Goal: Task Accomplishment & Management: Use online tool/utility

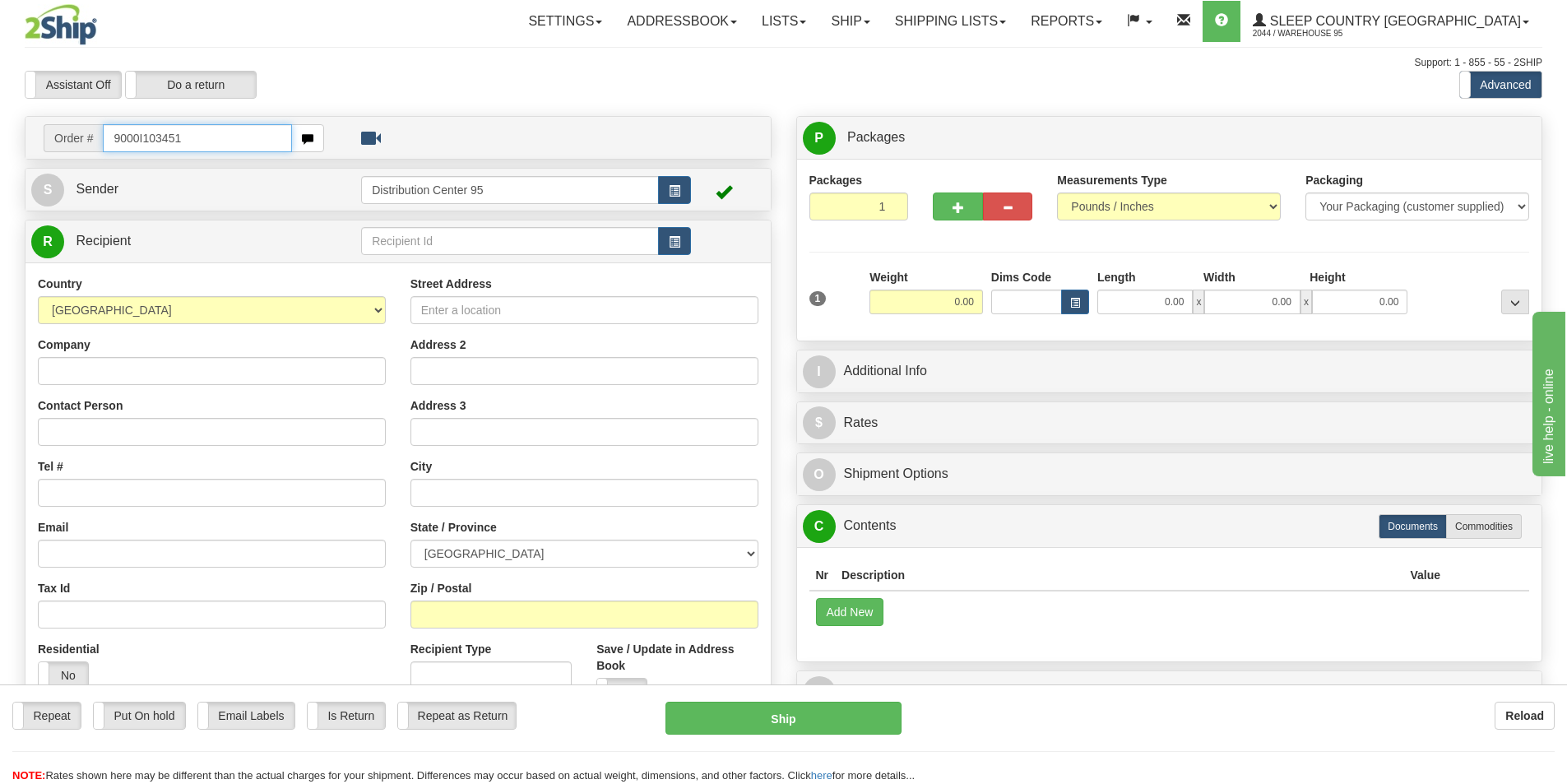
type input "9000I103451"
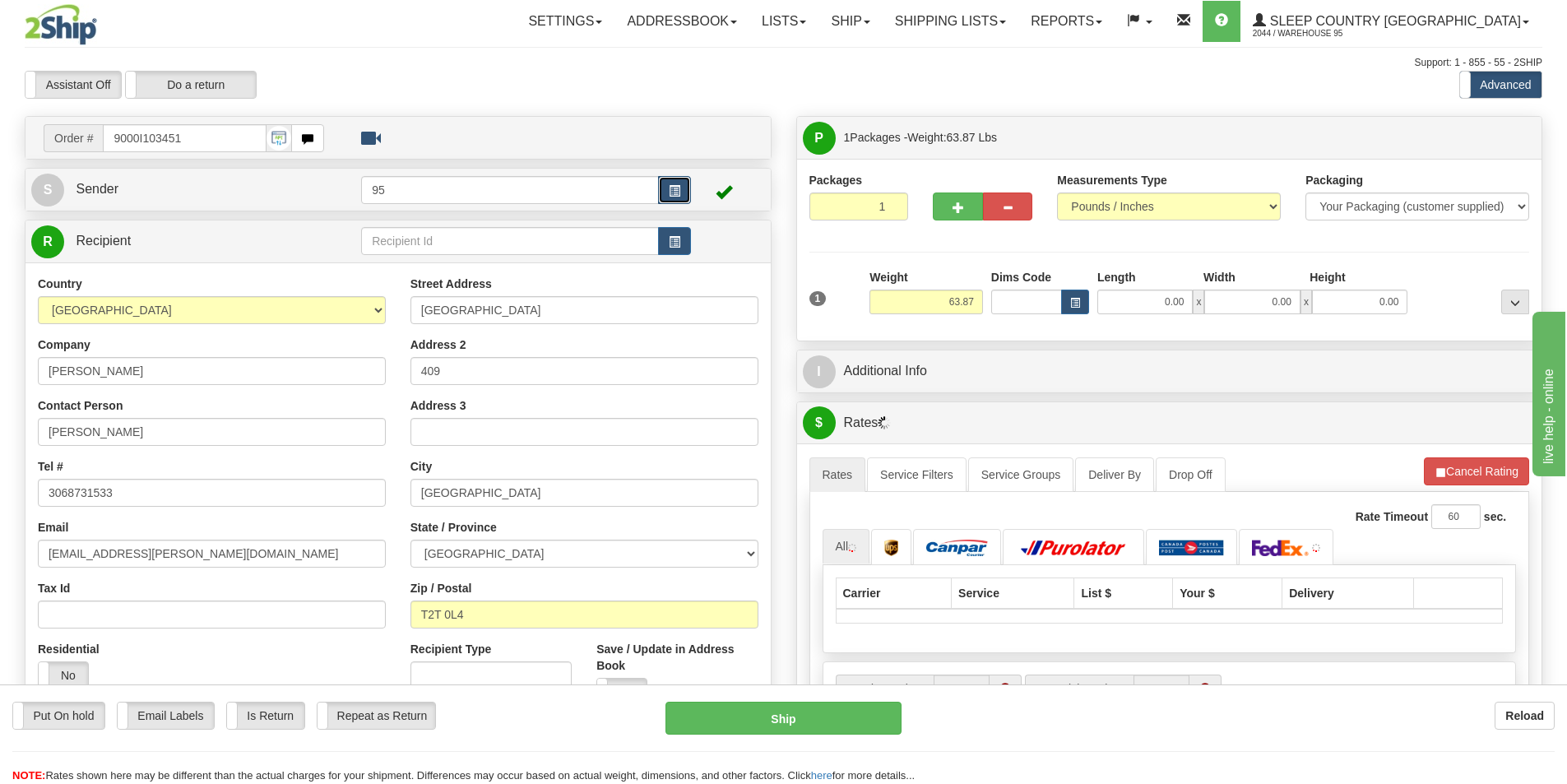
click at [675, 189] on span "button" at bounding box center [675, 191] width 12 height 11
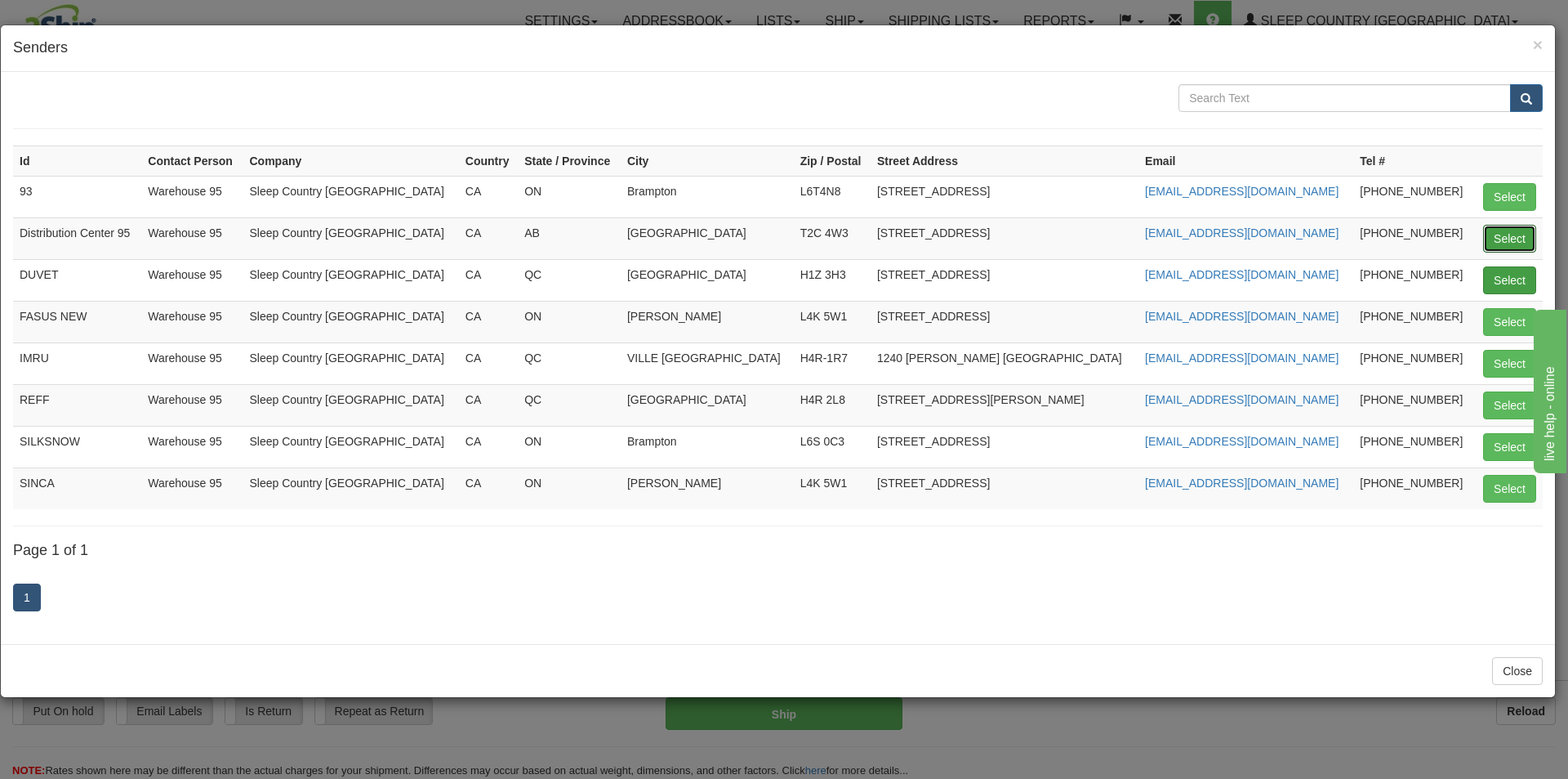
click at [1496, 238] on button "Select" at bounding box center [1509, 238] width 53 height 28
type input "Distribution Center 95"
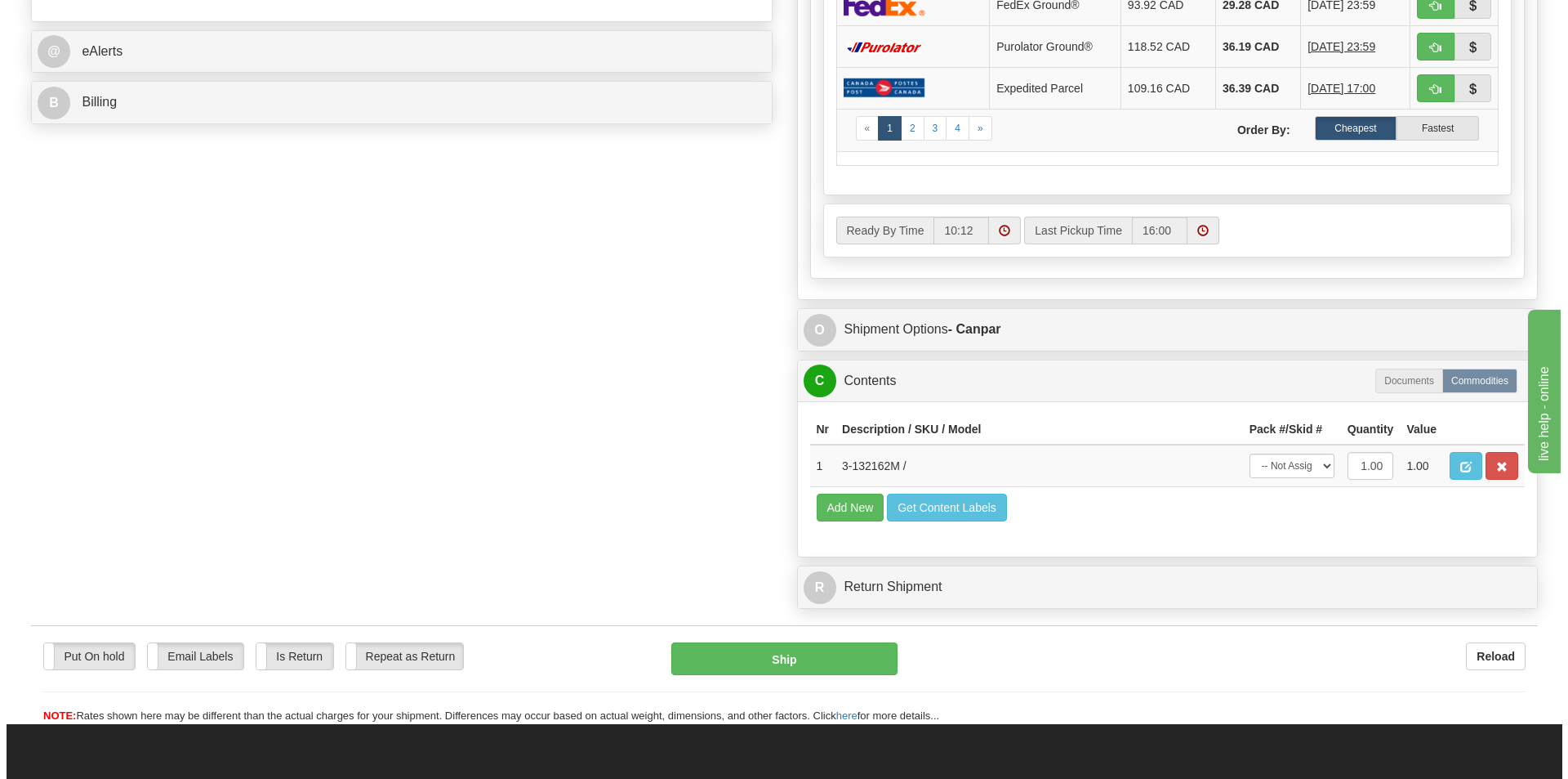
scroll to position [730, 0]
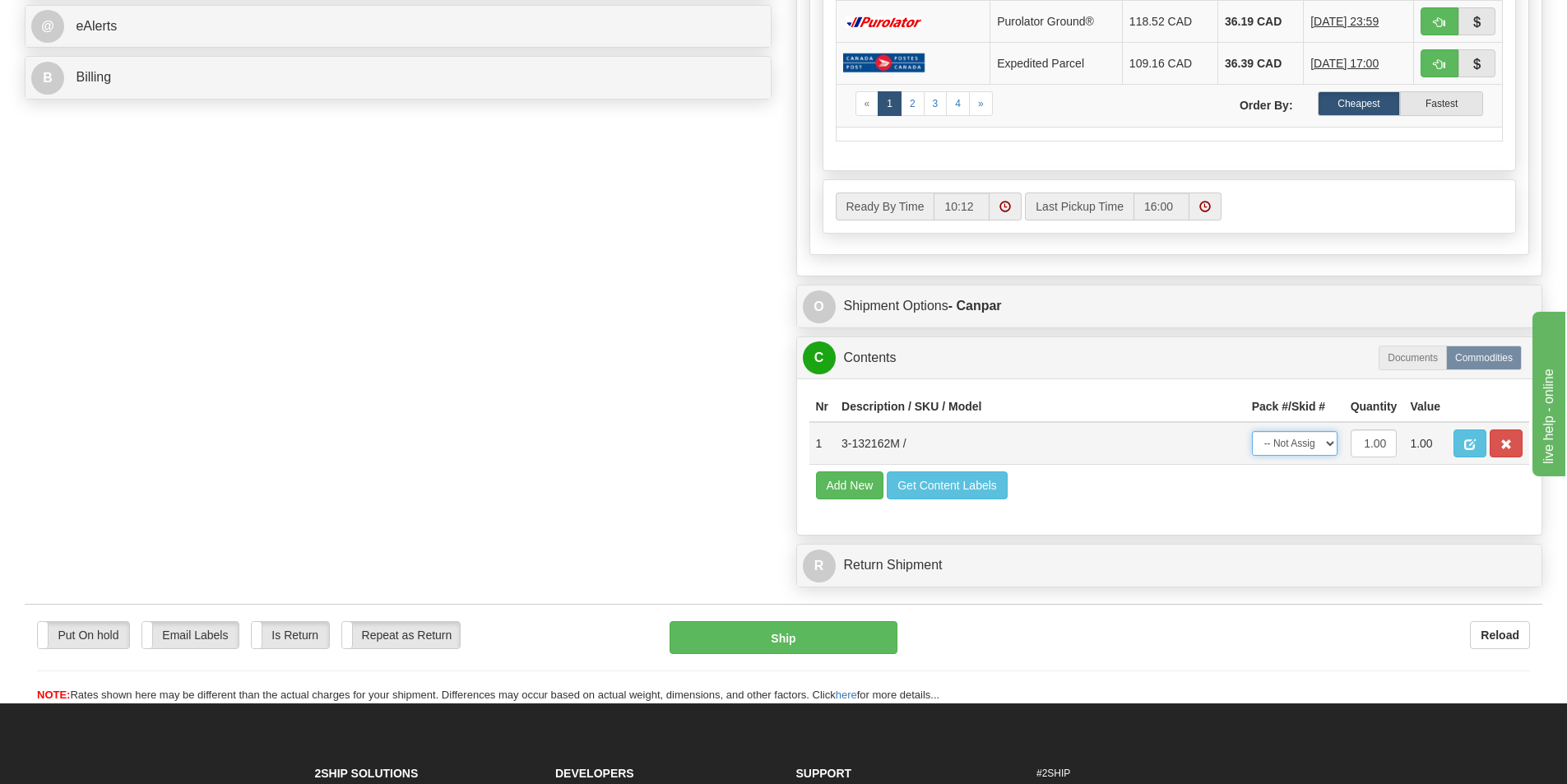
drag, startPoint x: 1315, startPoint y: 437, endPoint x: 1307, endPoint y: 455, distance: 19.7
click at [1315, 437] on select "-- Not Assigned -- Package 1" at bounding box center [1295, 443] width 86 height 24
select select "0"
click at [1252, 431] on select "-- Not Assigned -- Package 1" at bounding box center [1295, 443] width 86 height 24
click at [827, 643] on button "Ship" at bounding box center [784, 638] width 228 height 33
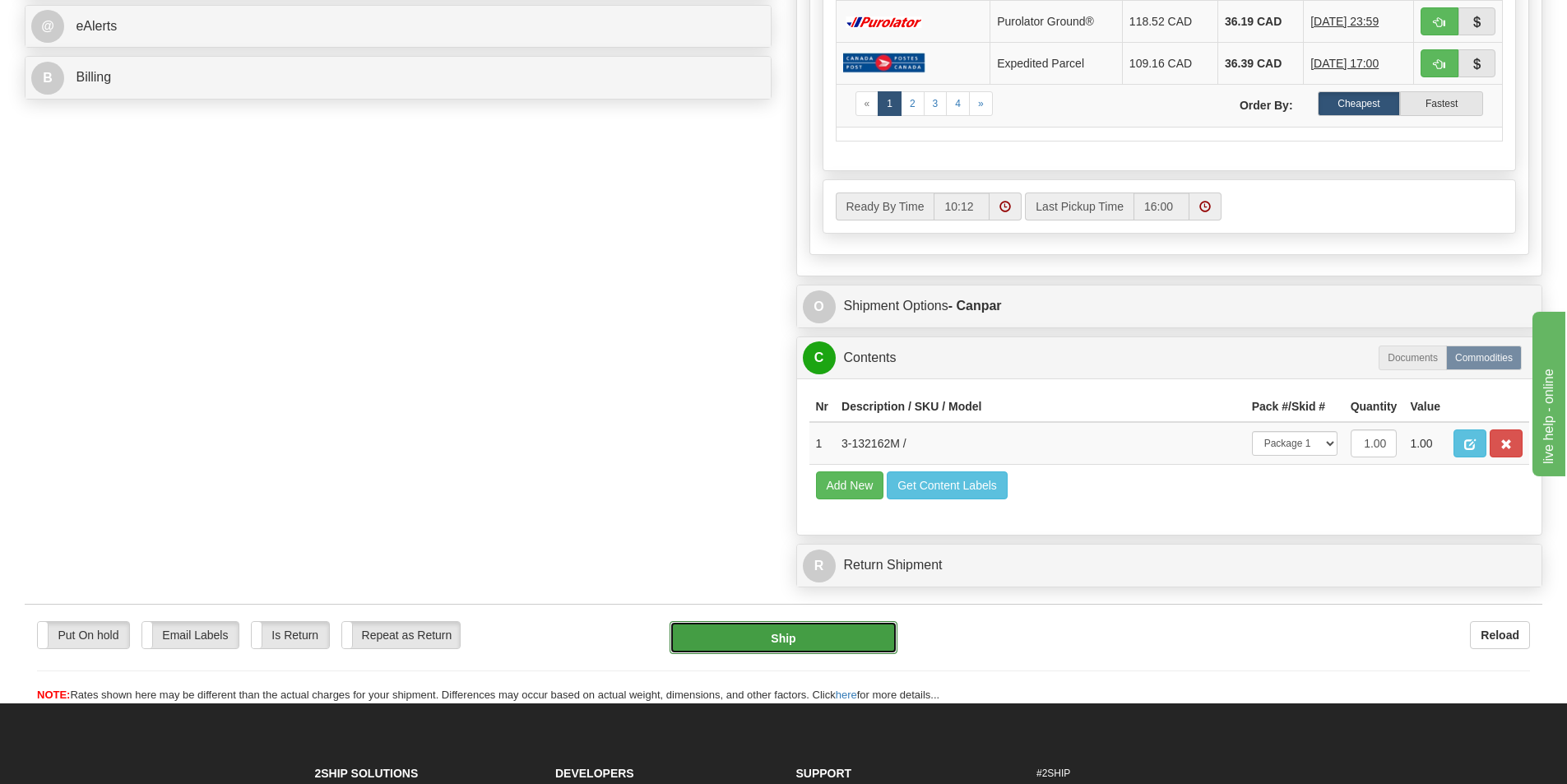
type input "1"
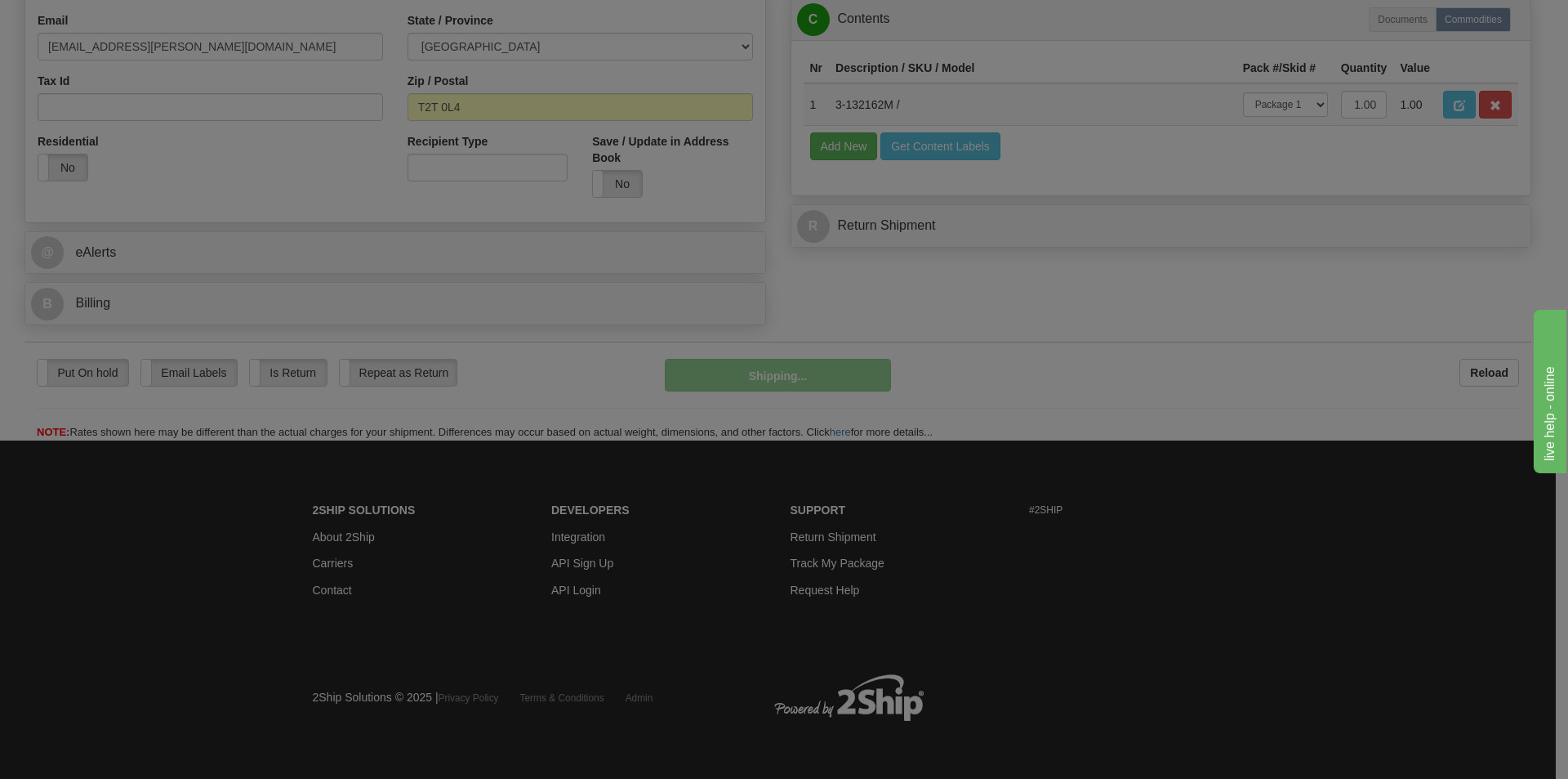
scroll to position [504, 0]
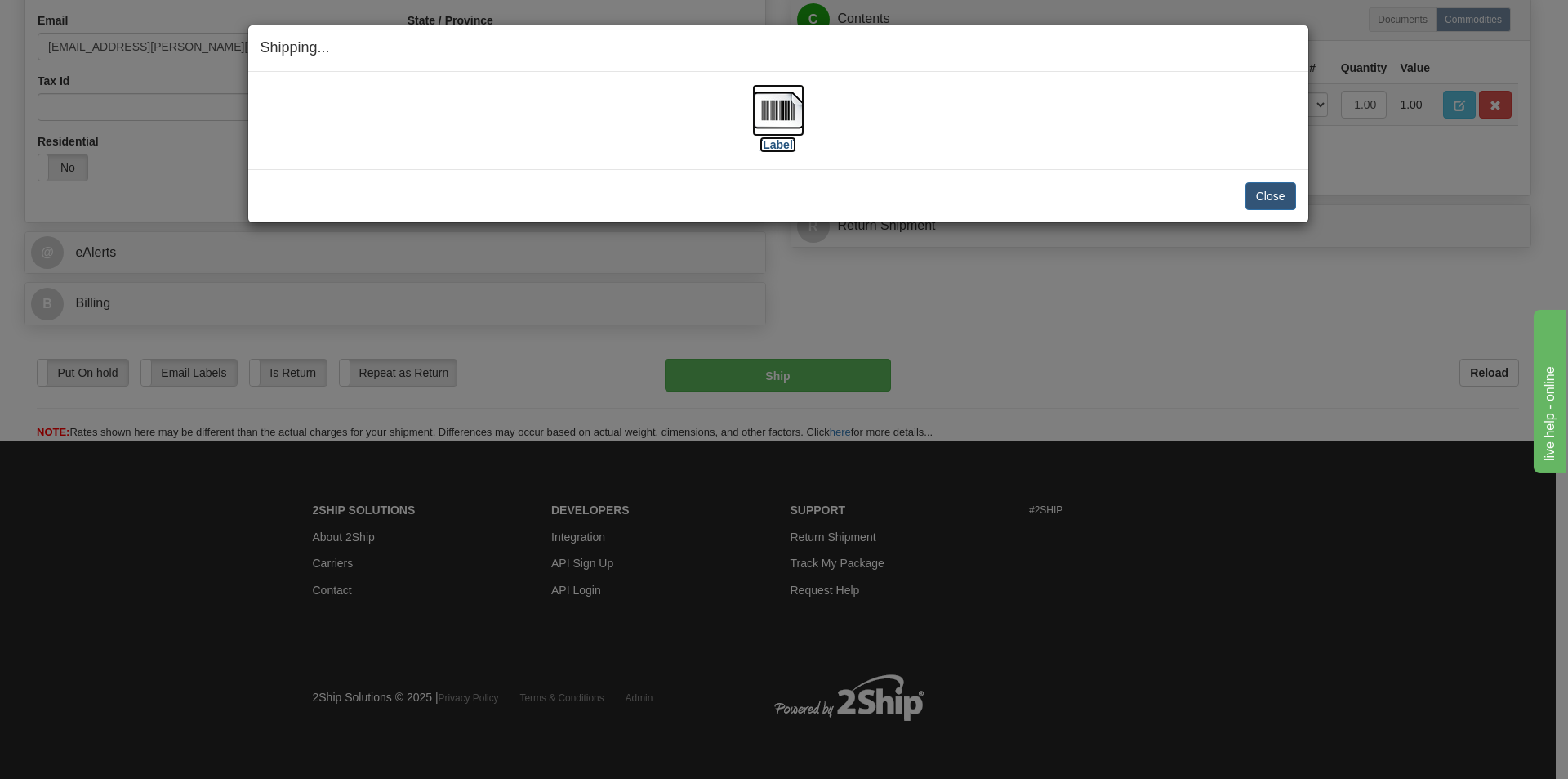
click at [777, 129] on img at bounding box center [779, 110] width 52 height 52
click at [1270, 203] on button "Close" at bounding box center [1271, 196] width 50 height 28
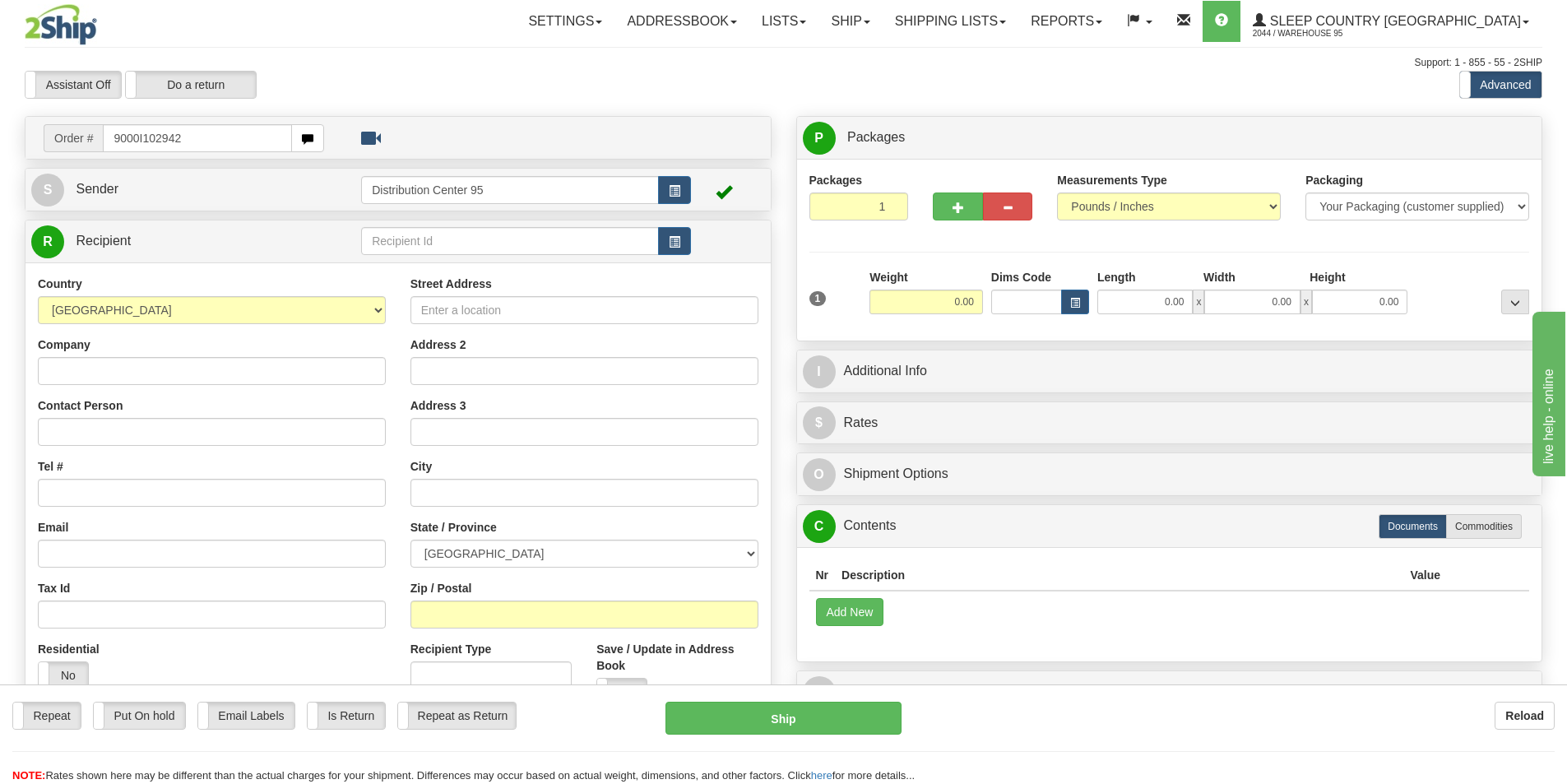
type input "9000I102942"
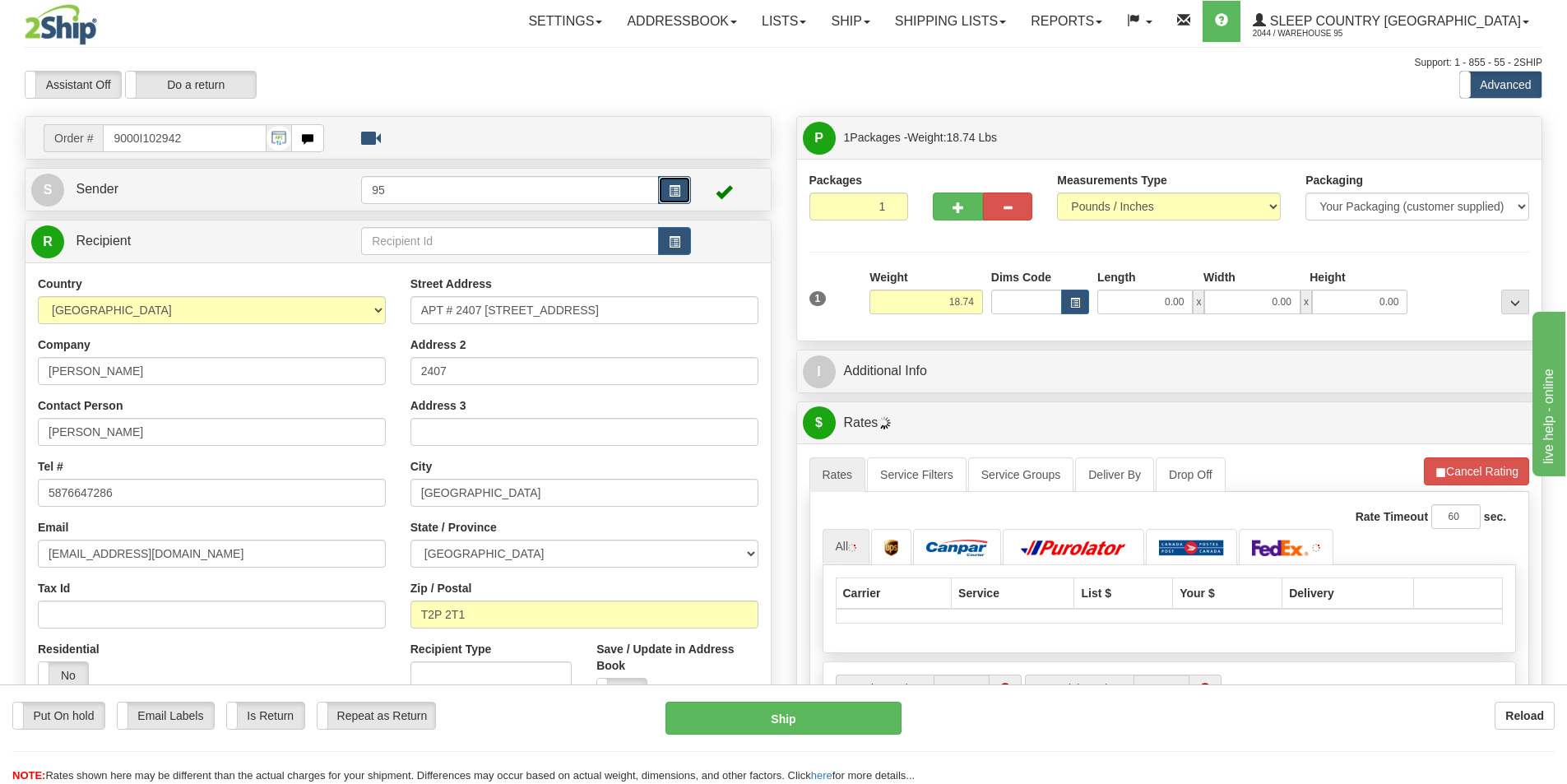
click at [682, 198] on button "button" at bounding box center [675, 189] width 33 height 28
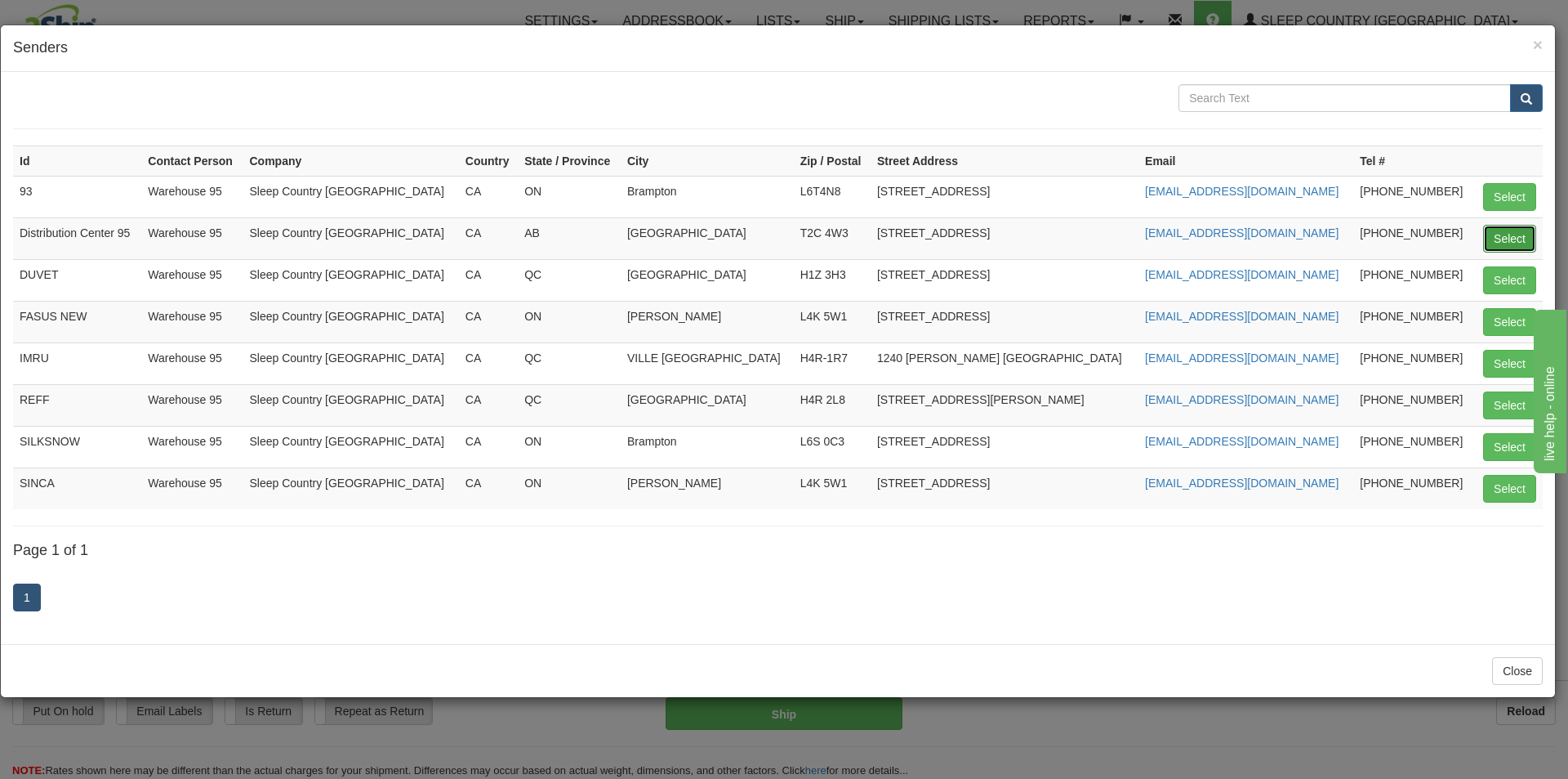
click at [1497, 241] on button "Select" at bounding box center [1509, 238] width 53 height 28
type input "Distribution Center 95"
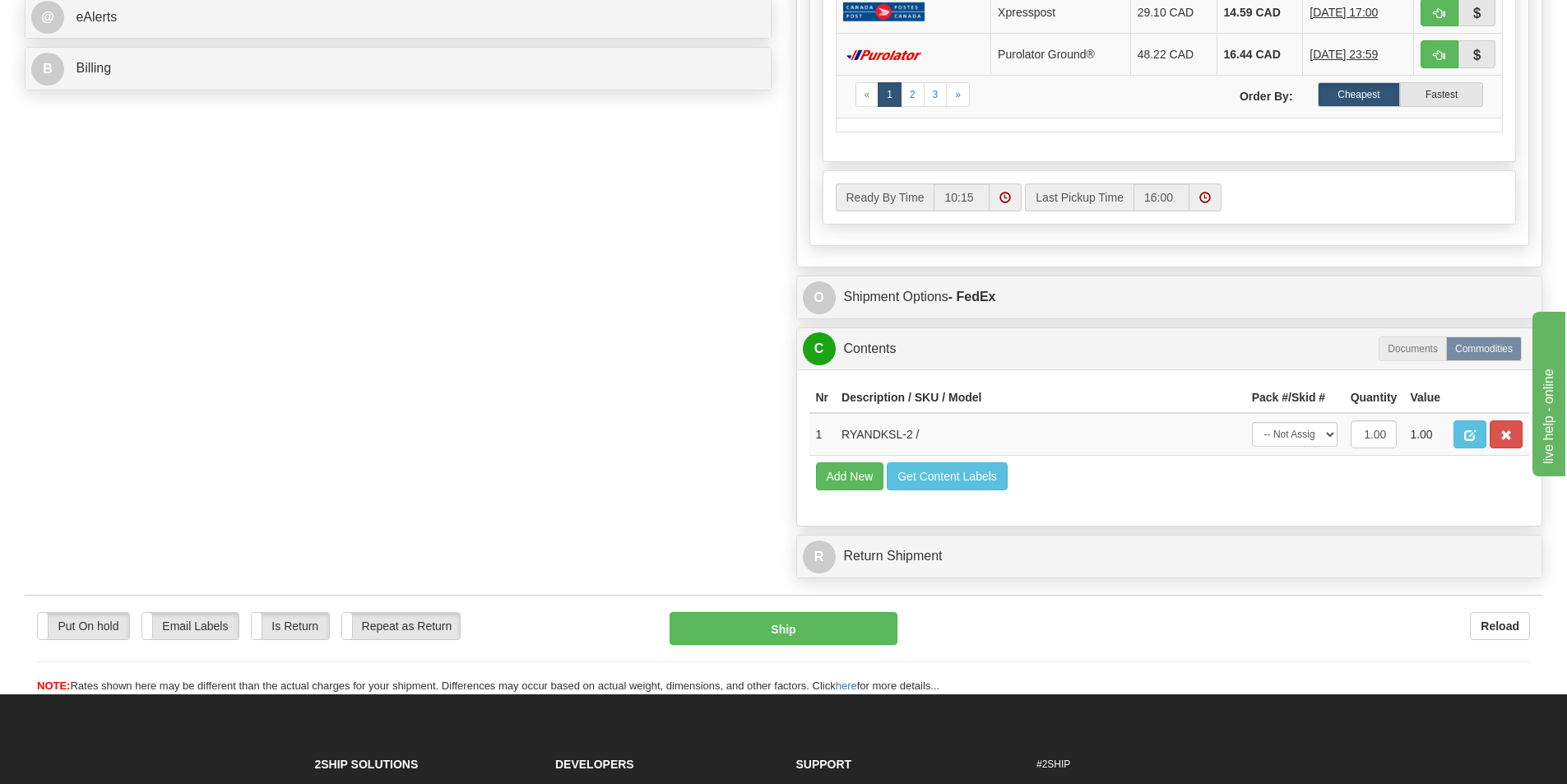
scroll to position [802, 0]
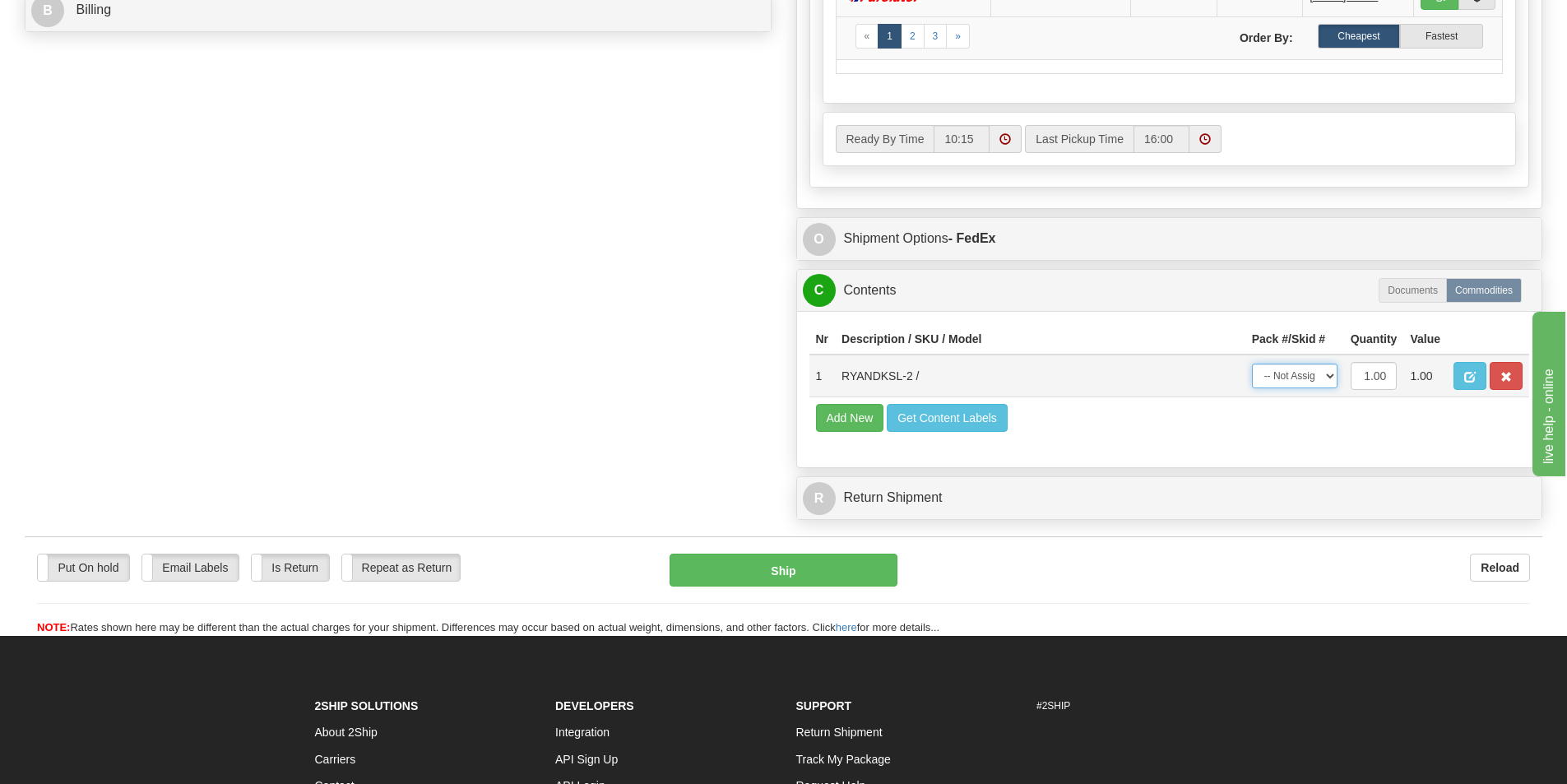
click at [1308, 376] on select "-- Not Assigned -- Package 1" at bounding box center [1295, 375] width 86 height 24
select select "0"
click at [1252, 364] on select "-- Not Assigned -- Package 1" at bounding box center [1295, 375] width 86 height 24
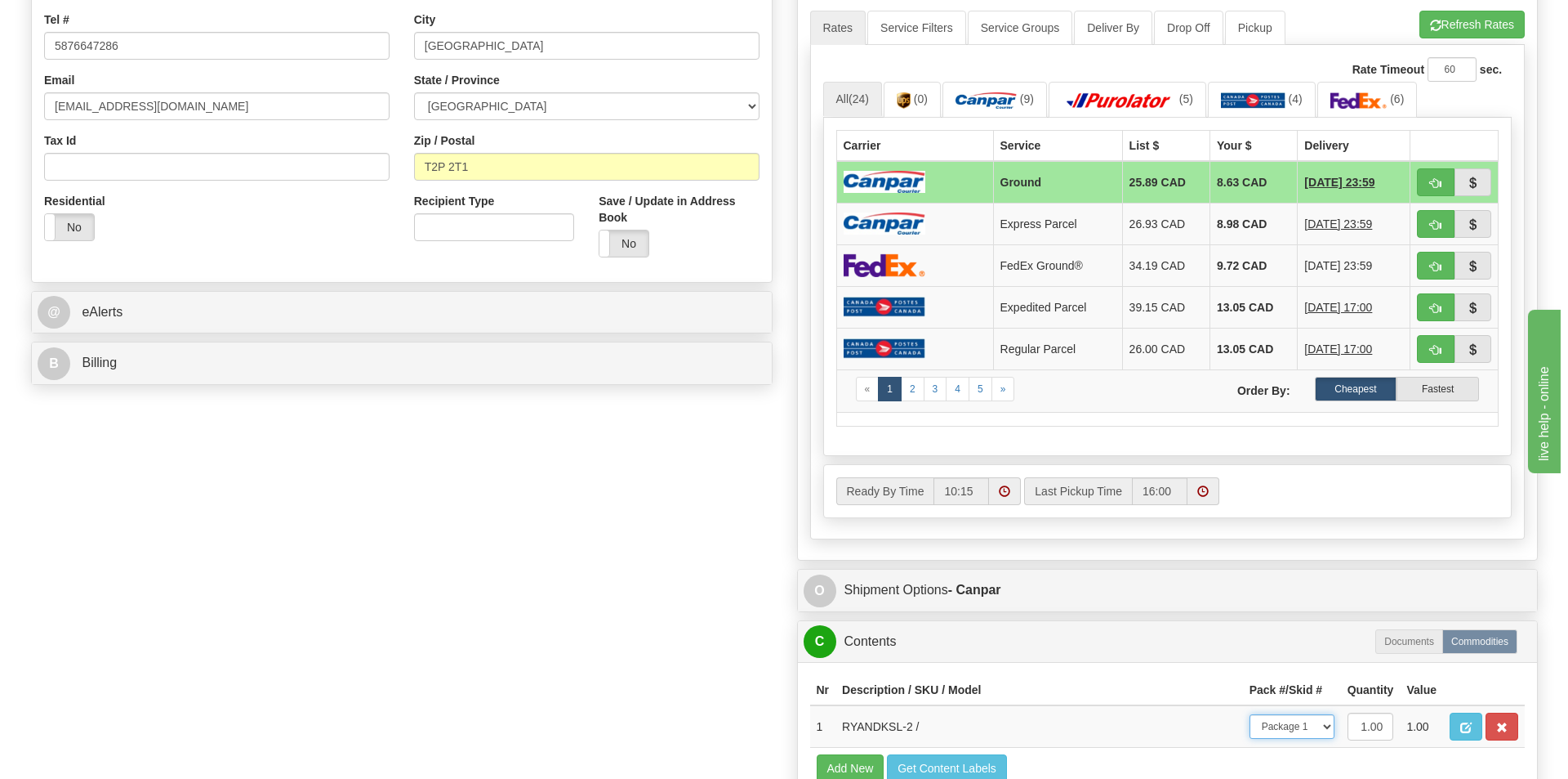
scroll to position [799, 0]
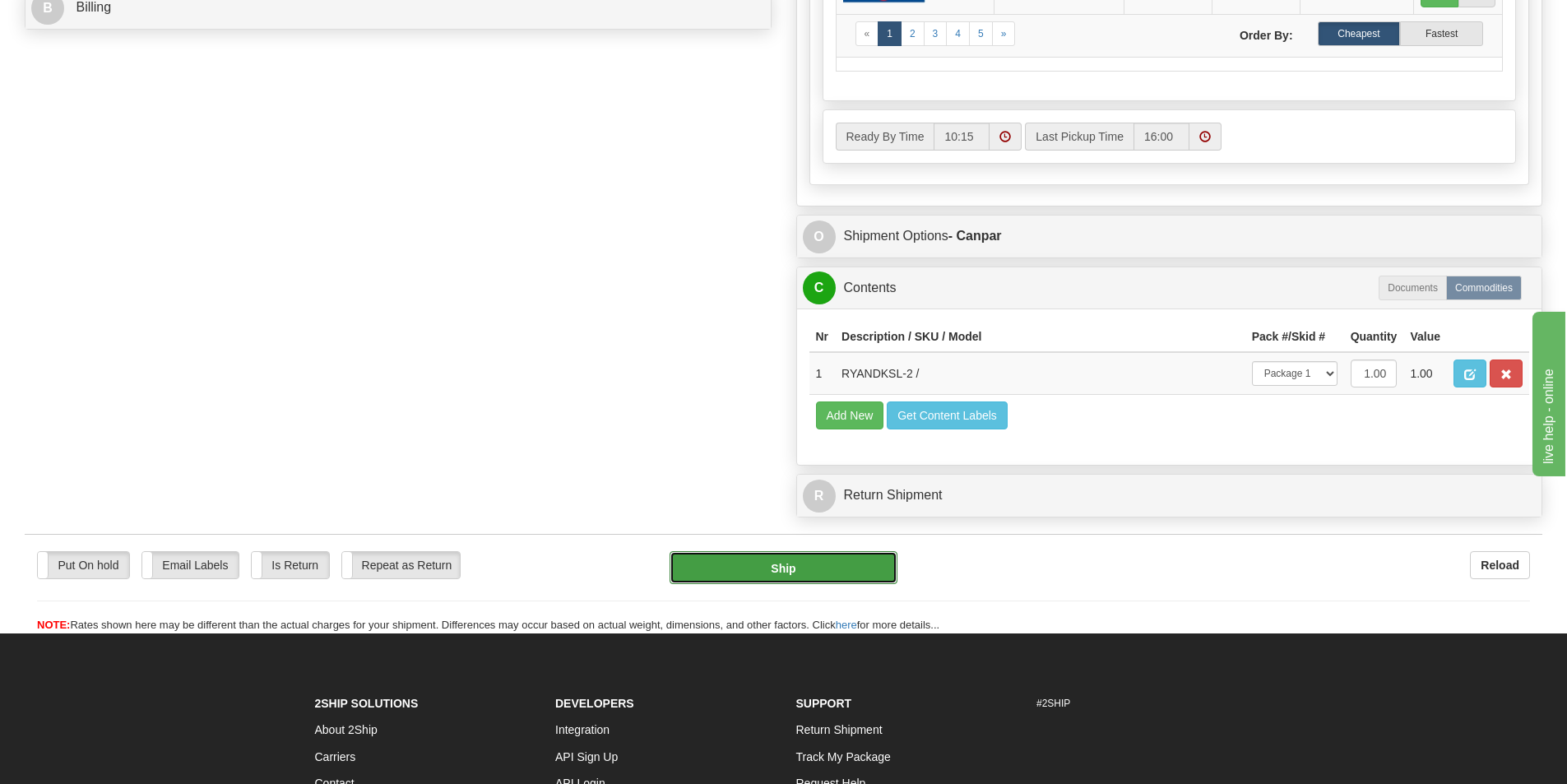
click at [837, 569] on button "Ship" at bounding box center [784, 568] width 228 height 33
type input "1"
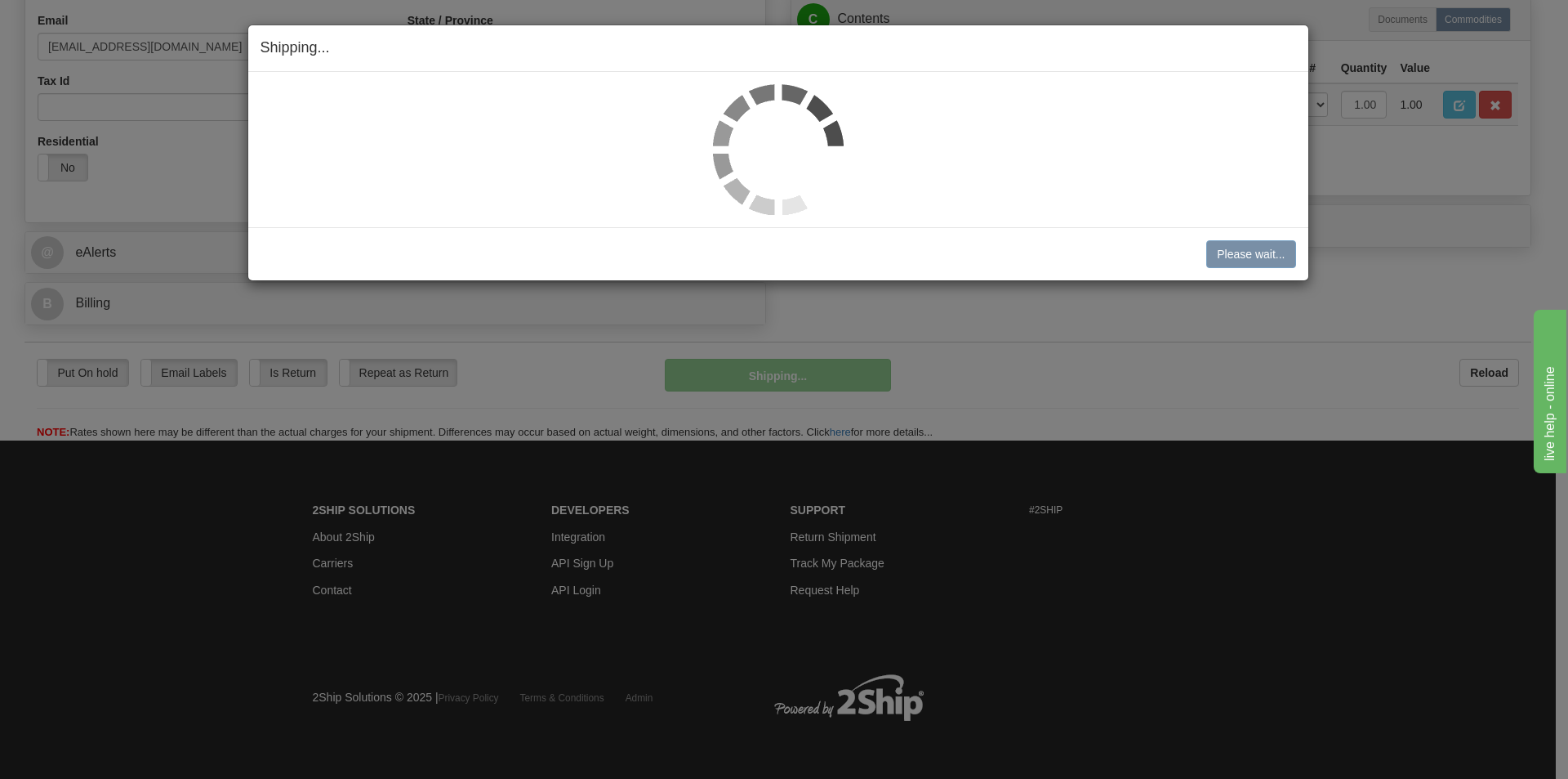
scroll to position [504, 0]
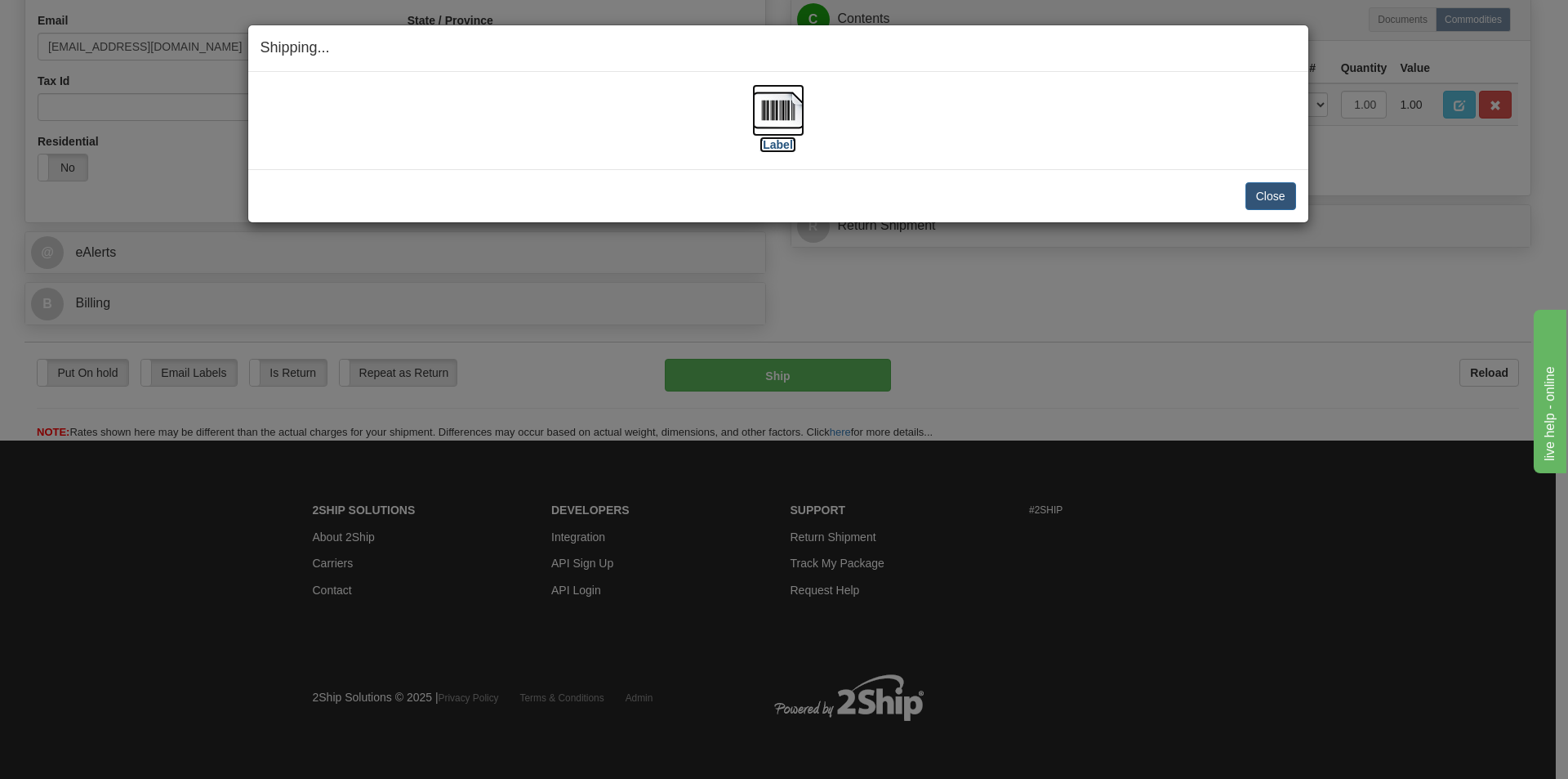
click at [789, 112] on img at bounding box center [779, 110] width 52 height 52
click at [1262, 196] on button "Close" at bounding box center [1271, 196] width 50 height 28
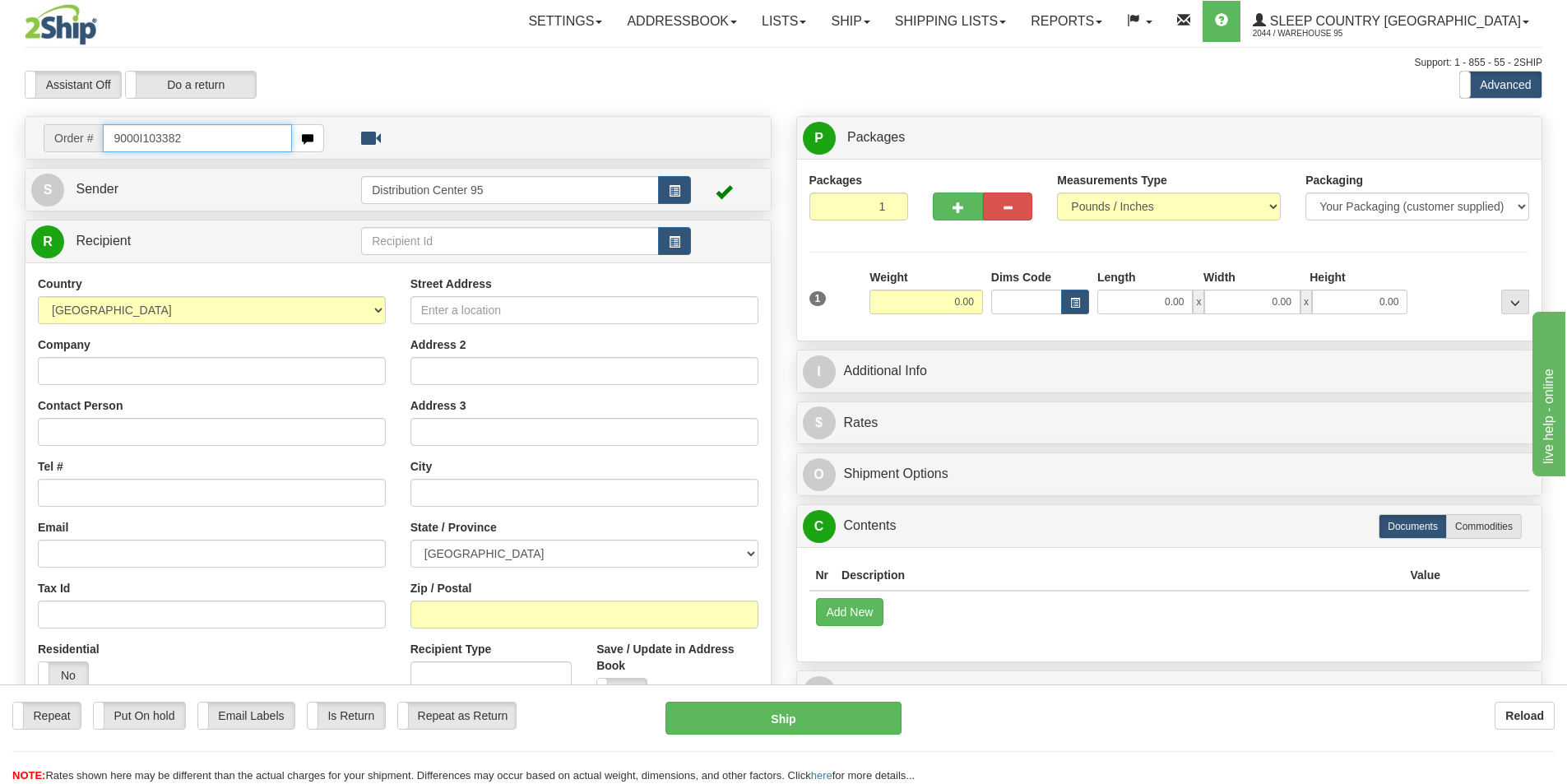
type input "9000I103382"
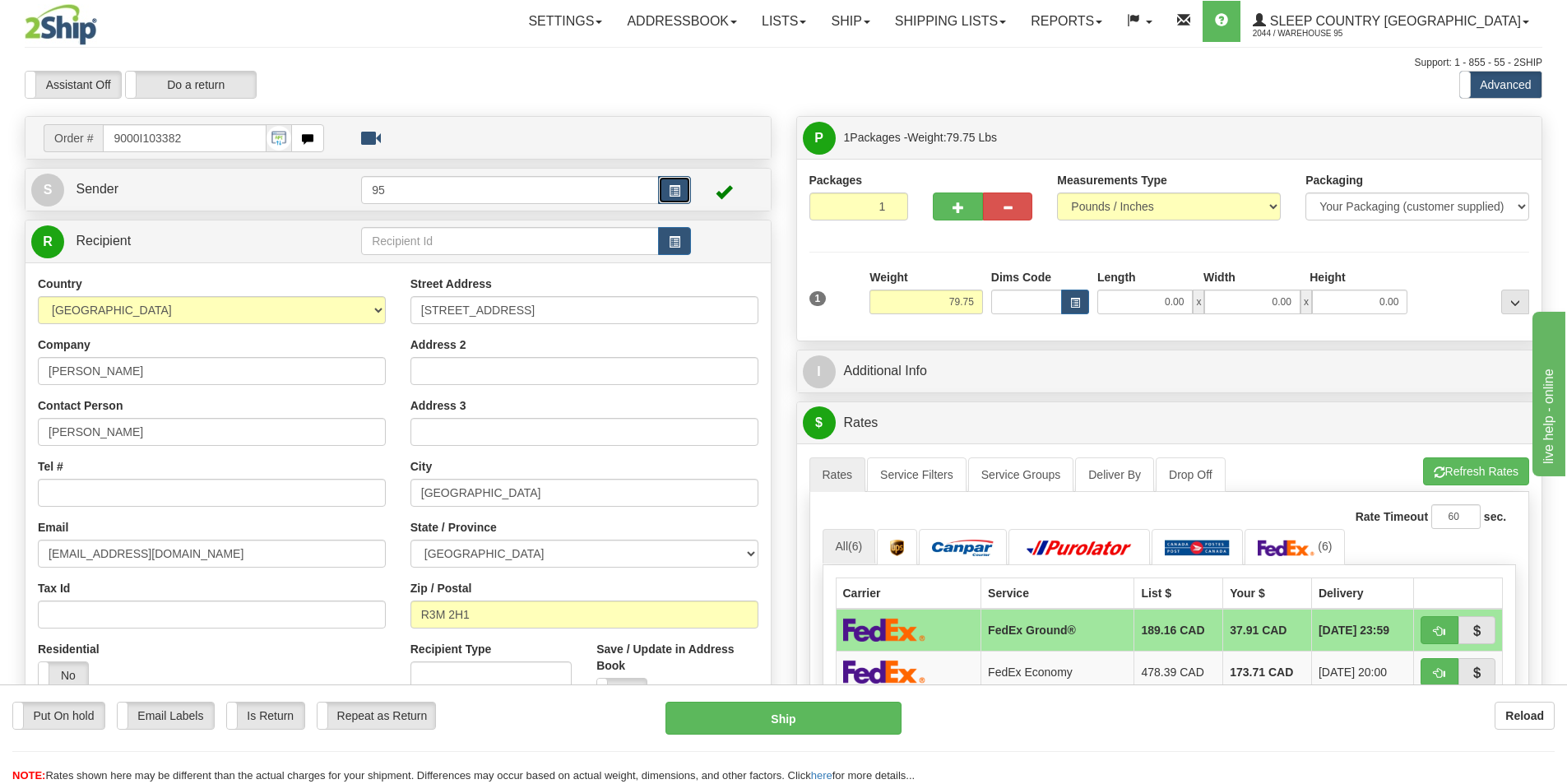
click at [680, 192] on span "button" at bounding box center [675, 191] width 12 height 11
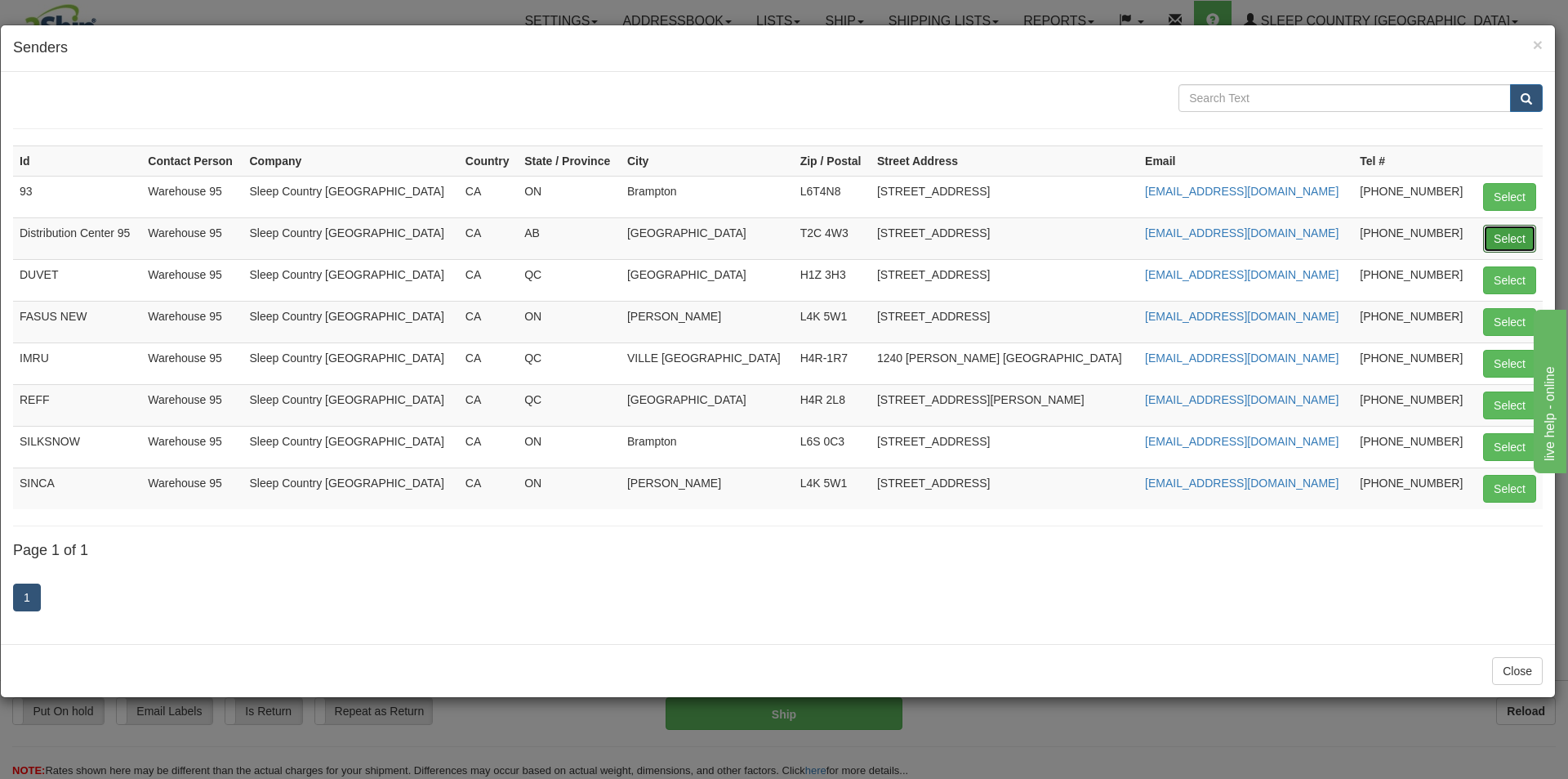
click at [1508, 243] on button "Select" at bounding box center [1509, 238] width 53 height 28
type input "Distribution Center 95"
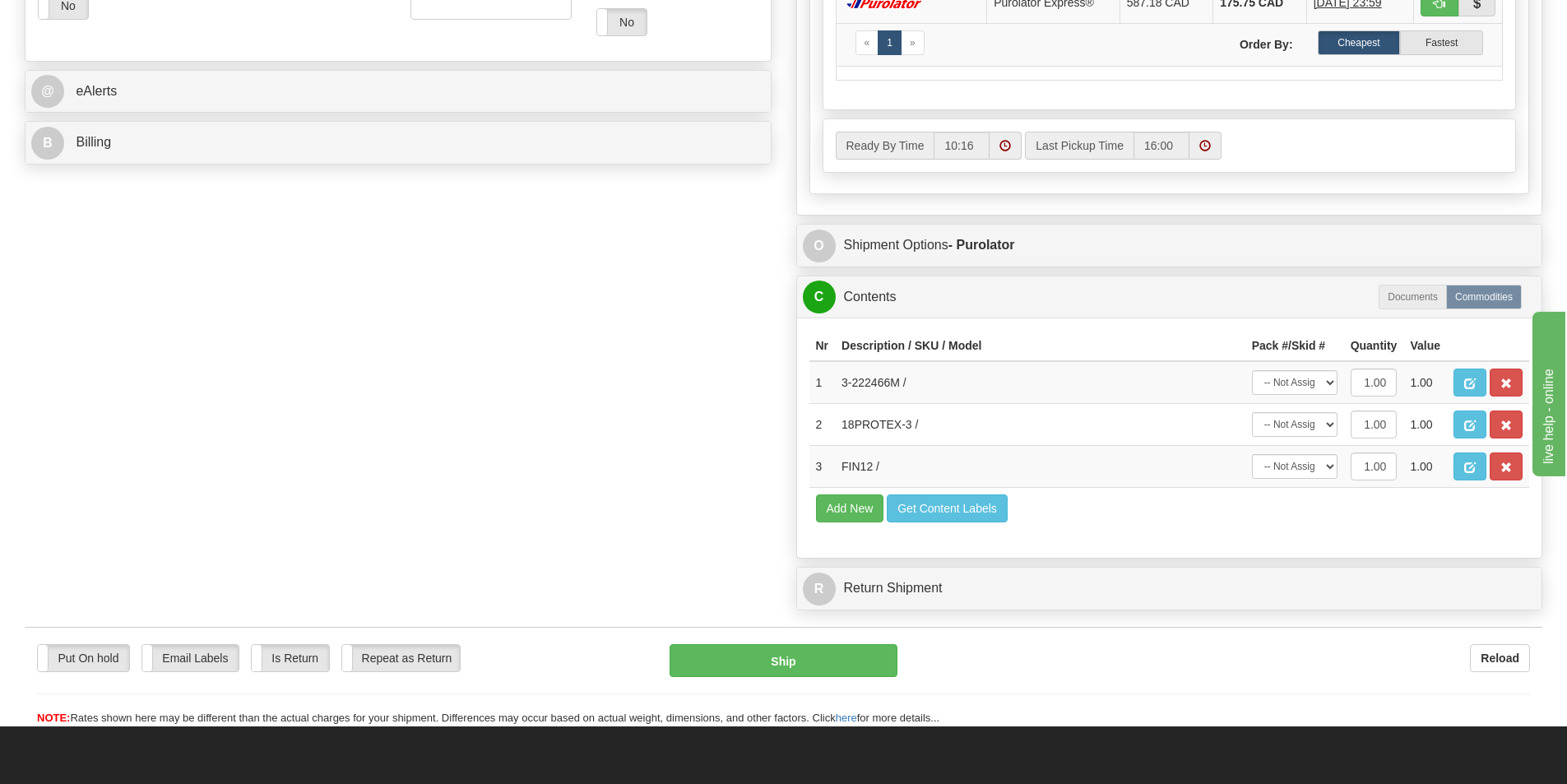
scroll to position [692, 0]
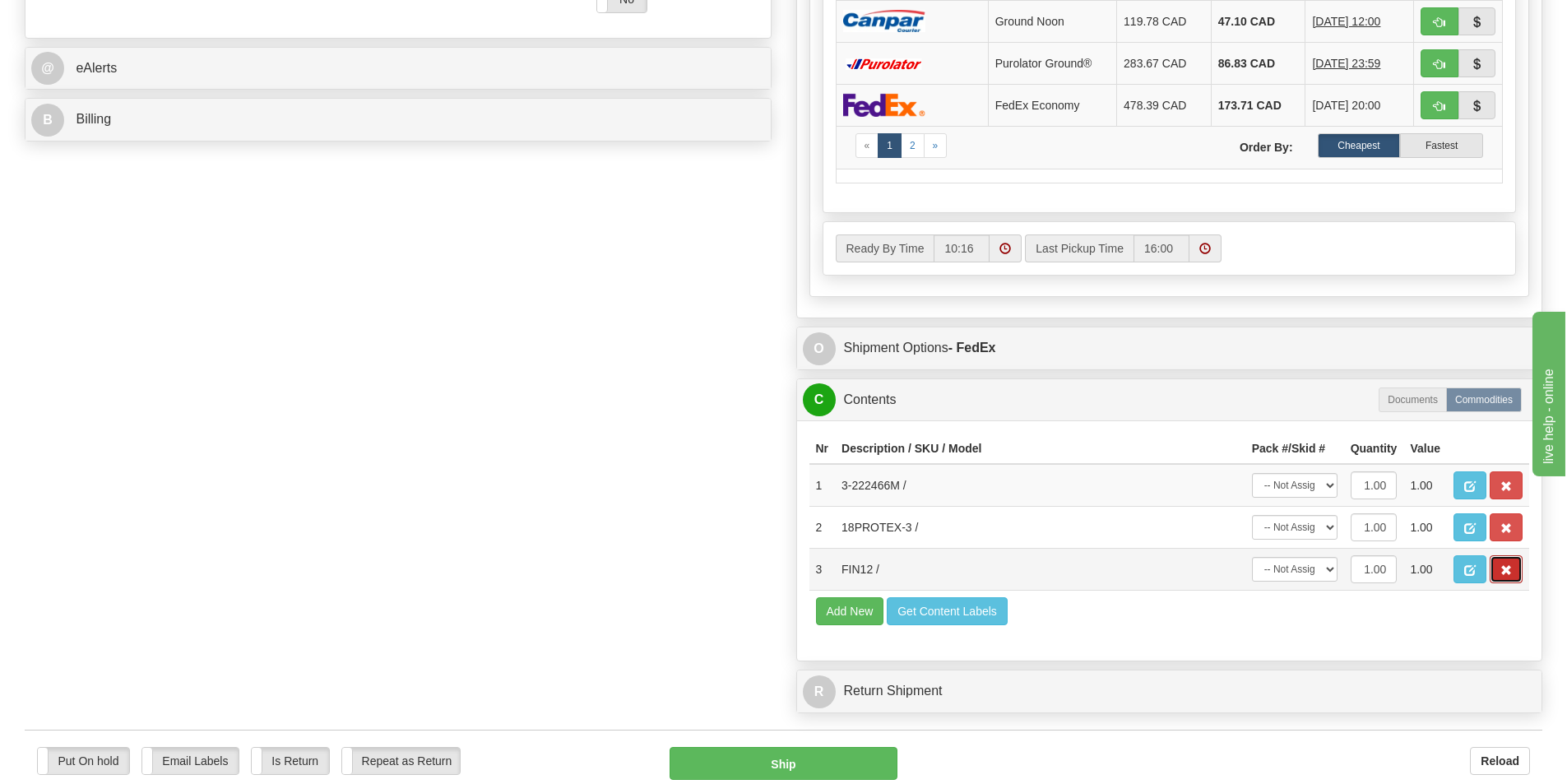
click at [1502, 565] on span "button" at bounding box center [1507, 569] width 12 height 11
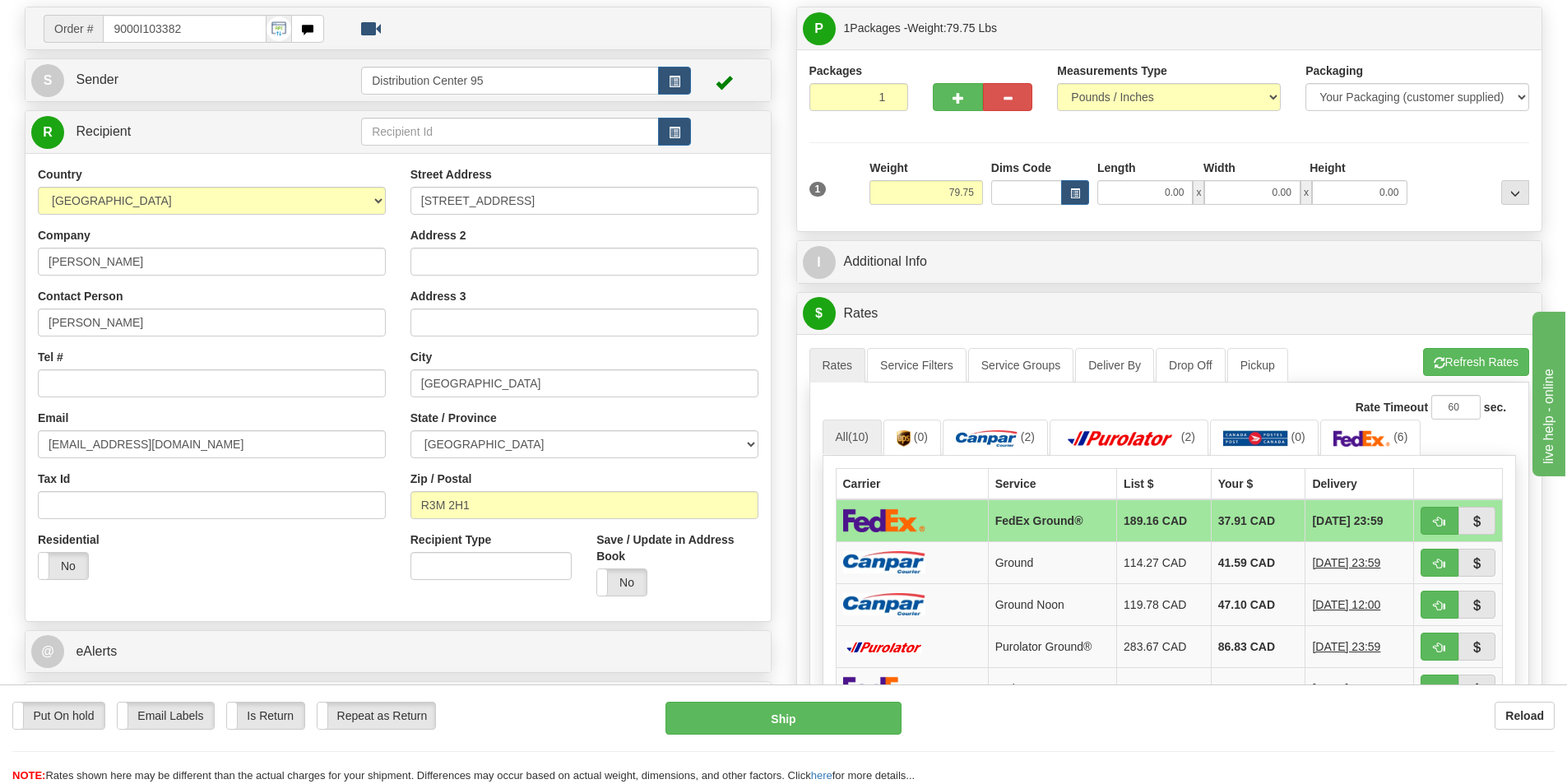
scroll to position [274, 0]
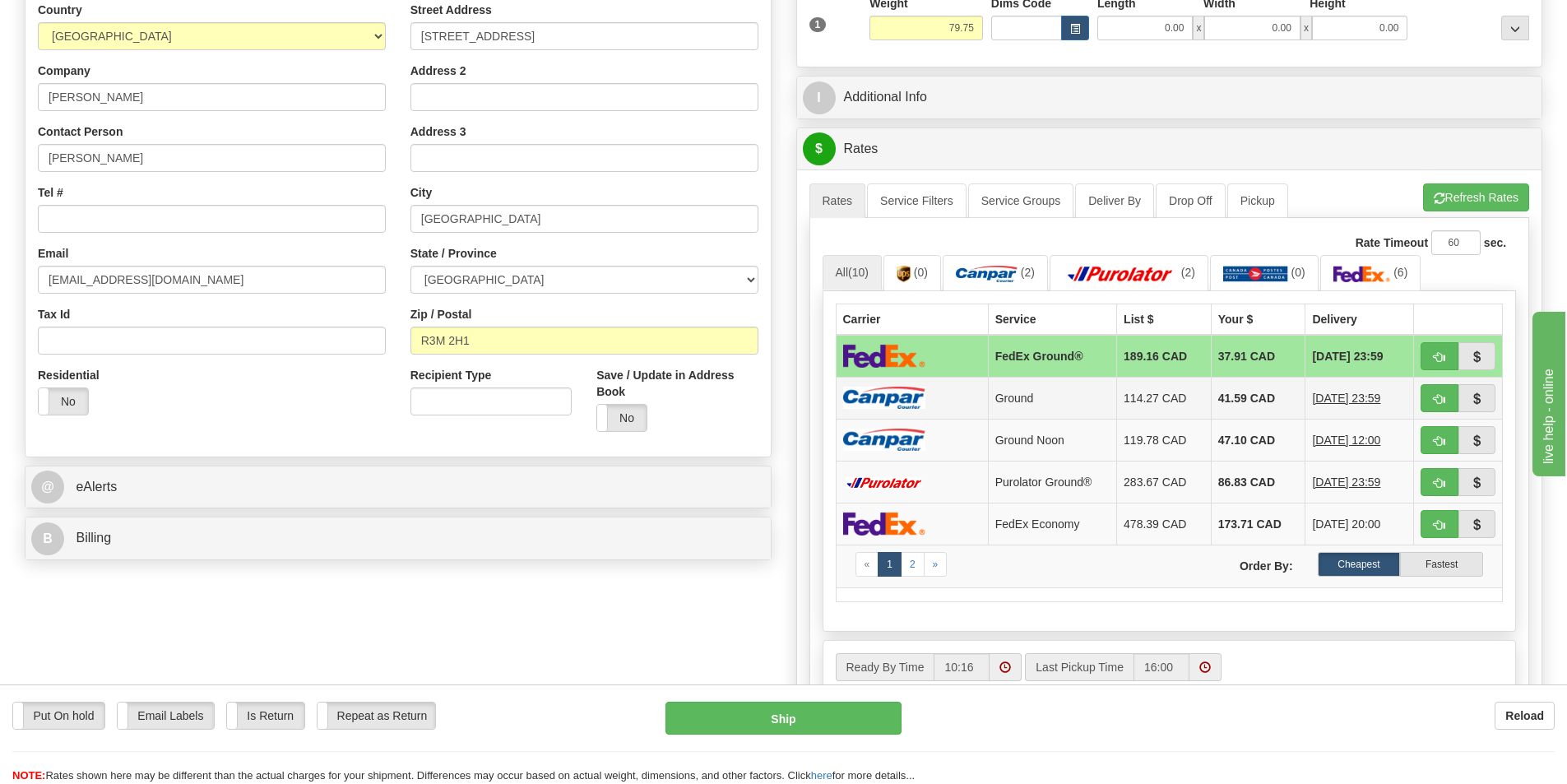
click at [1073, 391] on td "Ground" at bounding box center [1053, 397] width 129 height 42
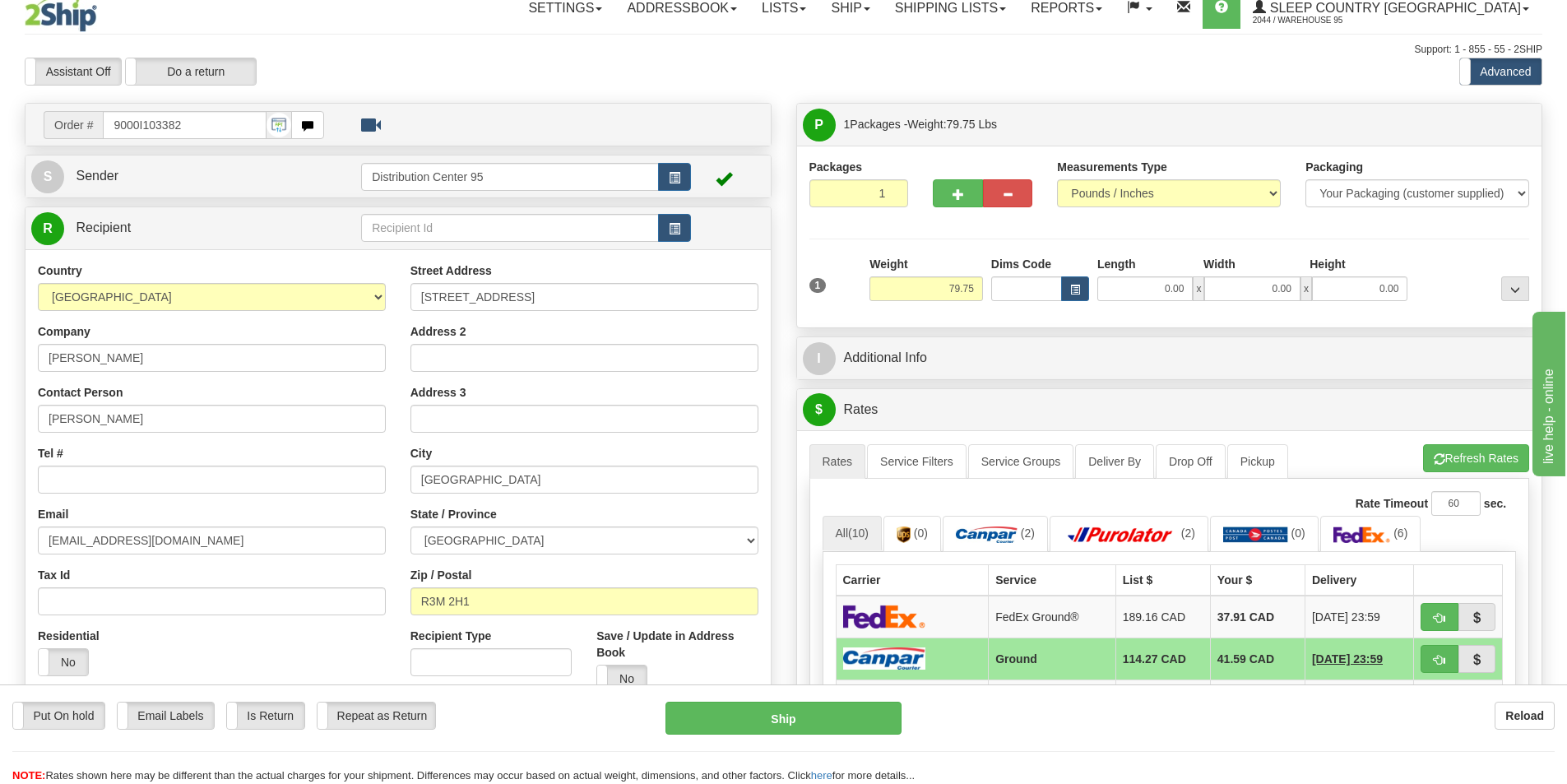
scroll to position [10, 0]
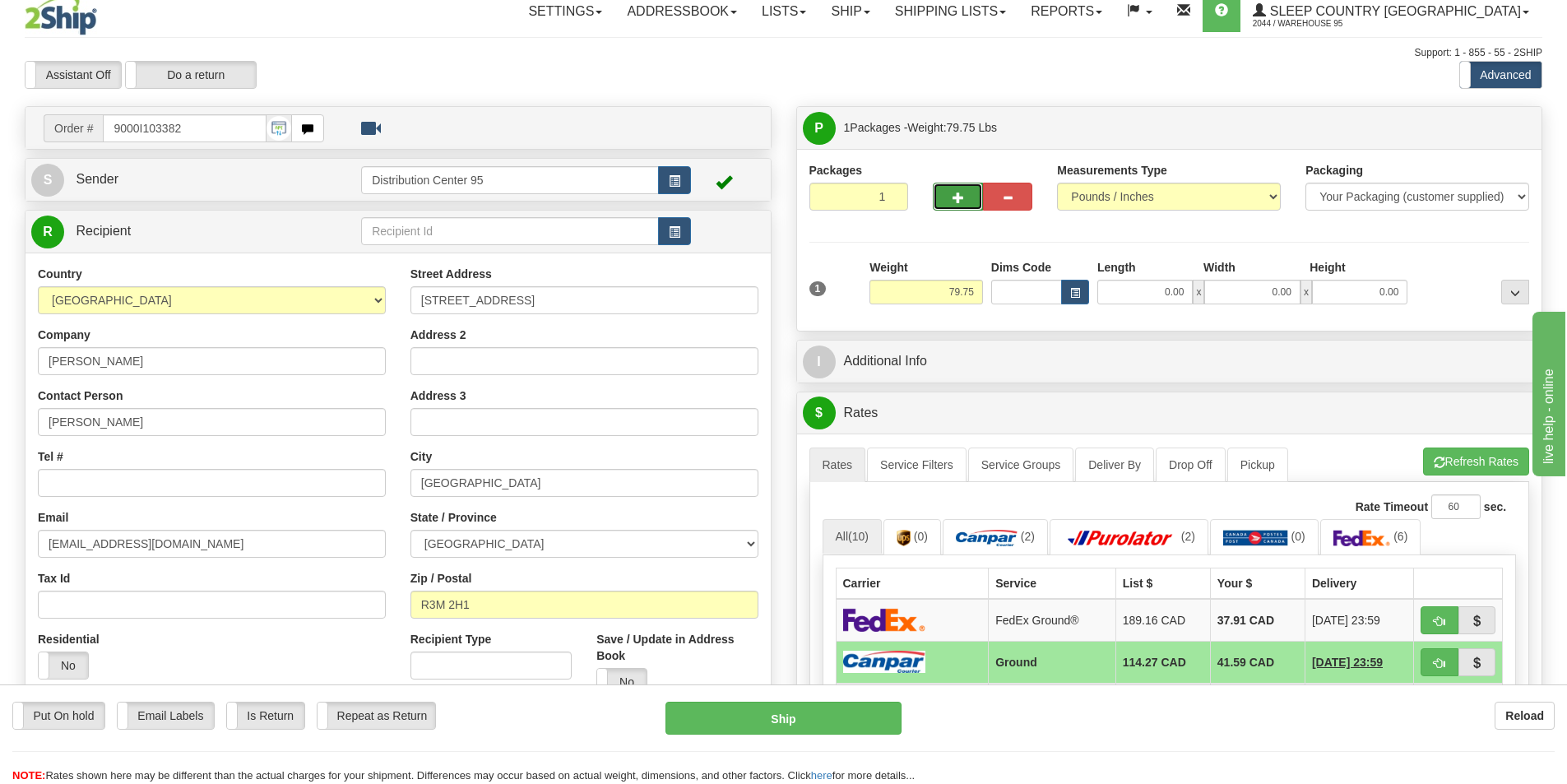
click at [938, 189] on button "button" at bounding box center [957, 196] width 50 height 28
radio input "true"
type input "2"
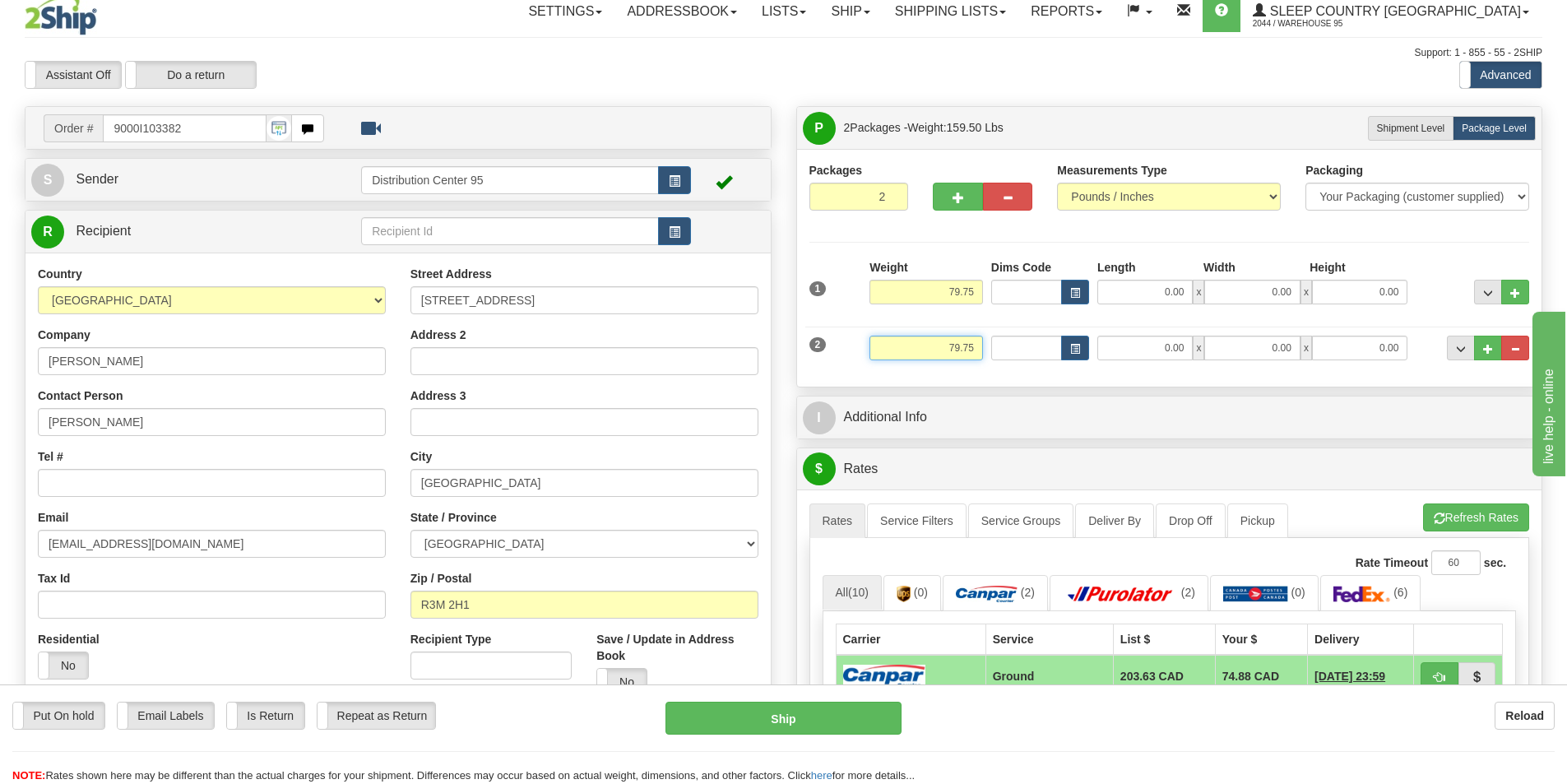
drag, startPoint x: 978, startPoint y: 346, endPoint x: 895, endPoint y: 338, distance: 83.4
click at [895, 338] on input "79.75" at bounding box center [926, 347] width 113 height 24
type input "2.50"
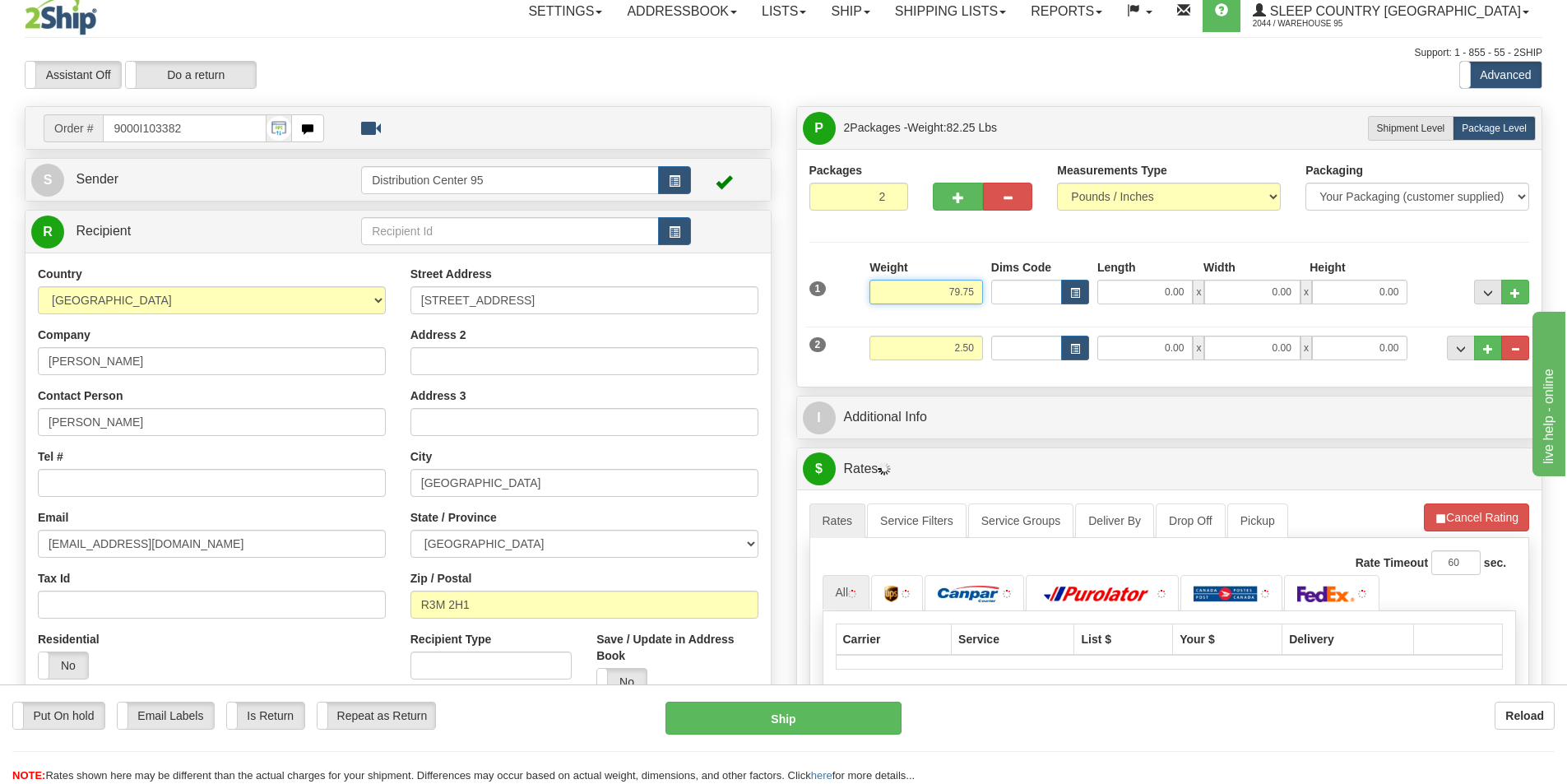
drag, startPoint x: 972, startPoint y: 292, endPoint x: 869, endPoint y: 297, distance: 103.1
click at [869, 297] on input "79.75" at bounding box center [926, 292] width 113 height 24
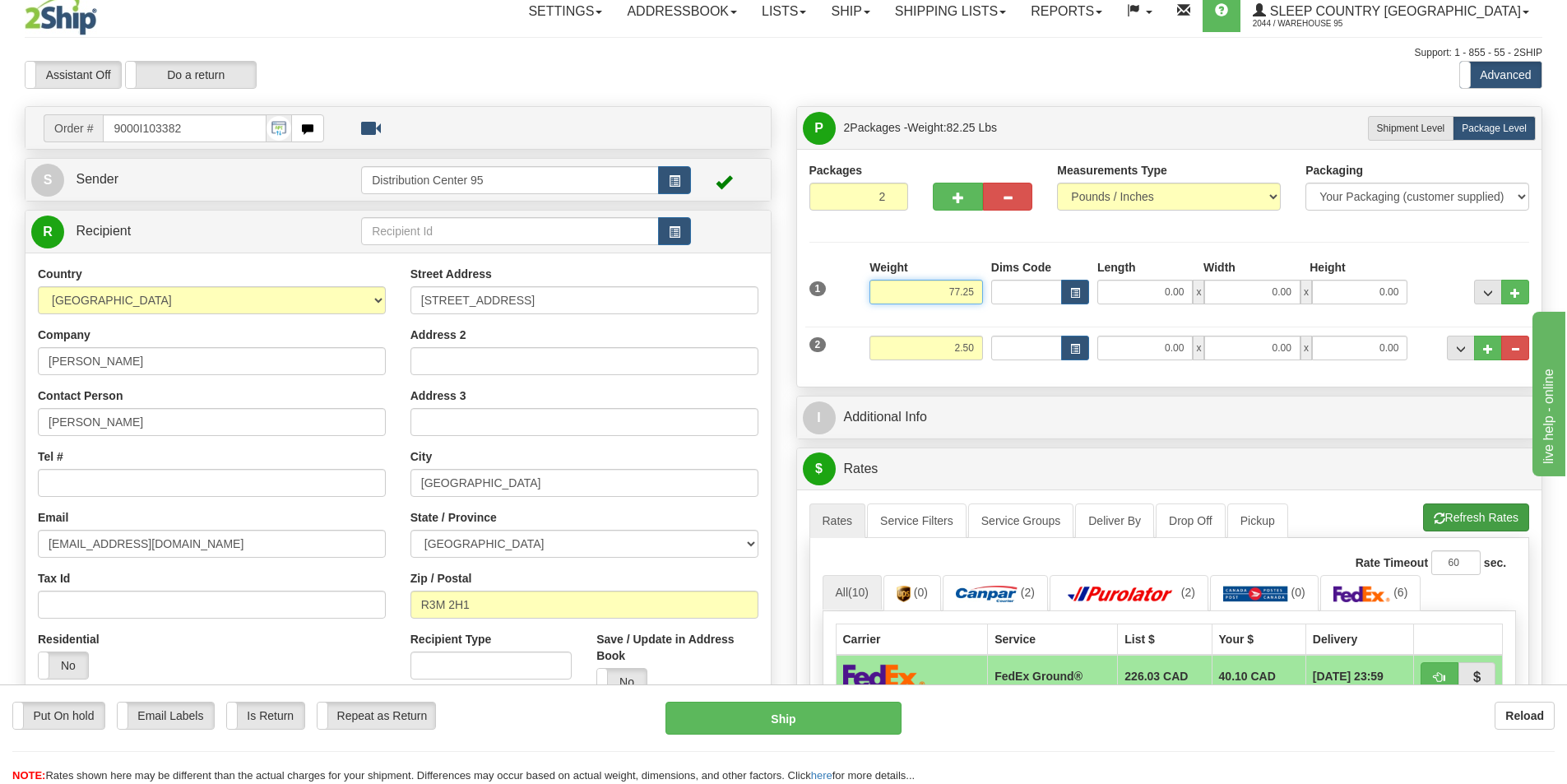
type input "77.25"
click at [1472, 515] on li "Refresh Rates Cancel Rating" at bounding box center [1476, 517] width 106 height 28
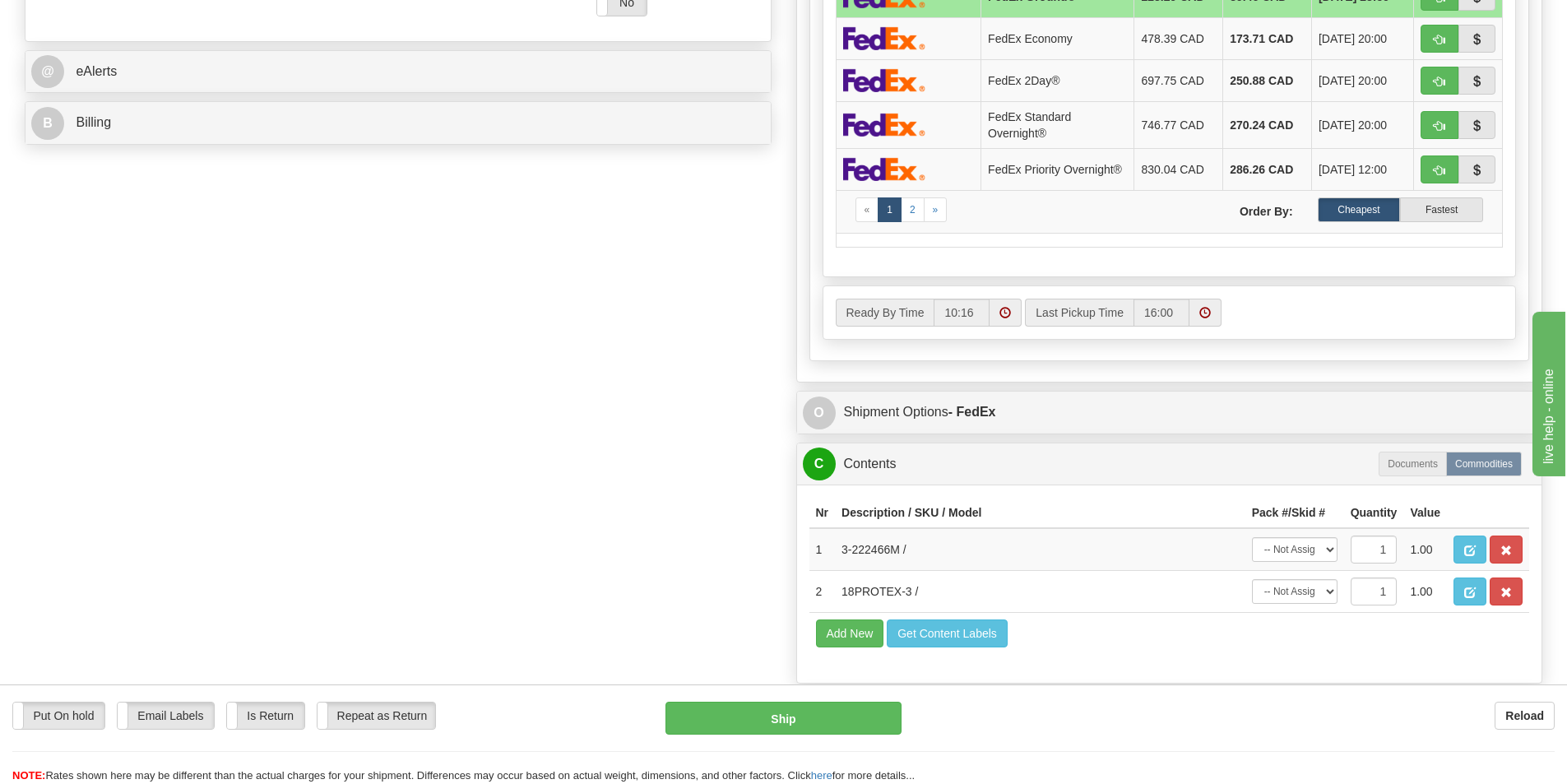
scroll to position [832, 0]
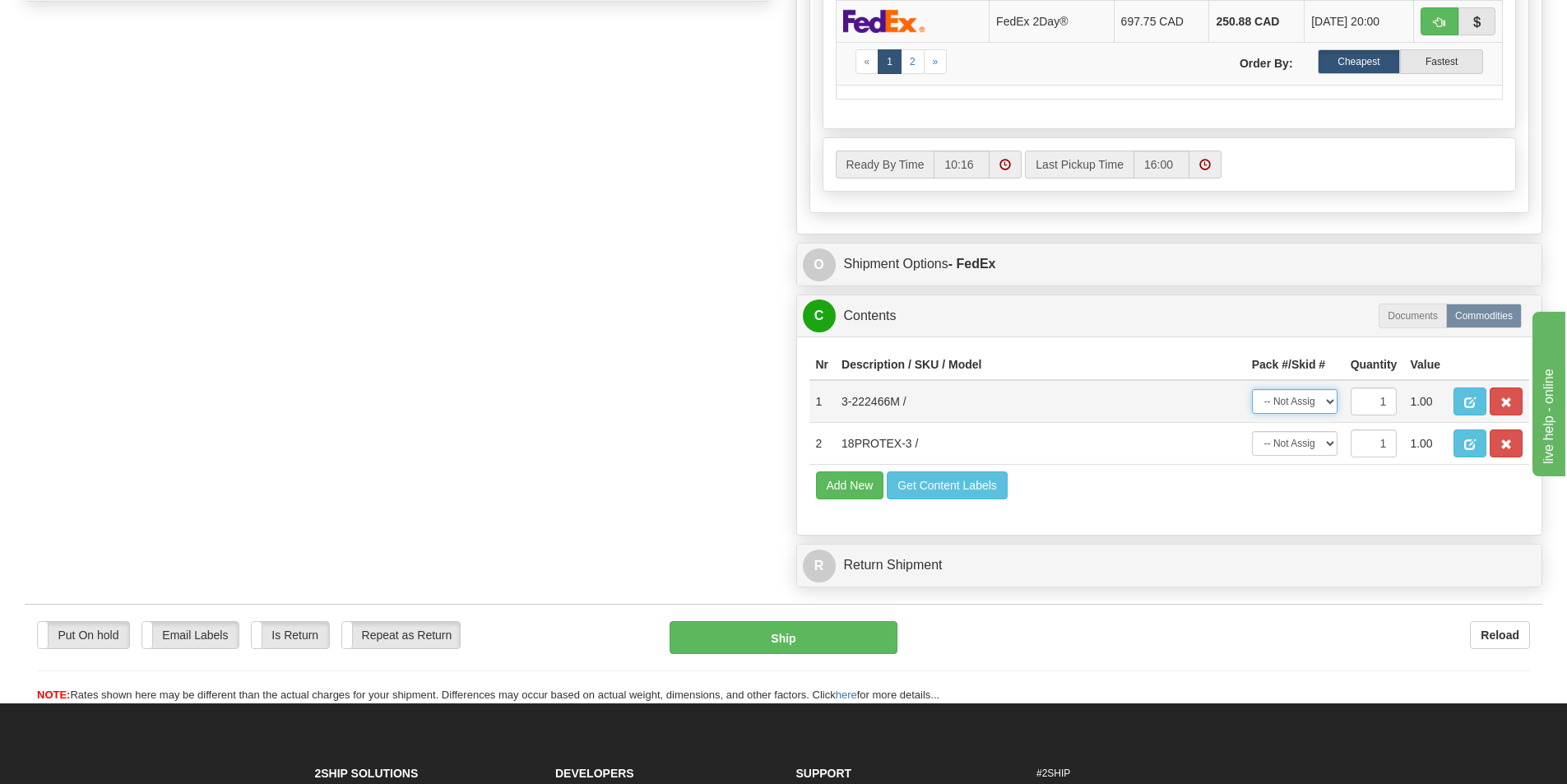
click at [1301, 410] on select "-- Not Assigned -- Package 1 Package 2" at bounding box center [1295, 401] width 86 height 24
select select "0"
click at [1252, 389] on select "-- Not Assigned -- Package 1 Package 2" at bounding box center [1295, 401] width 86 height 24
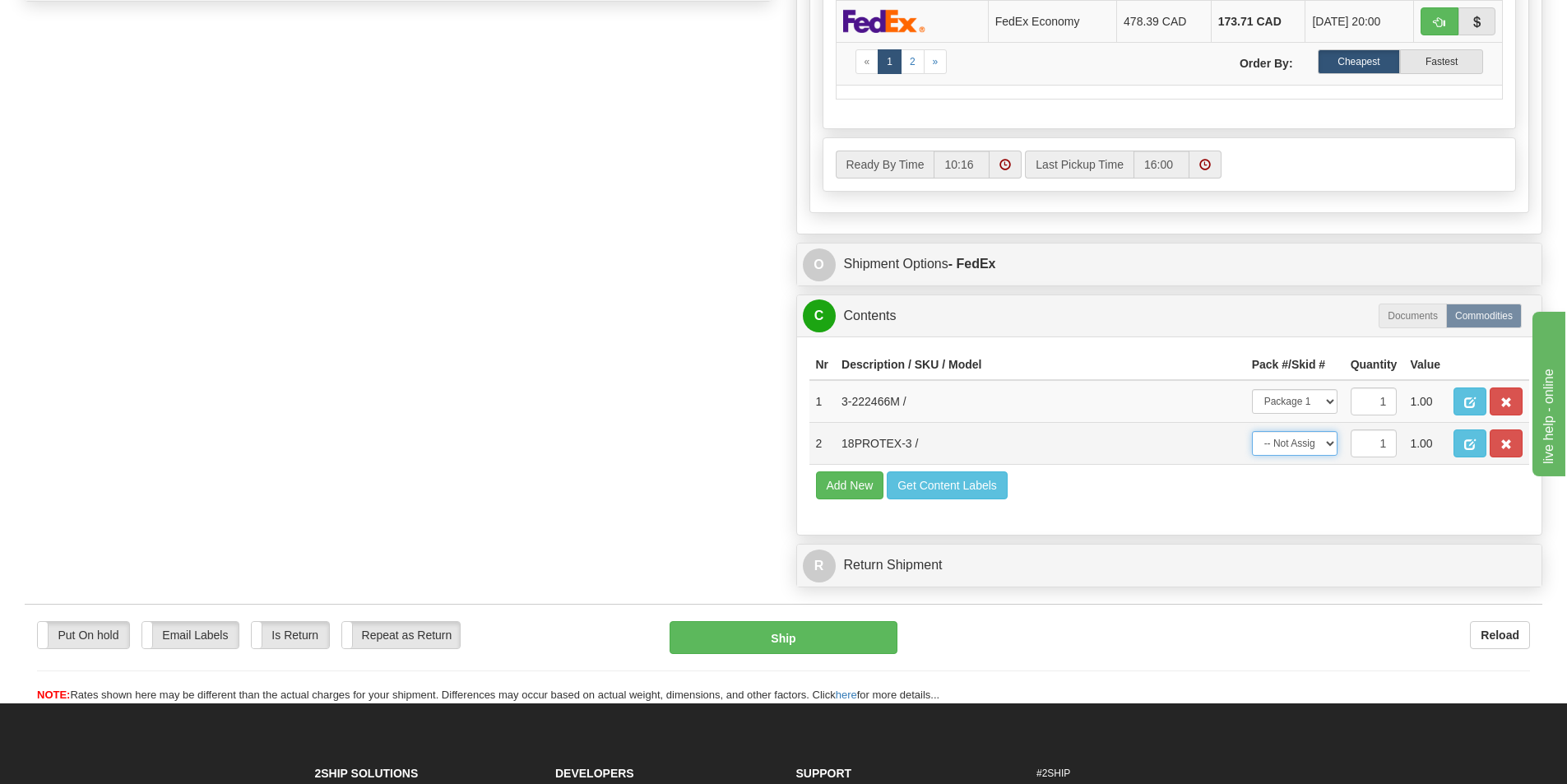
click at [1307, 444] on select "-- Not Assigned -- Package 1 Package 2" at bounding box center [1295, 443] width 86 height 24
select select "1"
click at [1252, 431] on select "-- Not Assigned -- Package 1 Package 2" at bounding box center [1295, 443] width 86 height 24
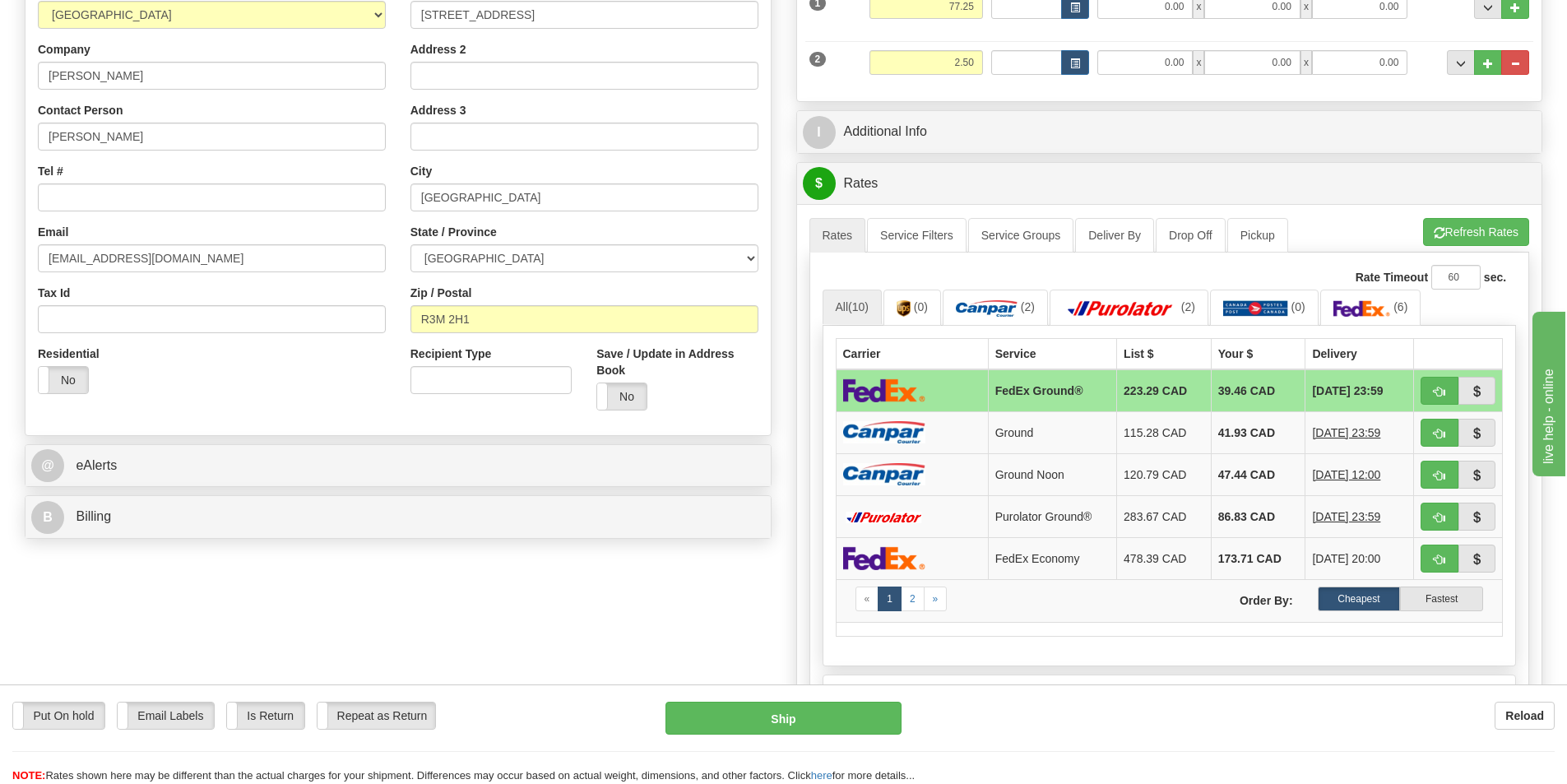
scroll to position [303, 0]
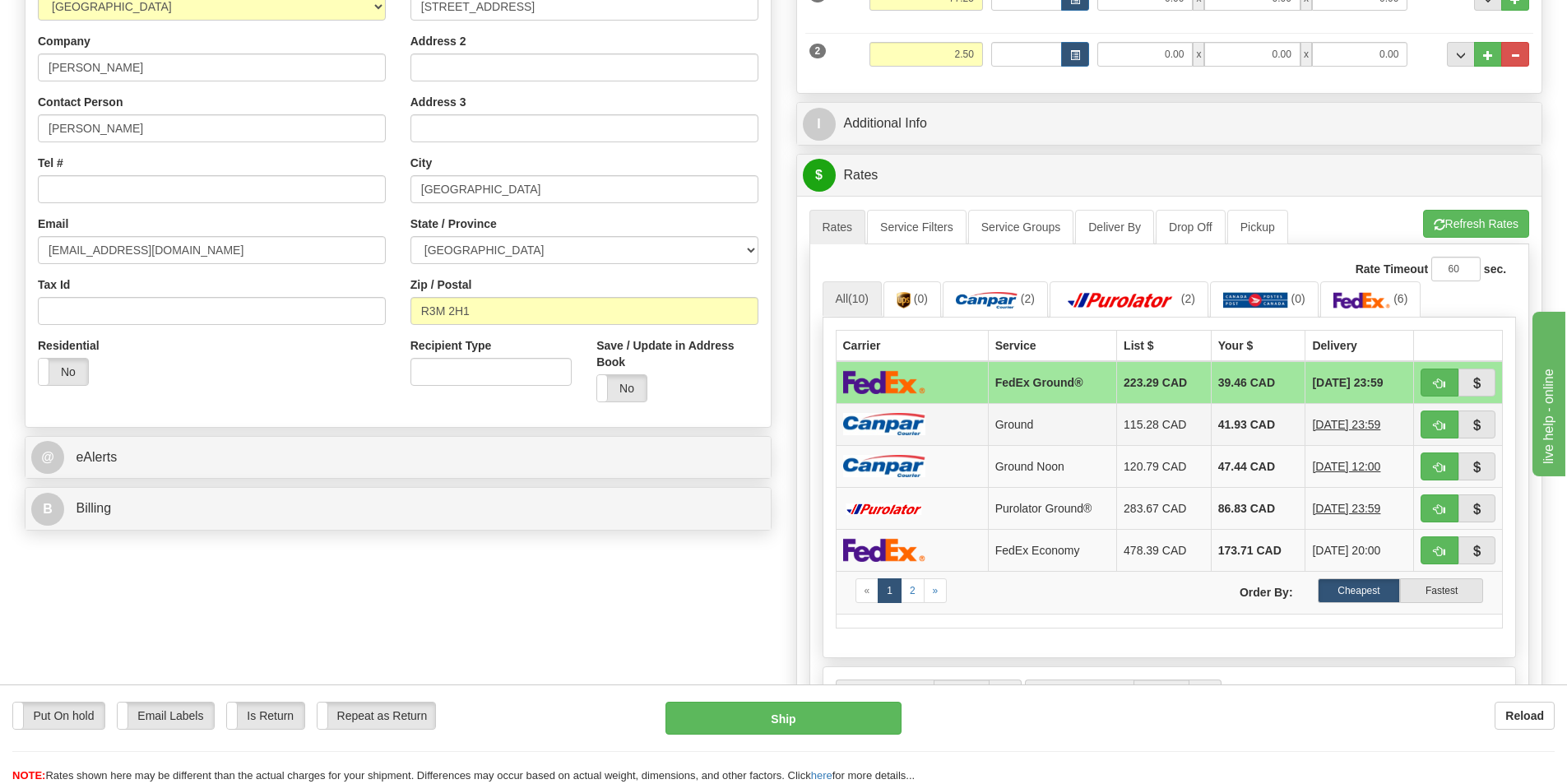
click at [1064, 426] on td "Ground" at bounding box center [1053, 423] width 129 height 42
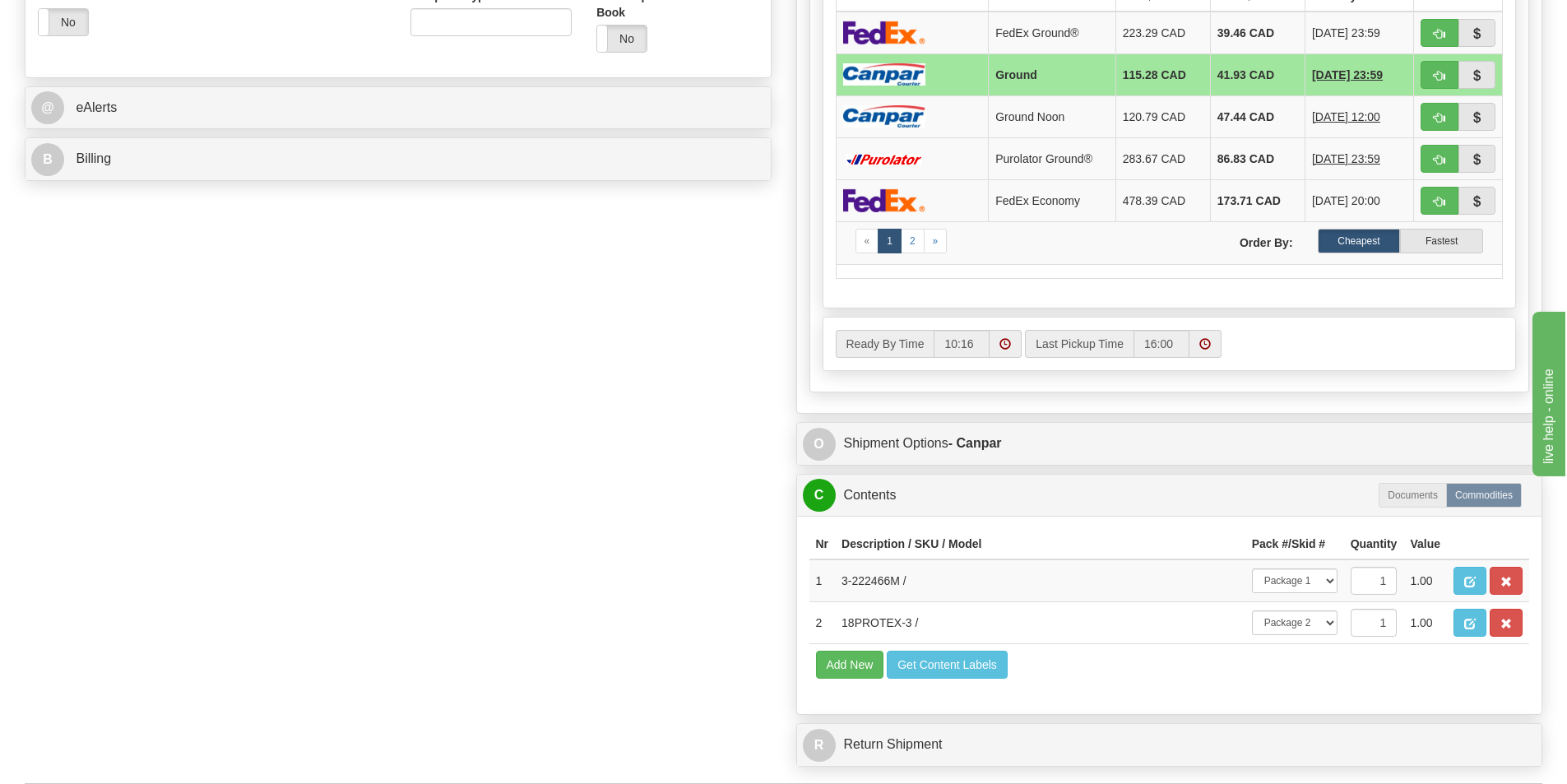
scroll to position [865, 0]
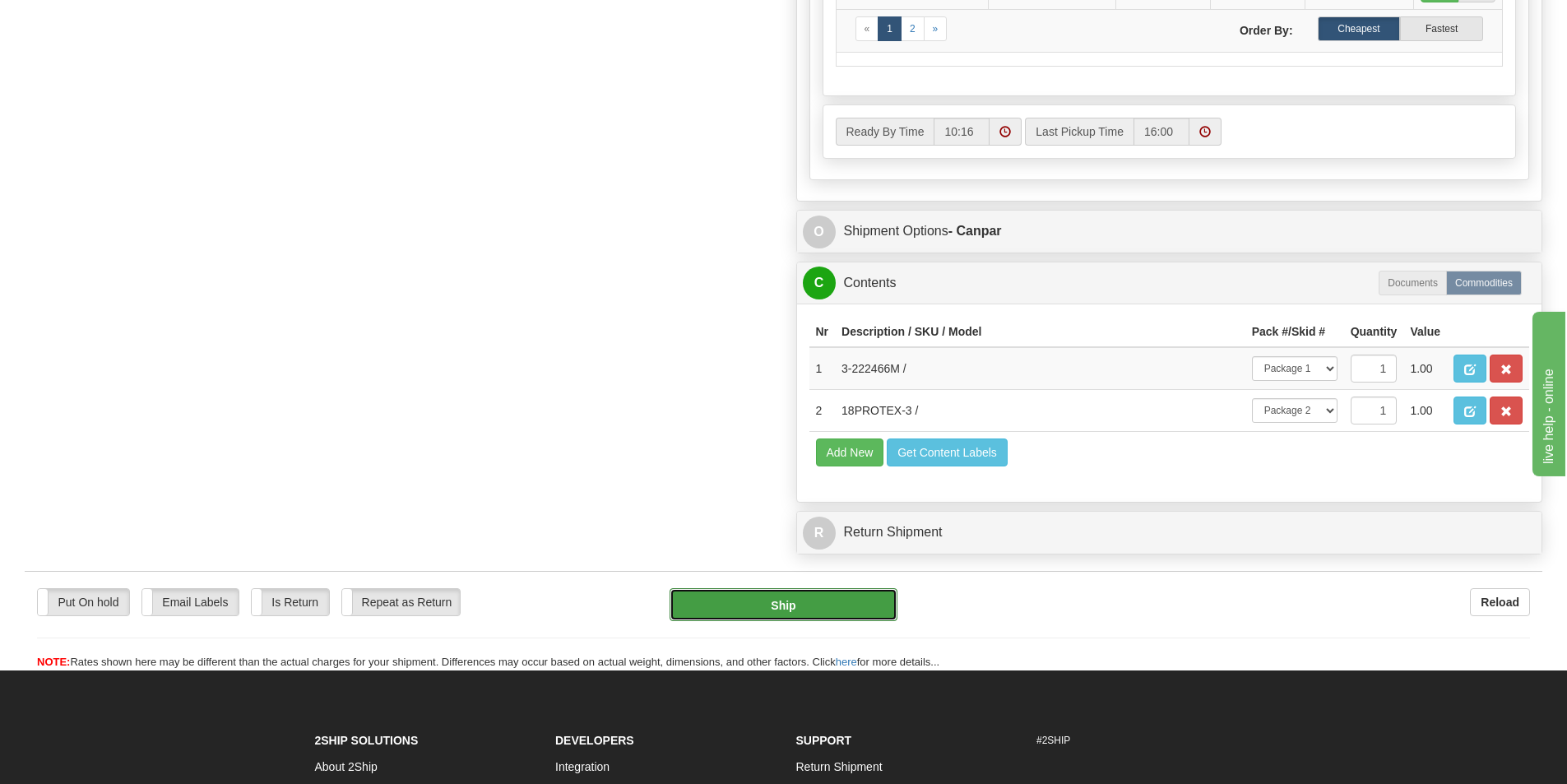
click at [765, 603] on button "Ship" at bounding box center [784, 605] width 228 height 33
type input "1"
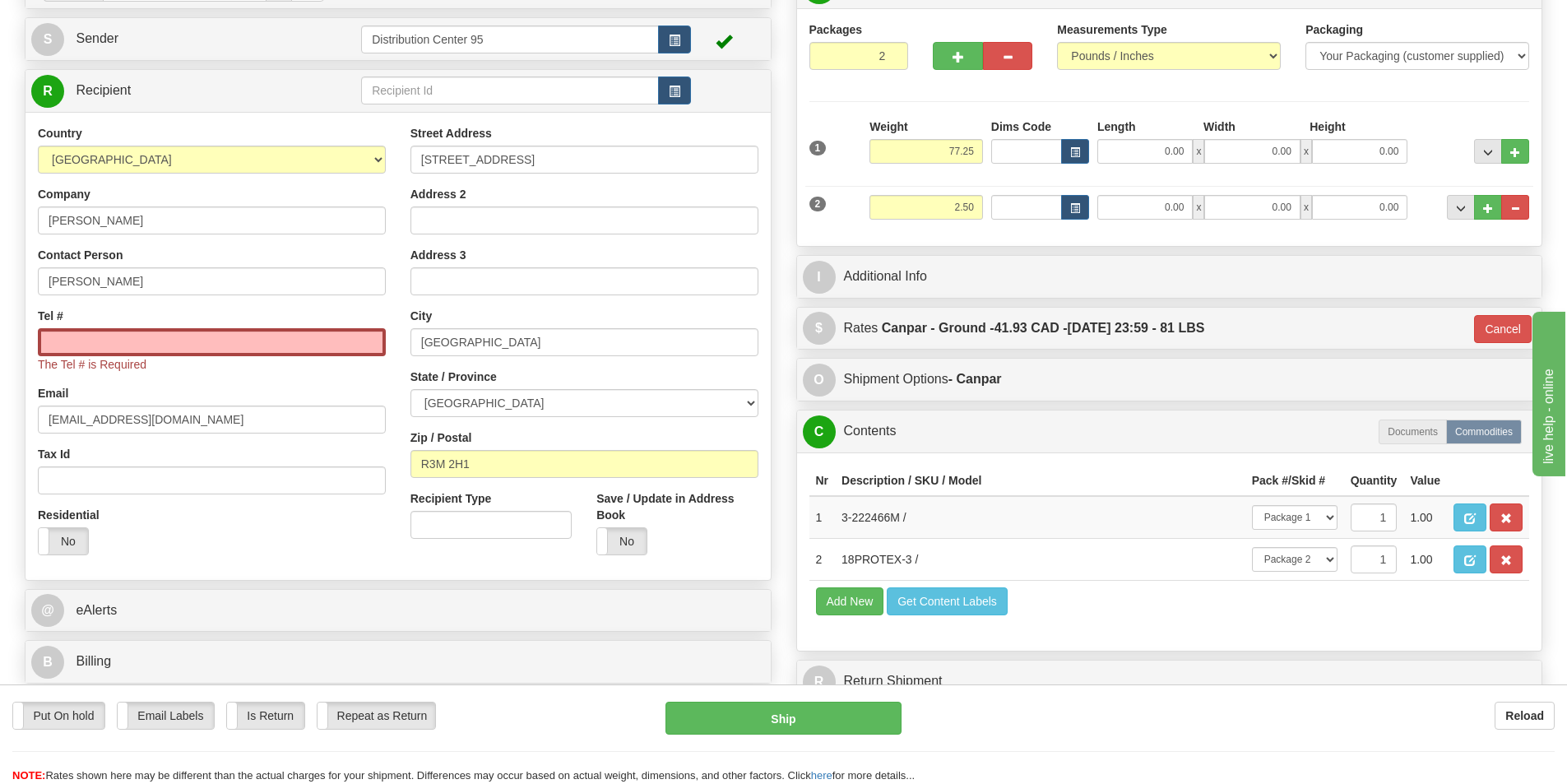
scroll to position [0, 0]
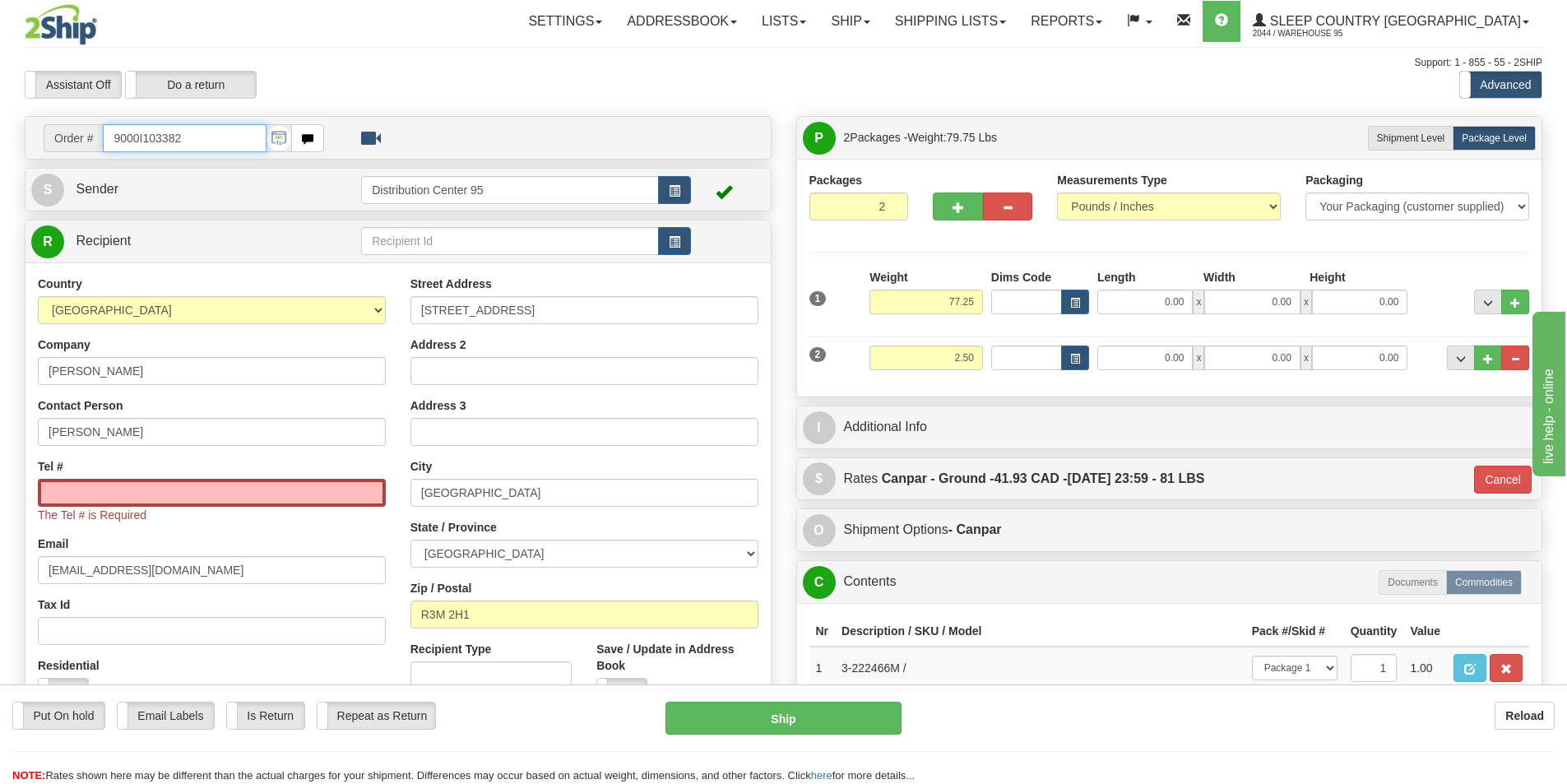
drag, startPoint x: 188, startPoint y: 139, endPoint x: 102, endPoint y: 135, distance: 86.1
click at [102, 135] on input "9000I103382" at bounding box center [184, 137] width 164 height 28
click at [222, 501] on input "Tel #" at bounding box center [212, 492] width 348 height 28
paste input "204 960-4631"
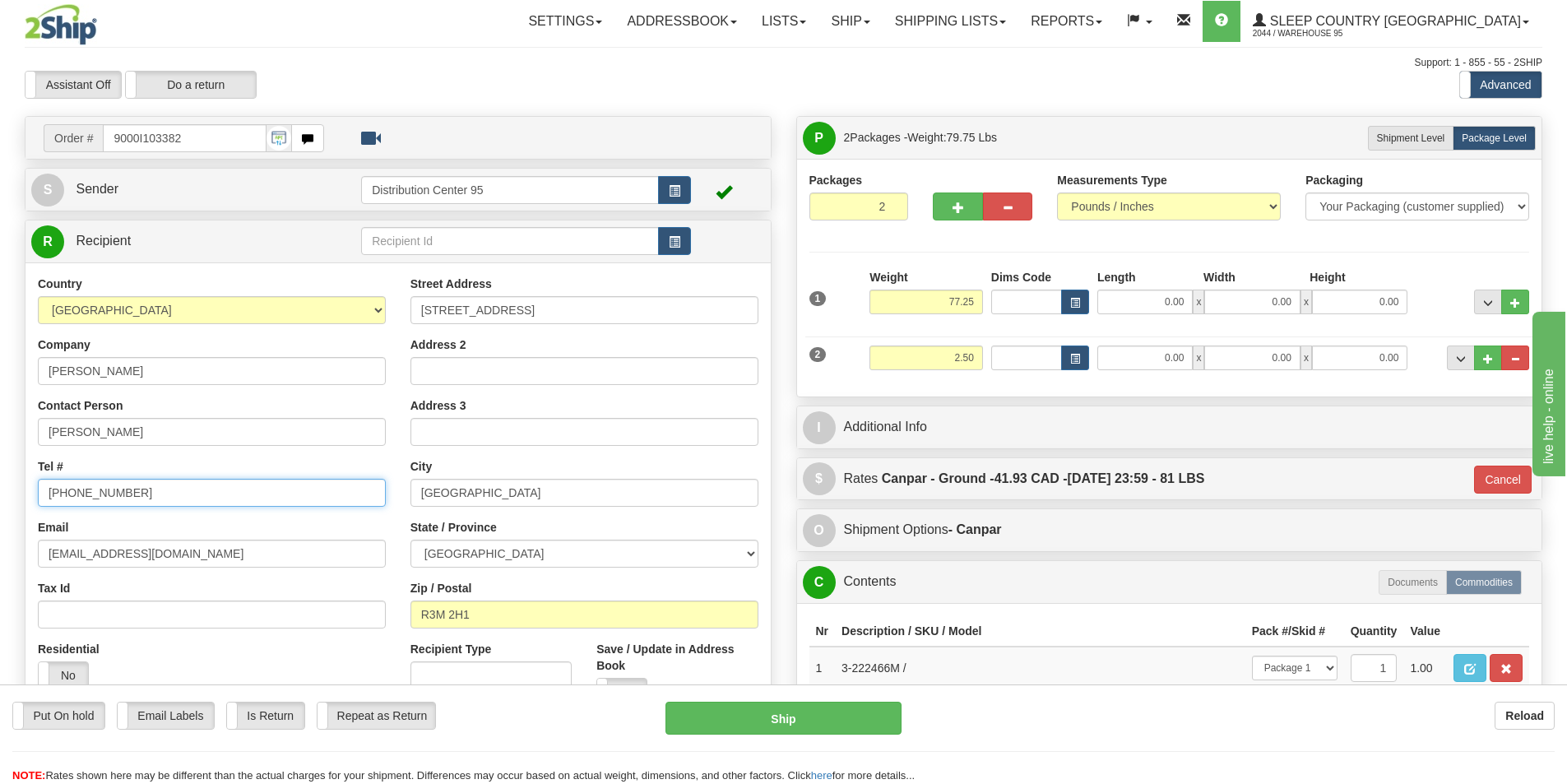
click at [71, 490] on input "204 960-4631" at bounding box center [212, 492] width 348 height 28
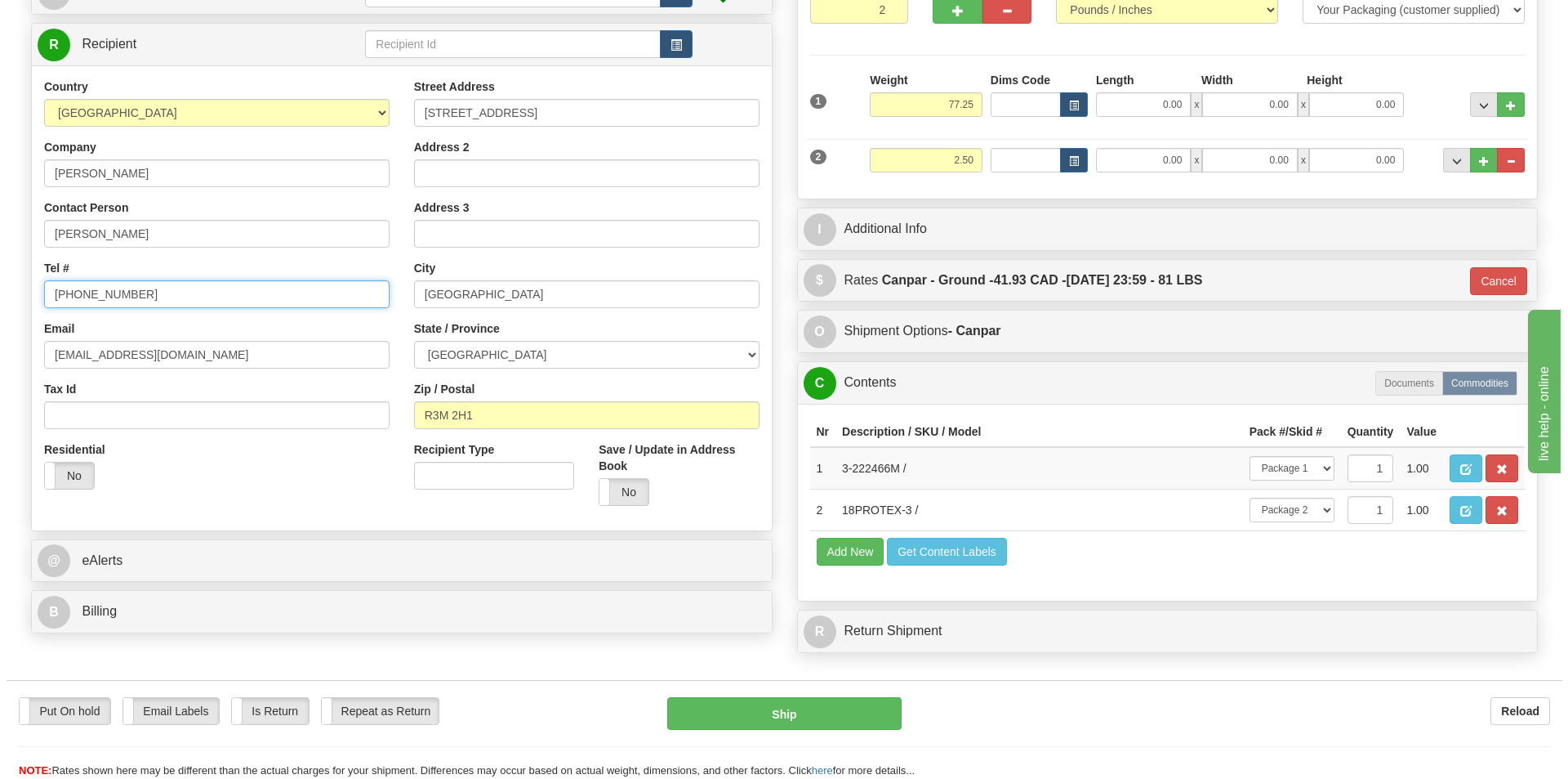
scroll to position [206, 0]
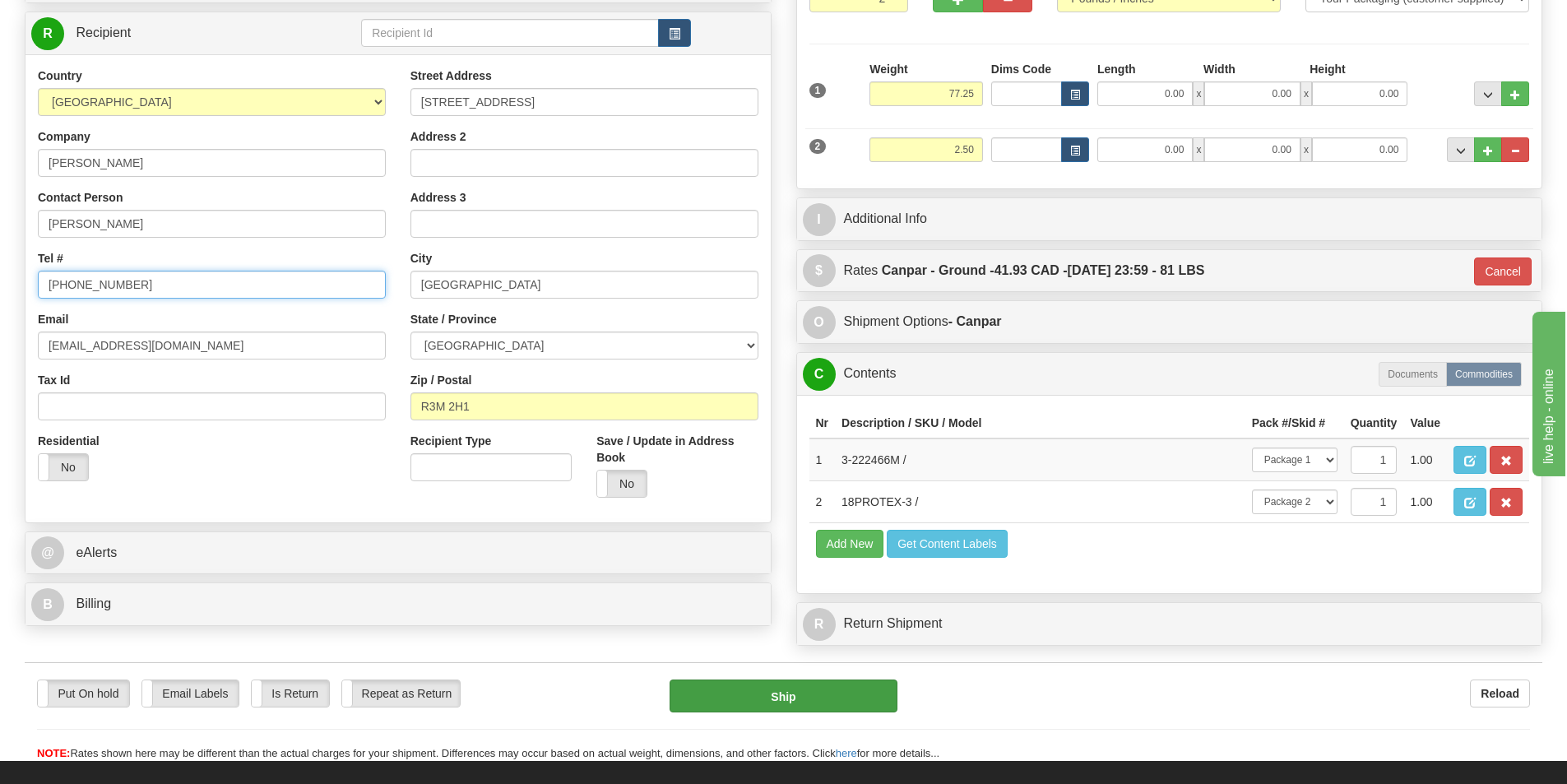
type input "204-960-4631"
click at [830, 703] on button "Ship" at bounding box center [784, 696] width 228 height 33
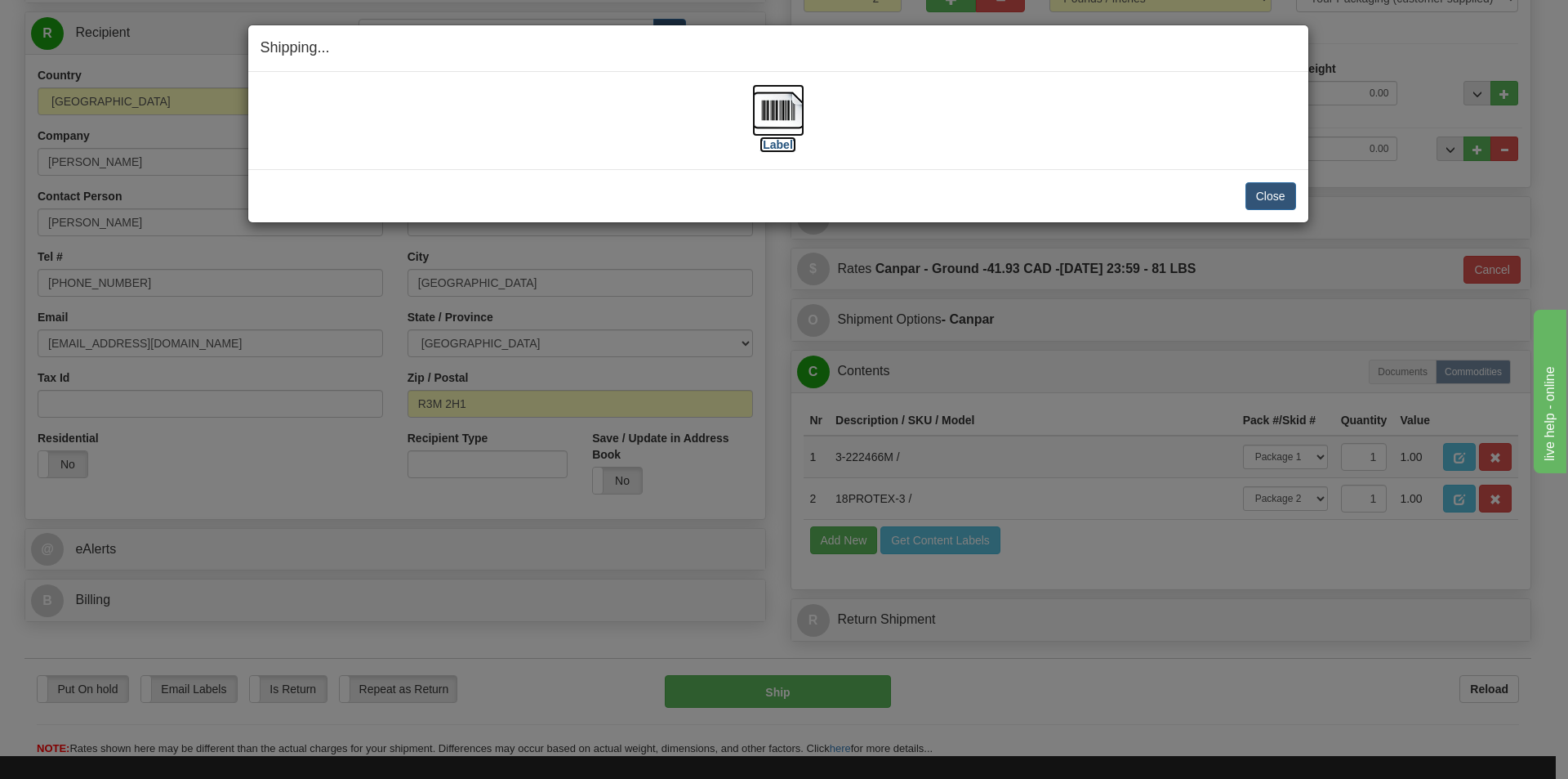
click at [777, 110] on img at bounding box center [779, 110] width 52 height 52
click at [1283, 186] on button "Close" at bounding box center [1271, 196] width 50 height 28
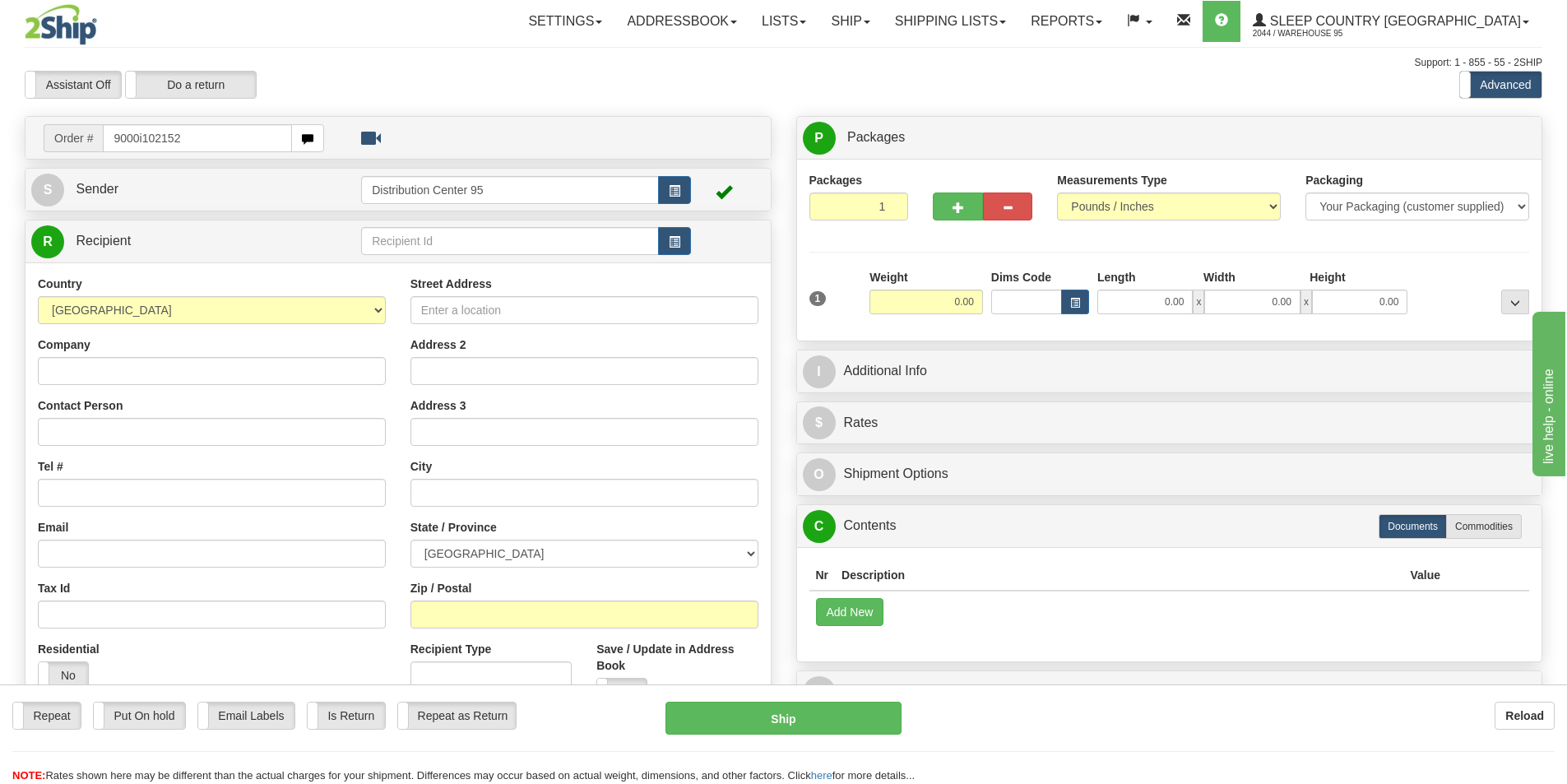
type input "9000i102152"
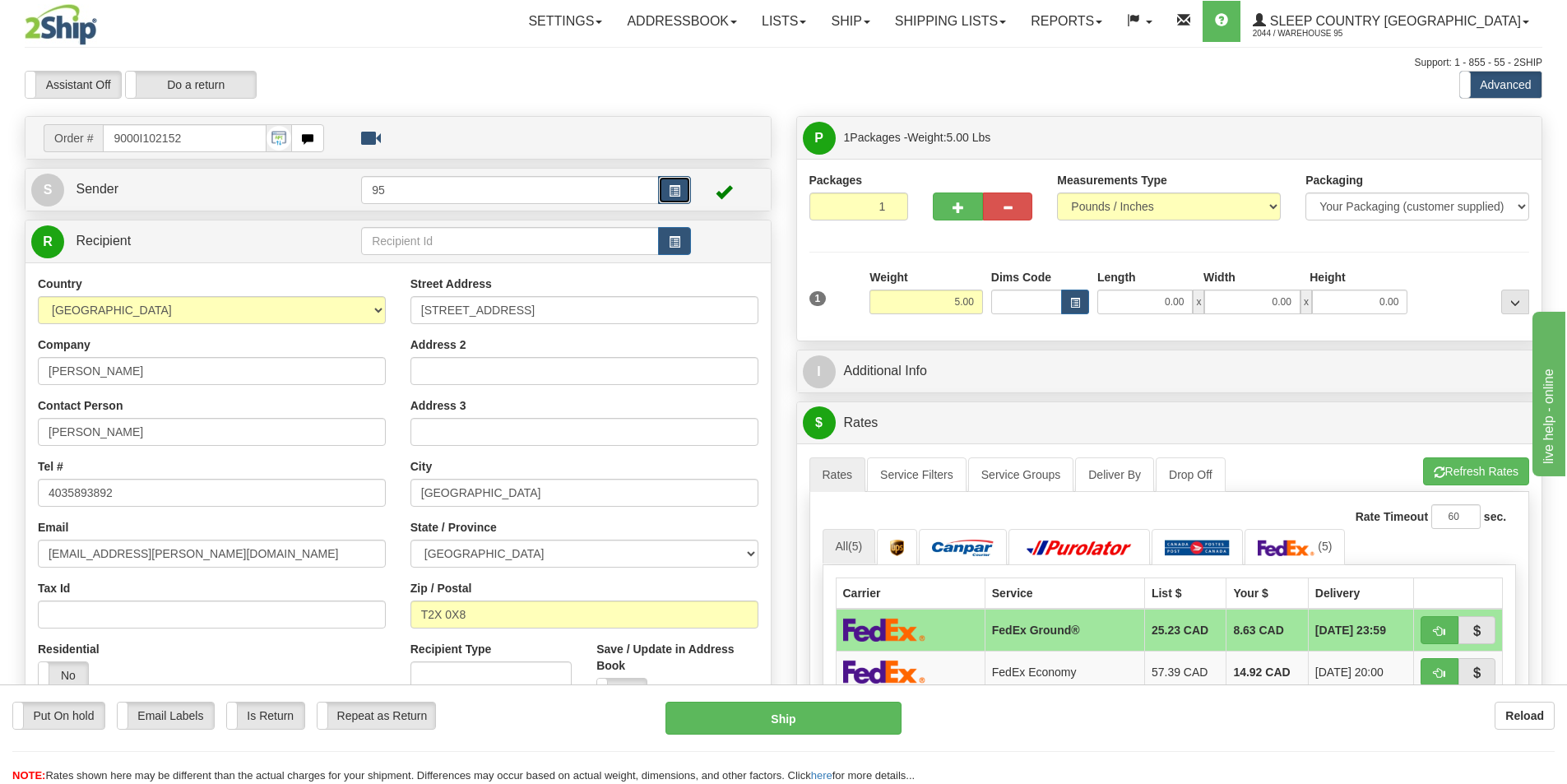
click at [675, 186] on span "button" at bounding box center [675, 191] width 12 height 11
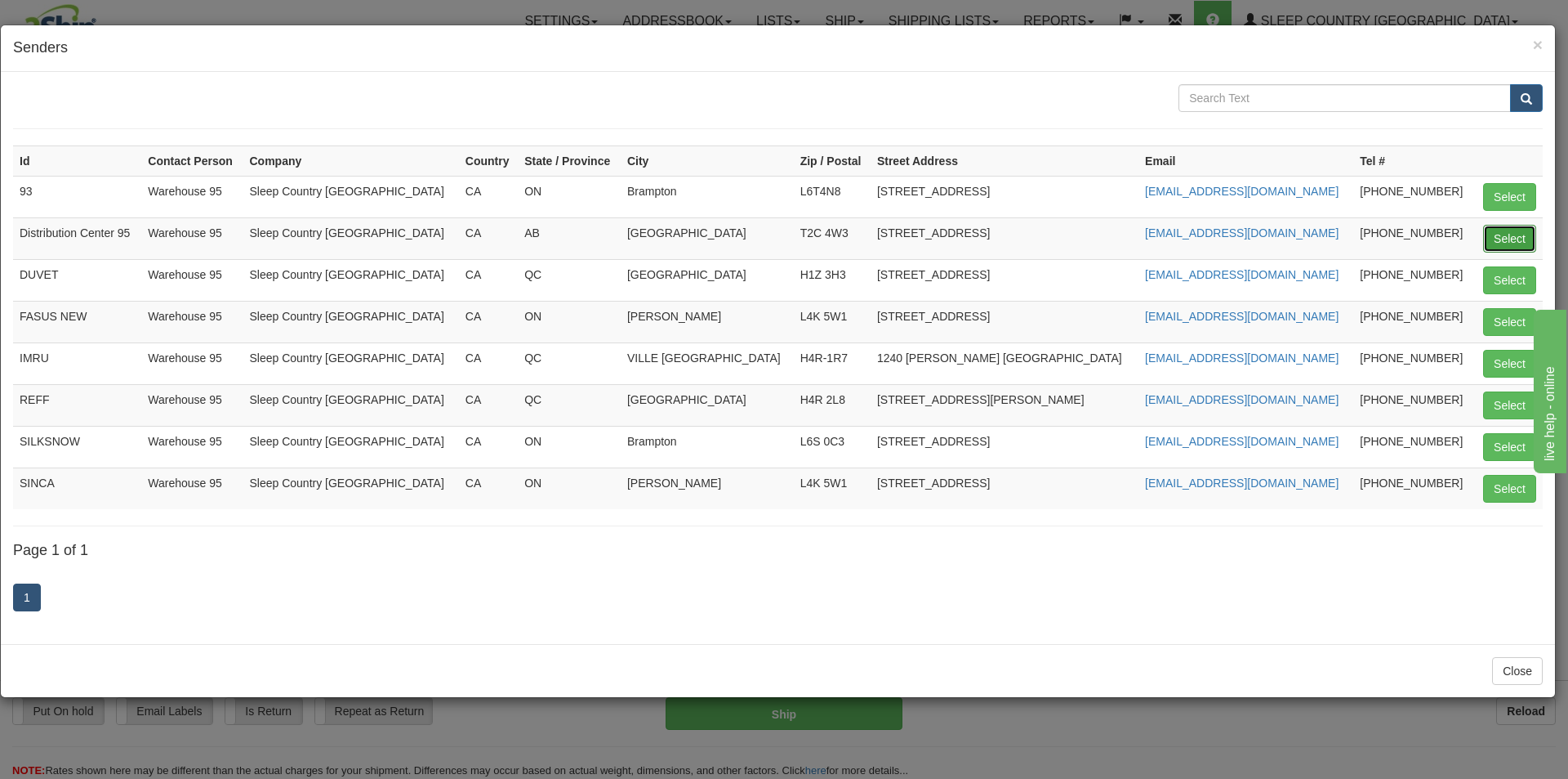
click at [1521, 239] on button "Select" at bounding box center [1509, 238] width 53 height 28
type input "Distribution Center 95"
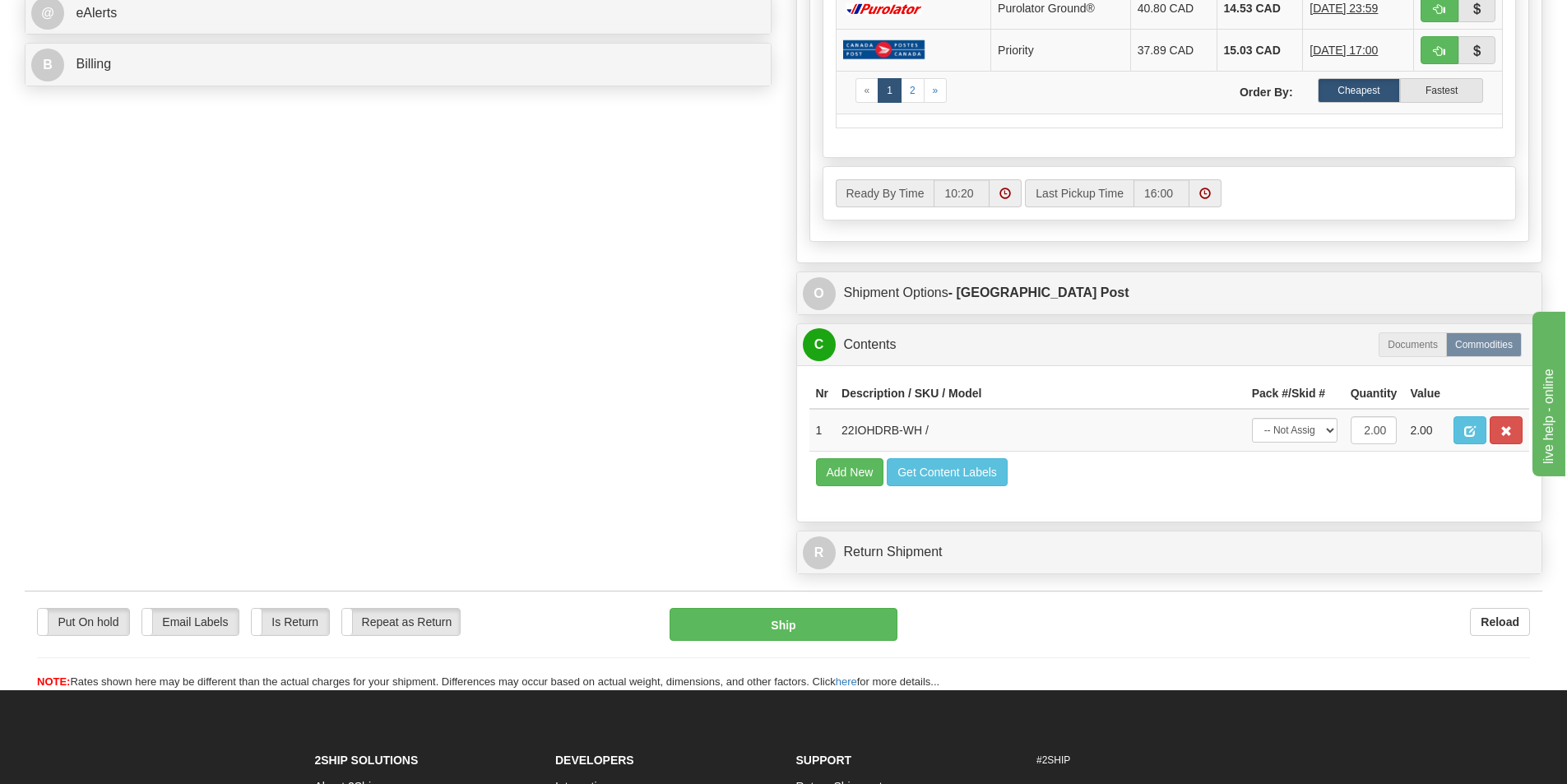
scroll to position [788, 0]
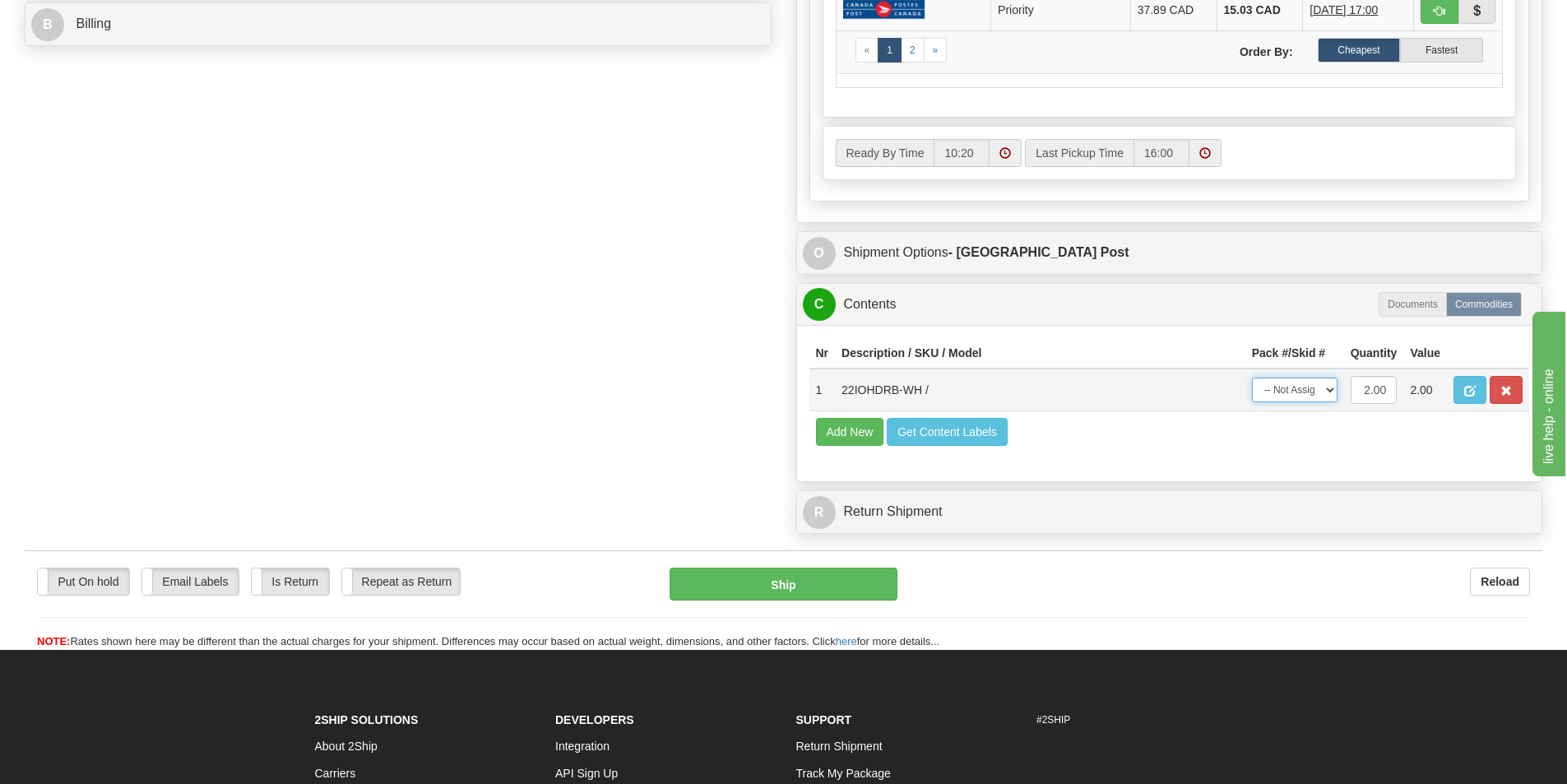
click at [1300, 385] on select "-- Not Assigned -- Package 1" at bounding box center [1295, 389] width 86 height 24
select select "0"
click at [1252, 377] on select "-- Not Assigned -- Package 1" at bounding box center [1295, 389] width 86 height 24
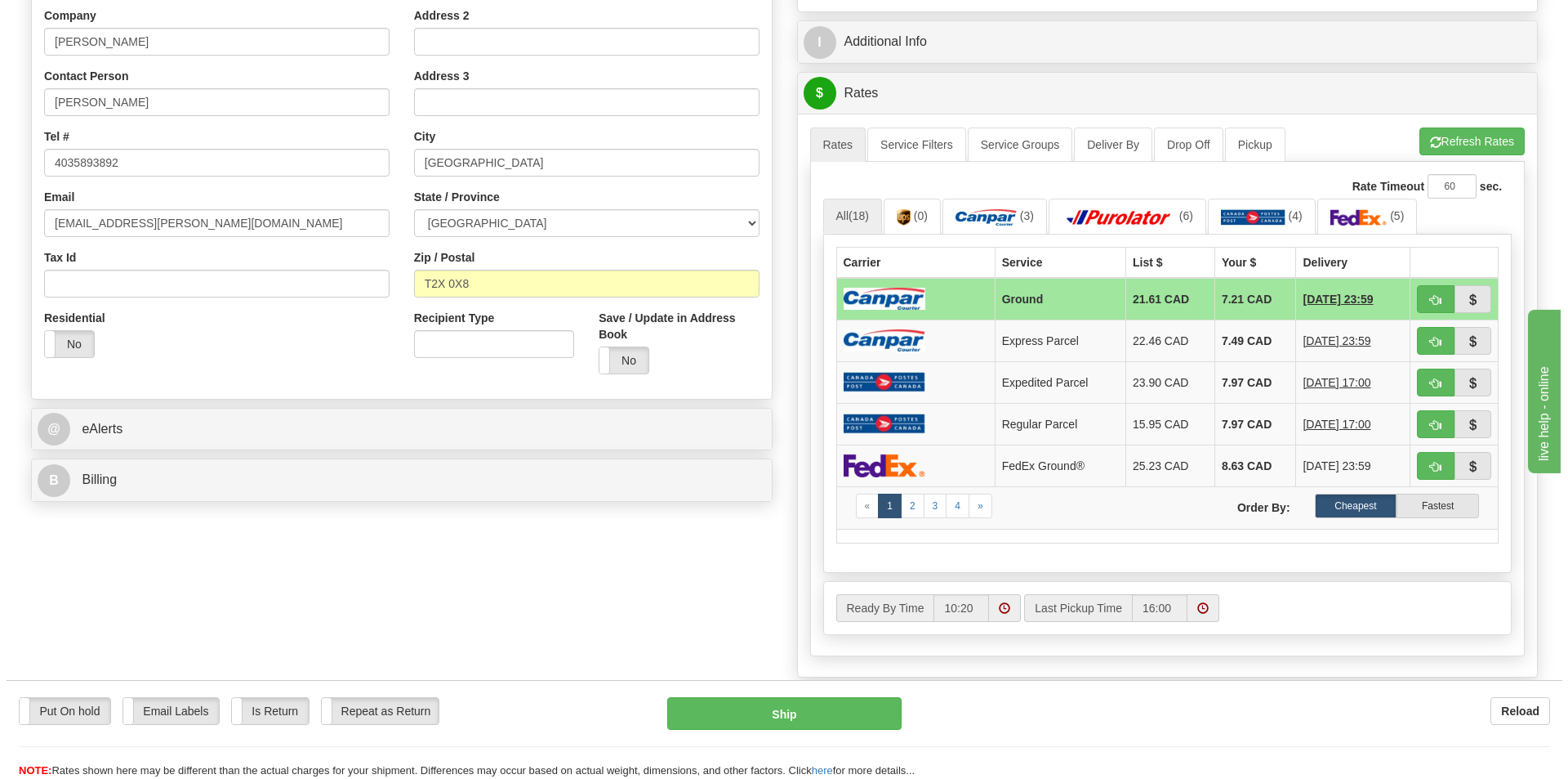
scroll to position [555, 0]
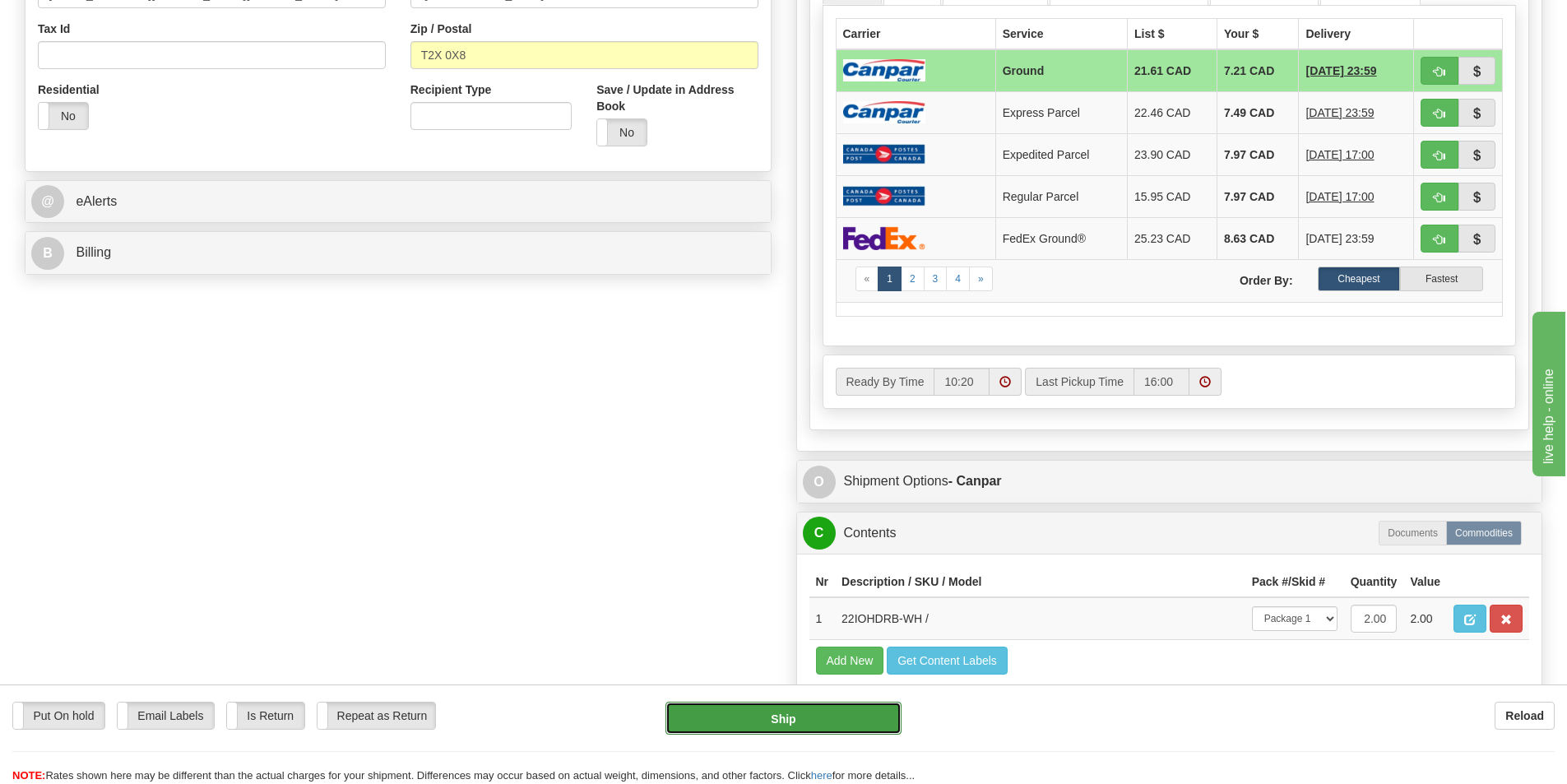
click at [828, 714] on button "Ship" at bounding box center [784, 718] width 236 height 33
type input "1"
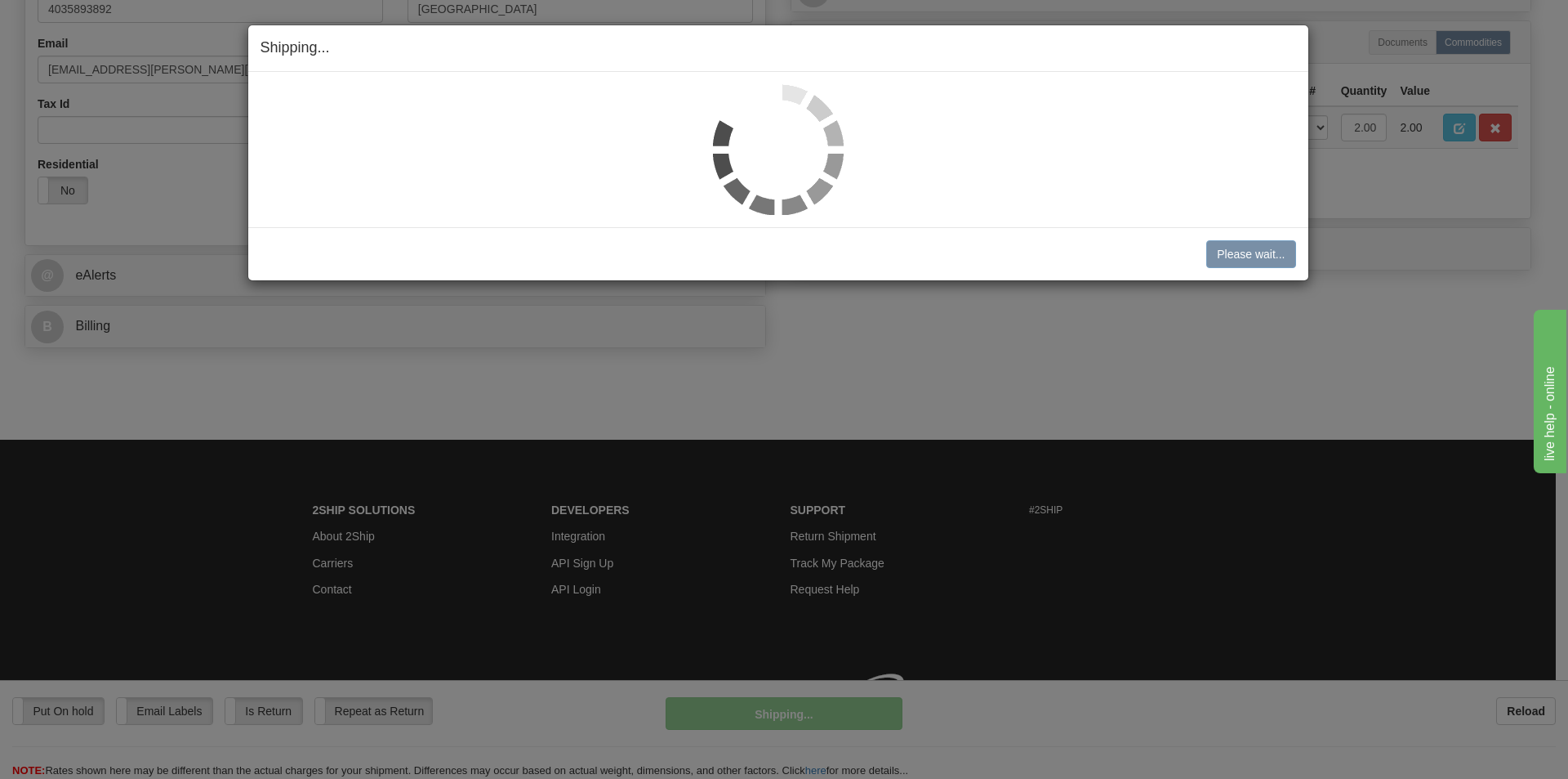
scroll to position [504, 0]
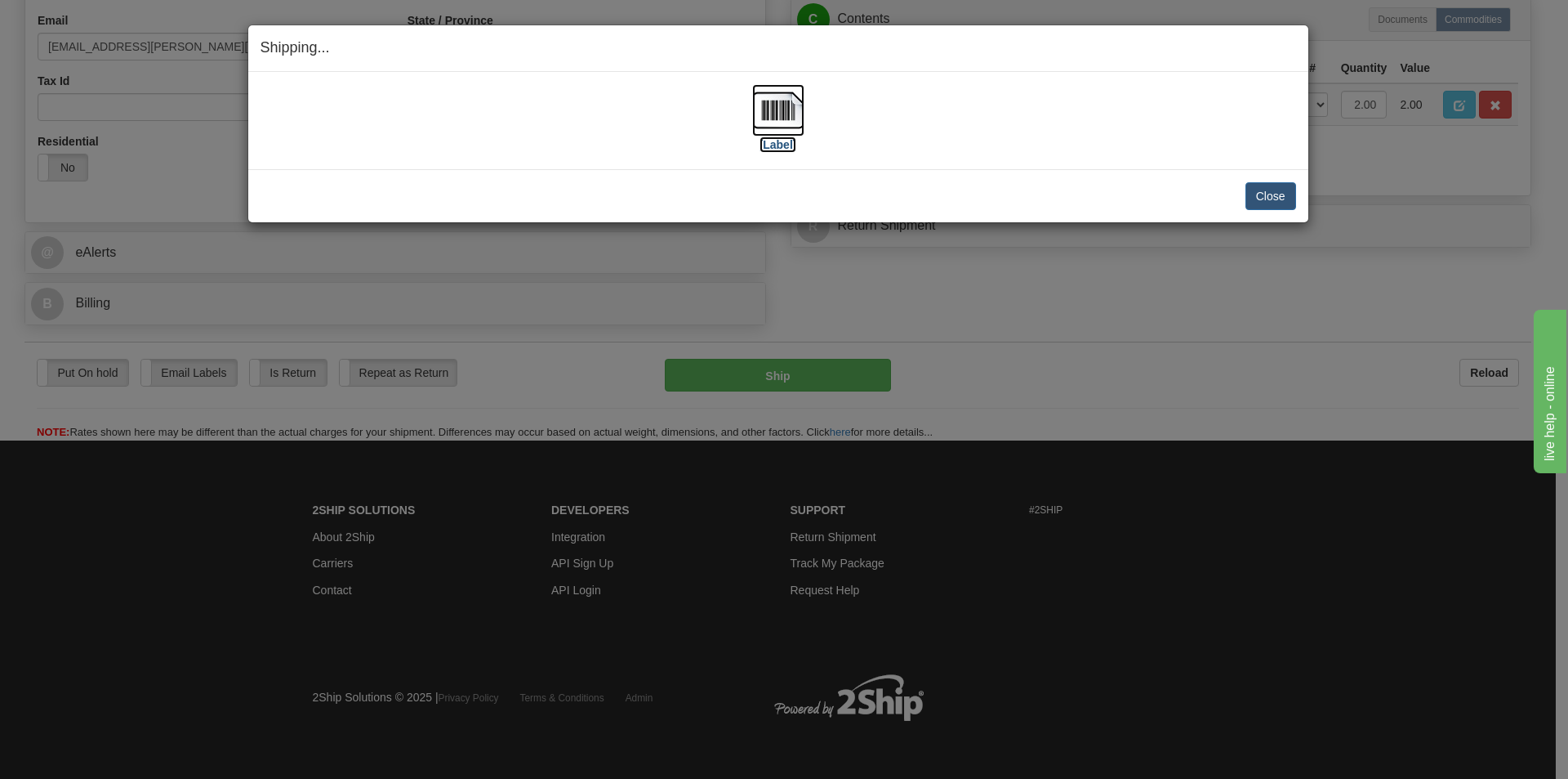
click at [786, 103] on img at bounding box center [779, 110] width 52 height 52
click at [1273, 192] on button "Close" at bounding box center [1271, 196] width 50 height 28
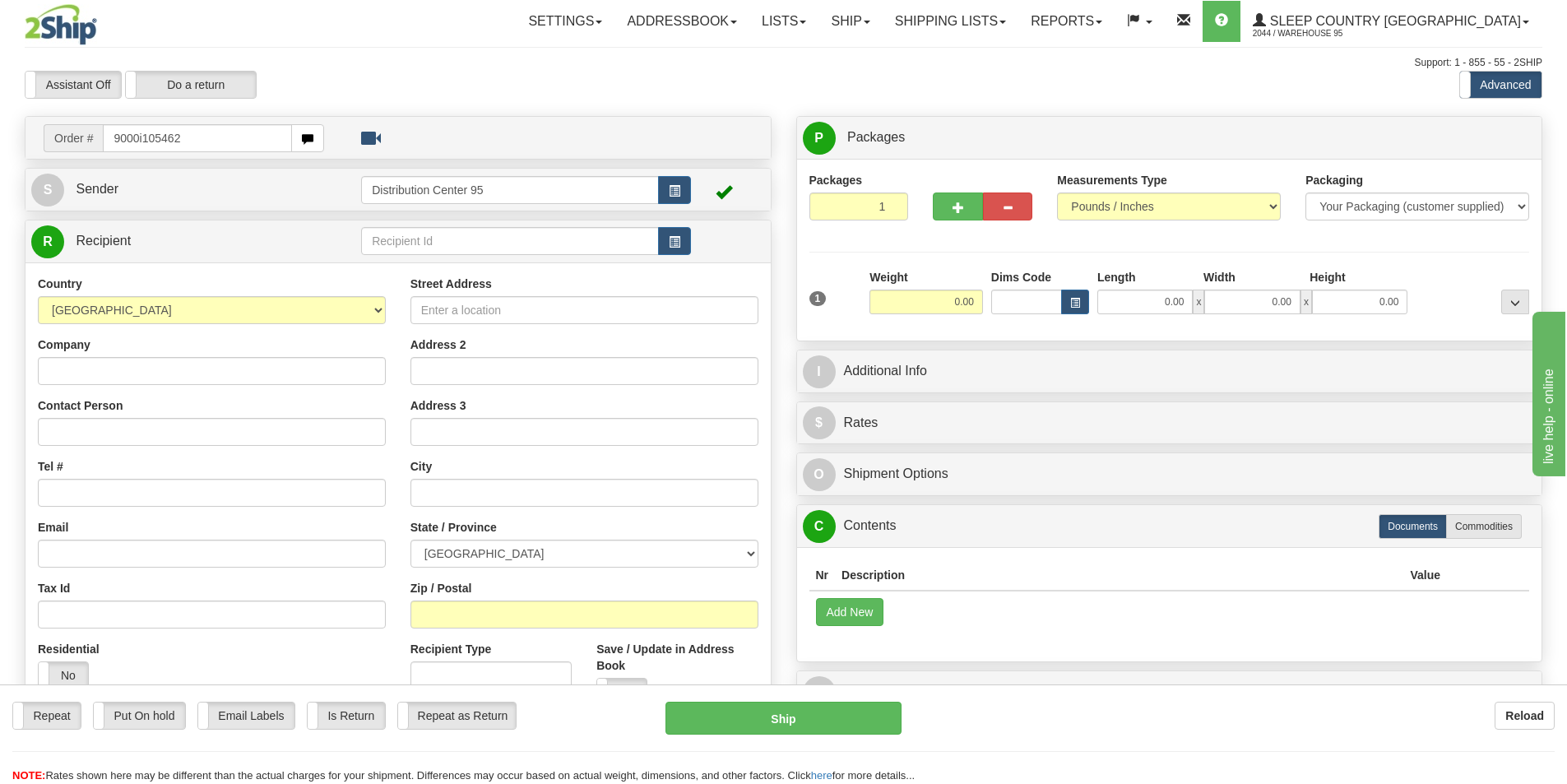
type input "9000i105462"
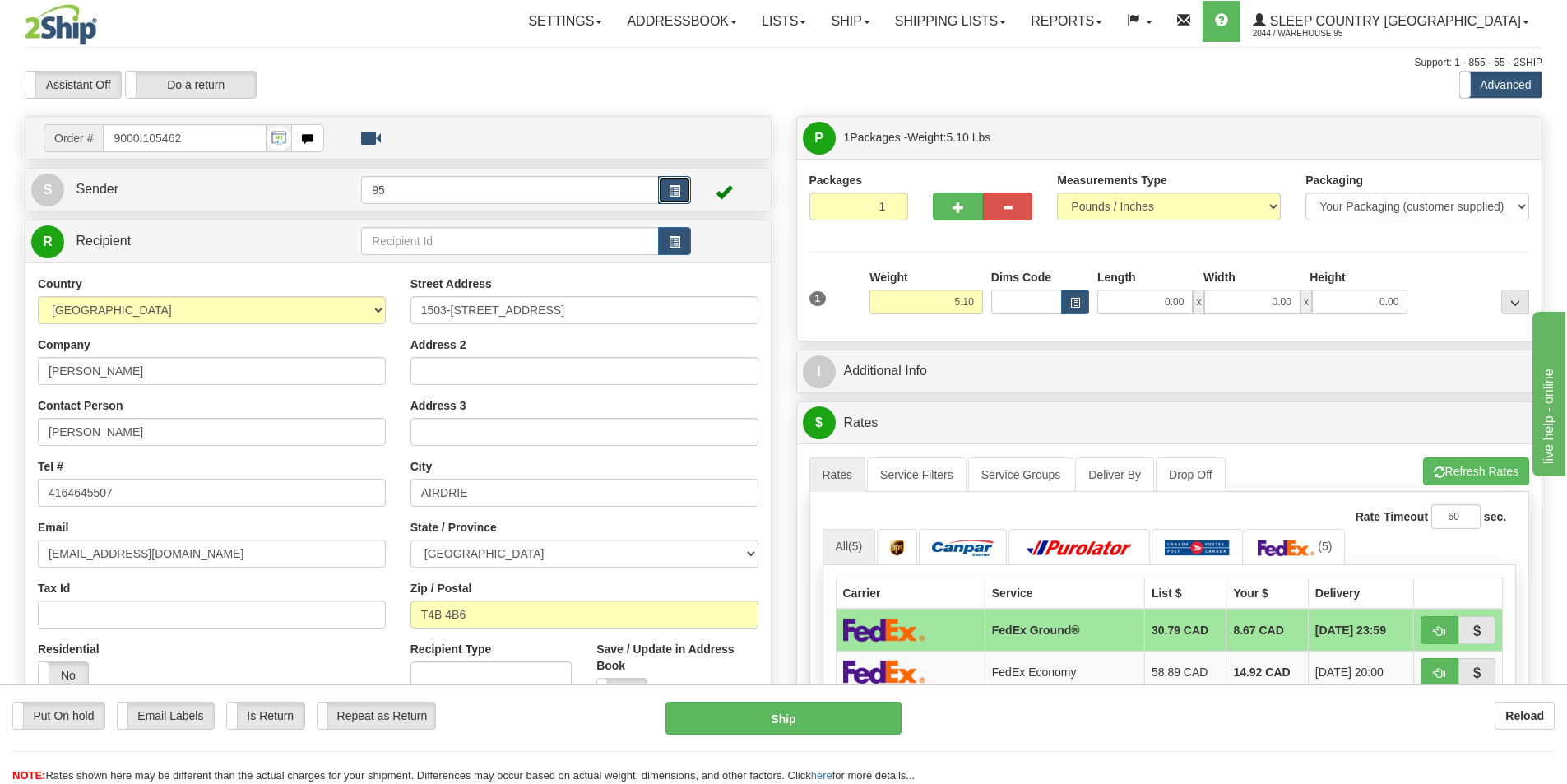
click at [669, 188] on span "button" at bounding box center [675, 191] width 12 height 11
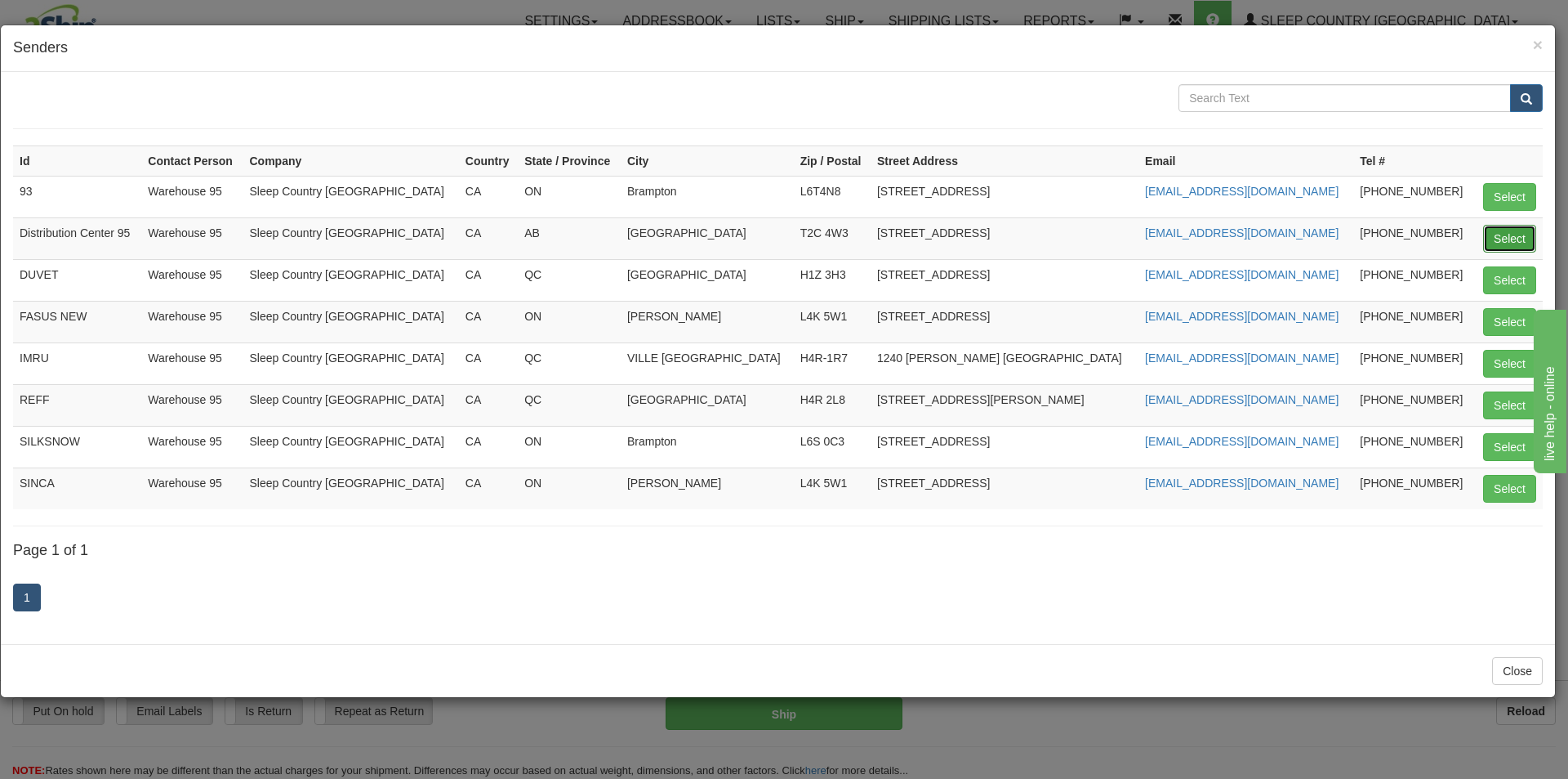
click at [1499, 231] on button "Select" at bounding box center [1509, 238] width 53 height 28
type input "Distribution Center 95"
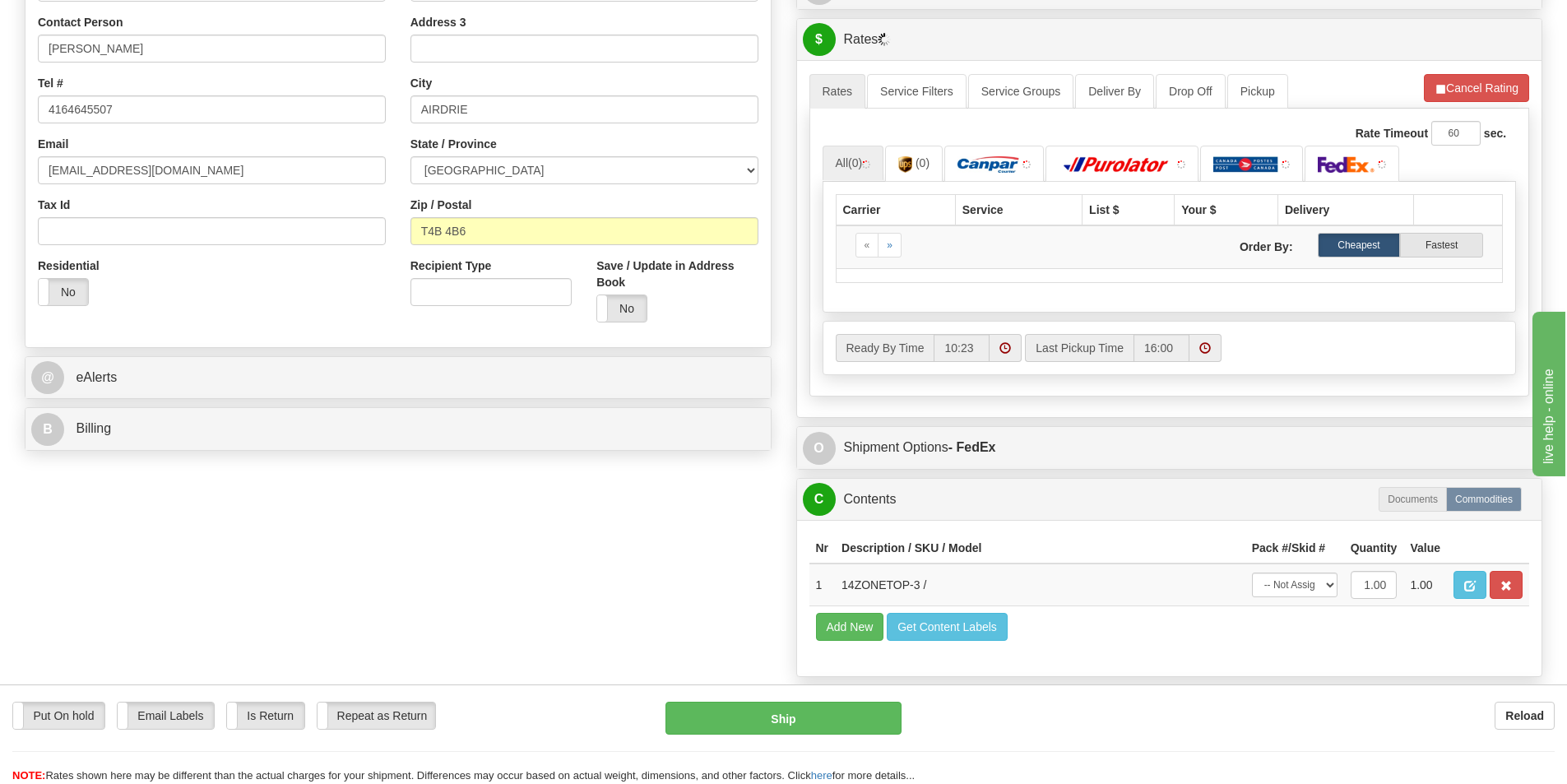
scroll to position [578, 0]
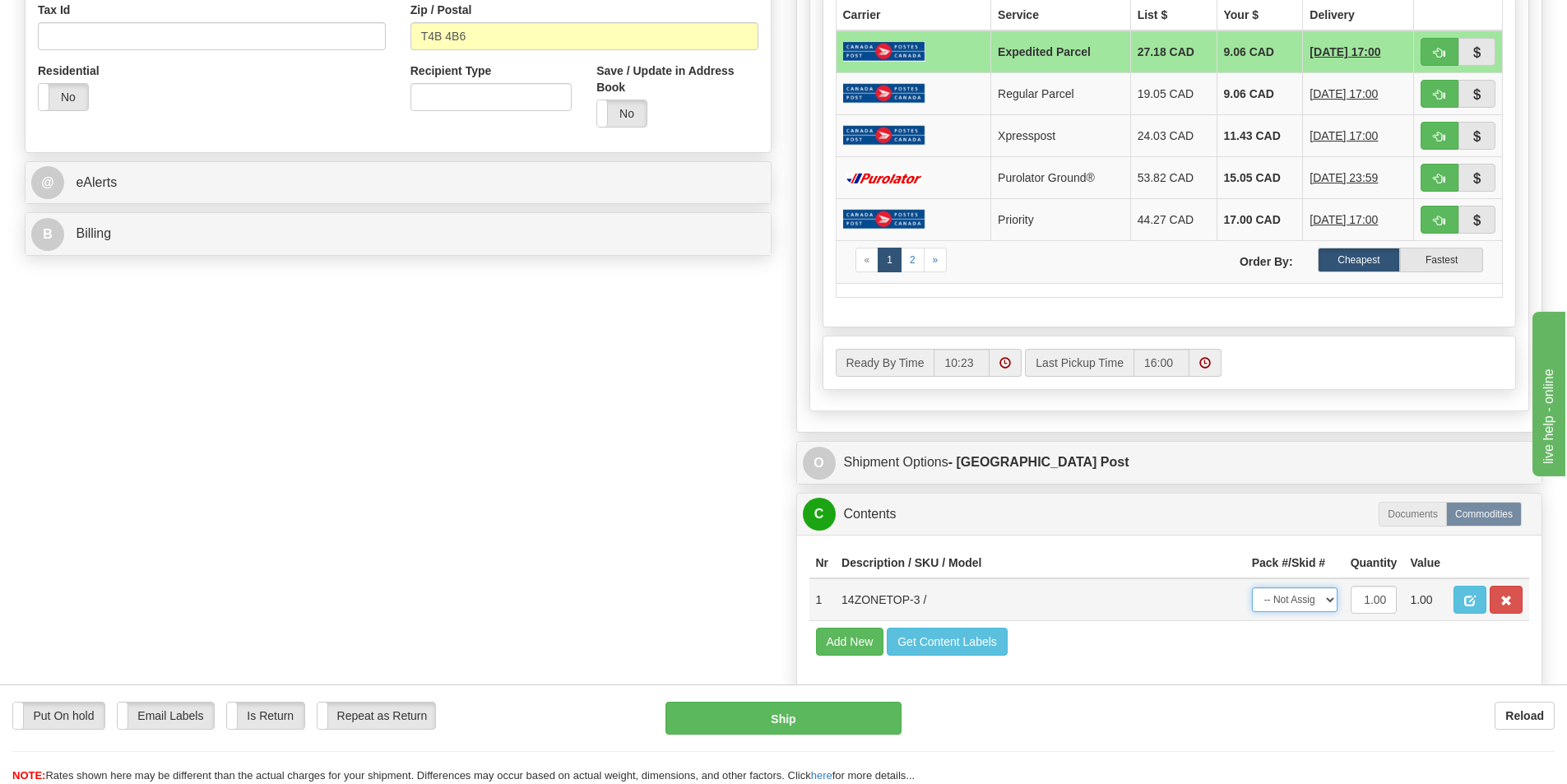
click at [1319, 596] on select "-- Not Assigned -- Package 1" at bounding box center [1295, 599] width 86 height 24
select select "0"
click at [1252, 587] on select "-- Not Assigned -- Package 1" at bounding box center [1295, 599] width 86 height 24
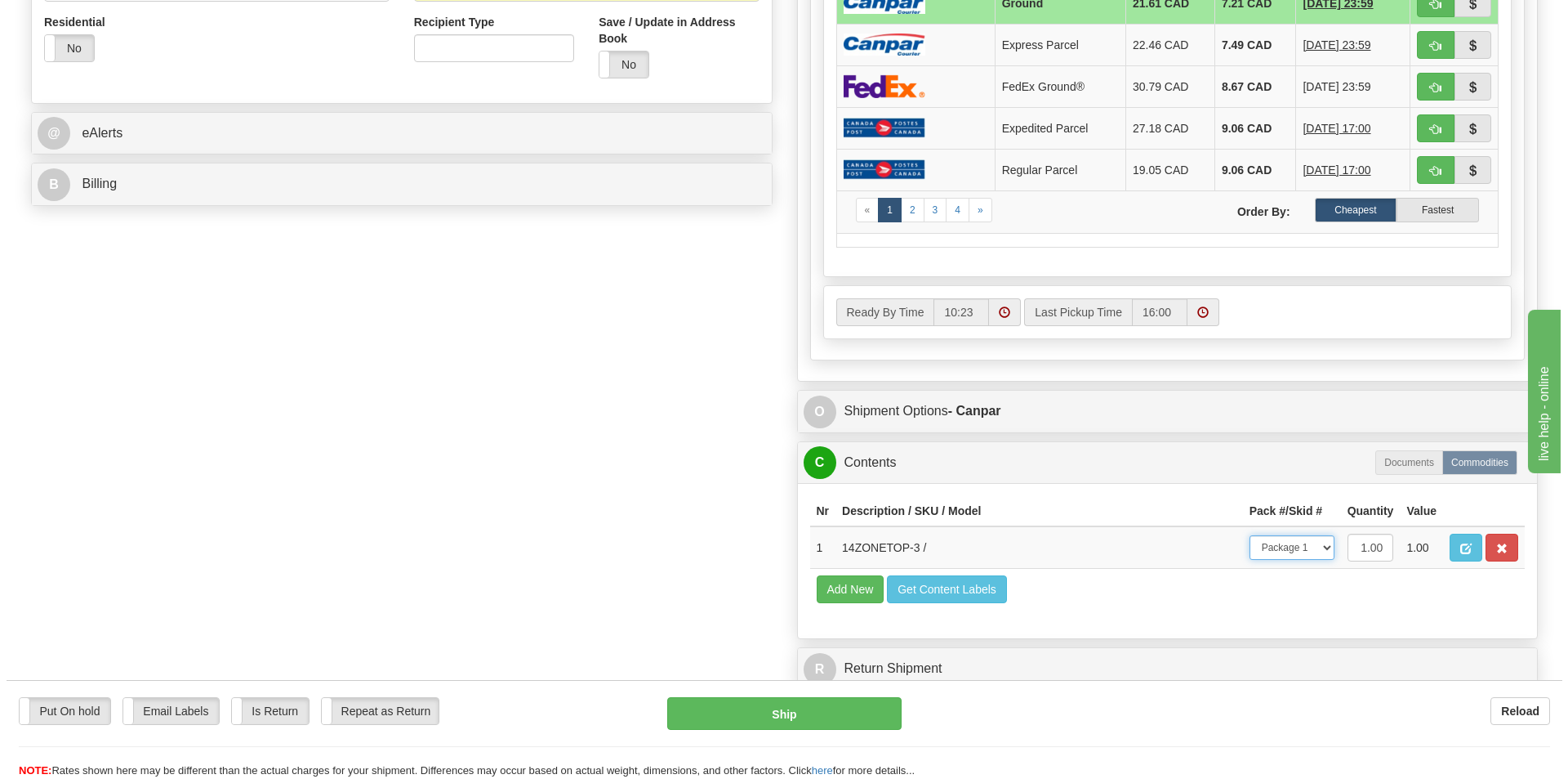
scroll to position [643, 0]
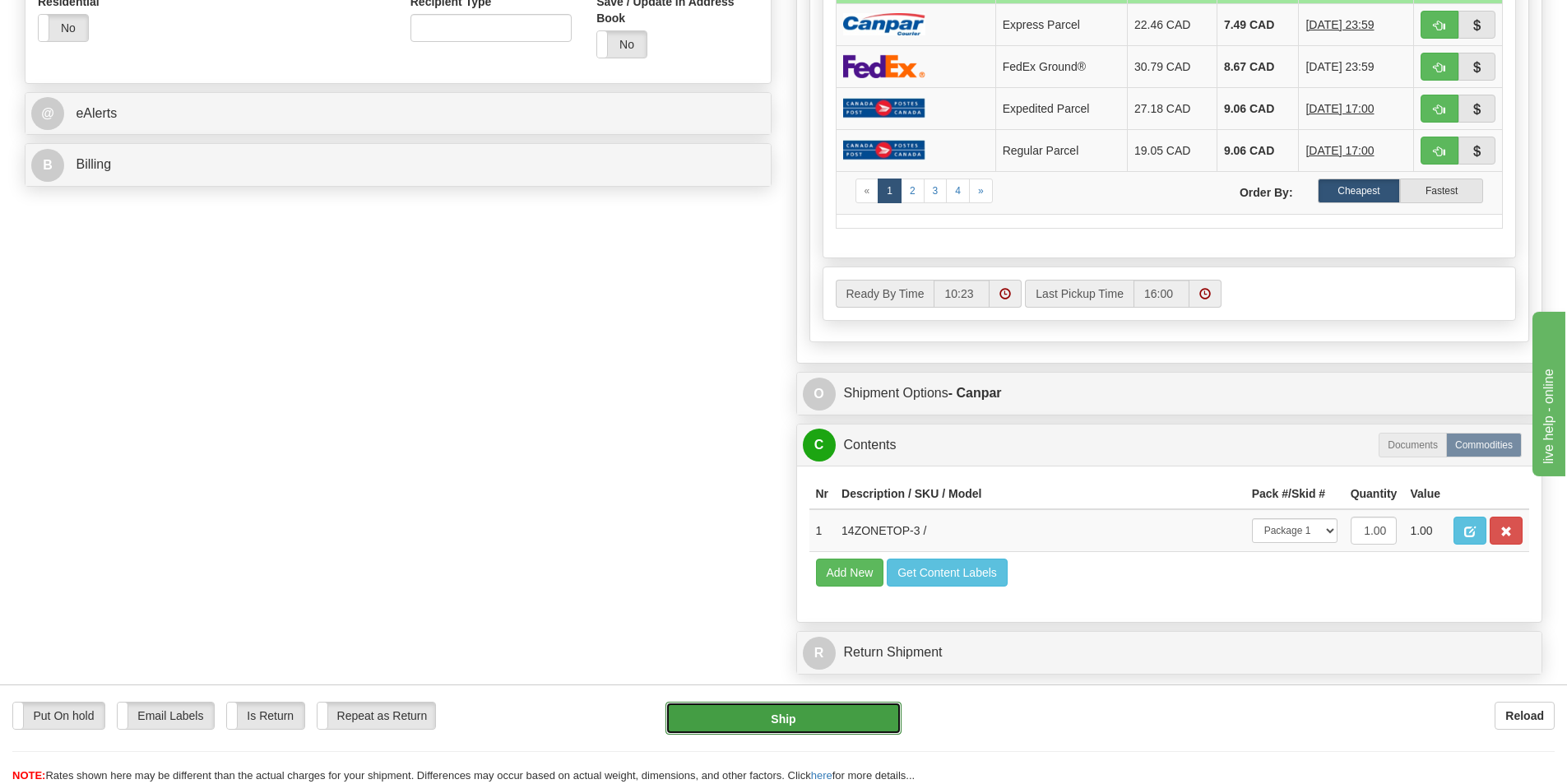
click at [776, 722] on button "Ship" at bounding box center [784, 718] width 236 height 33
type input "1"
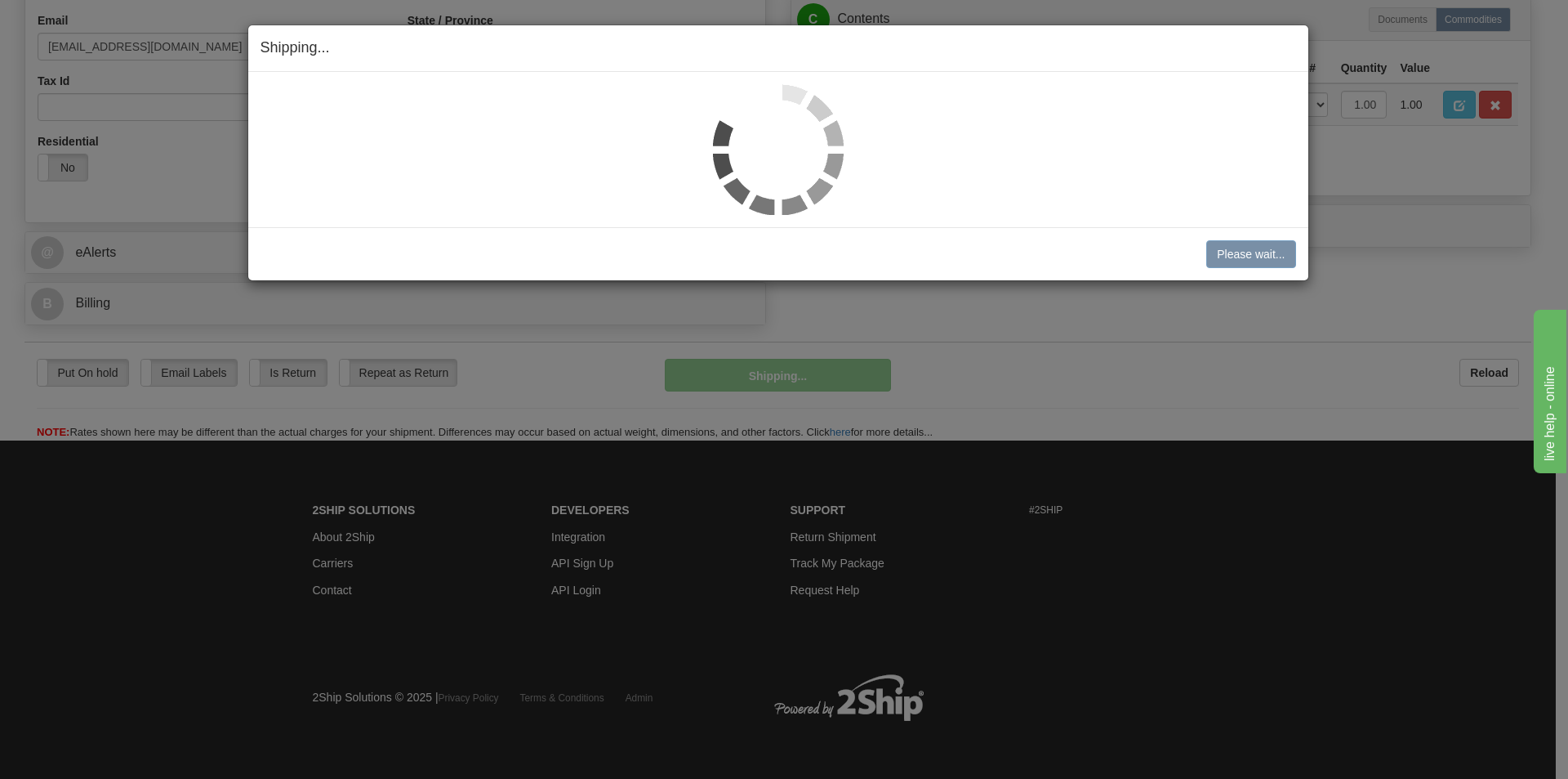
scroll to position [504, 0]
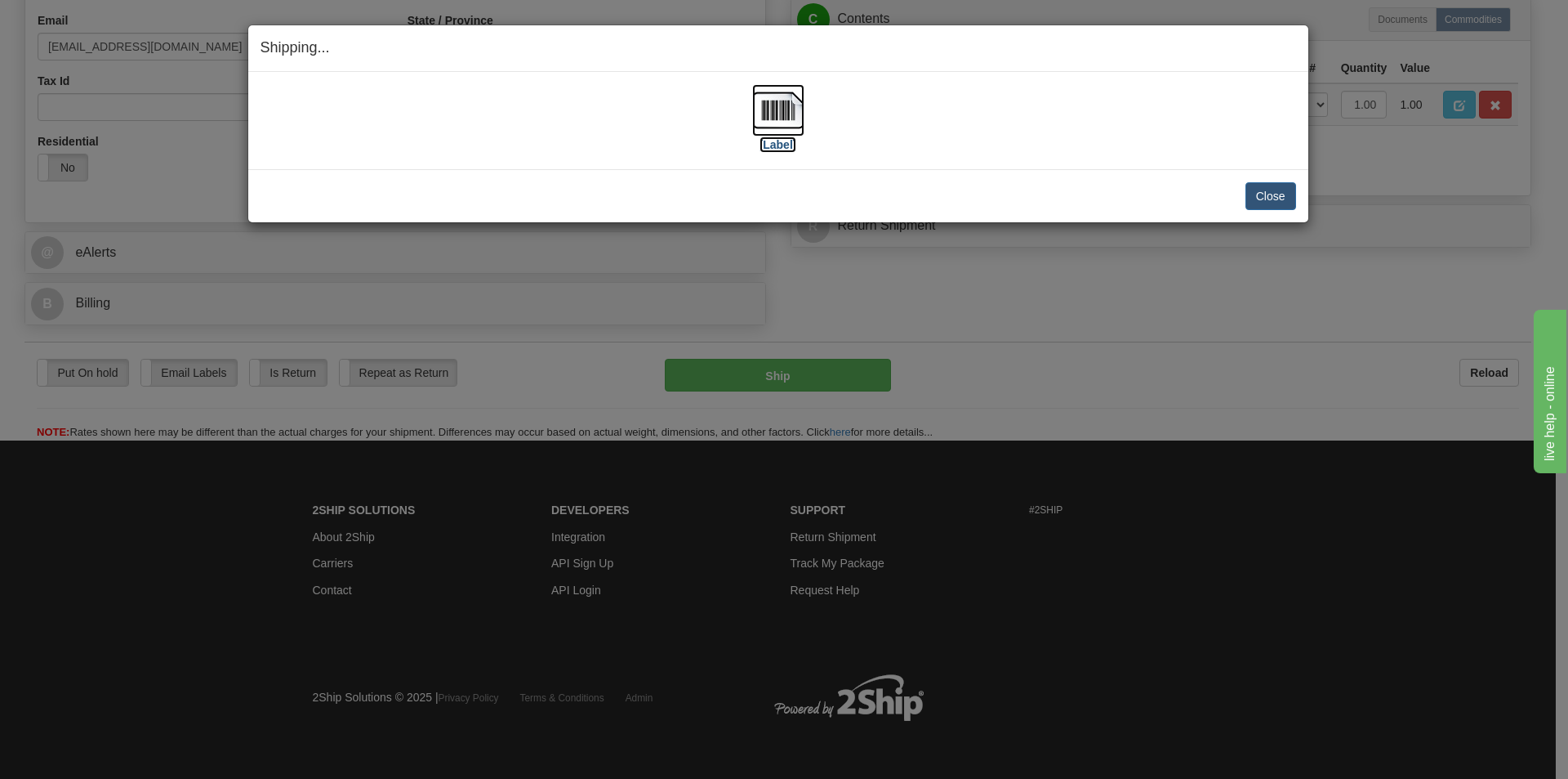
click at [775, 112] on img at bounding box center [779, 110] width 52 height 52
click at [1263, 196] on button "Close" at bounding box center [1271, 196] width 50 height 28
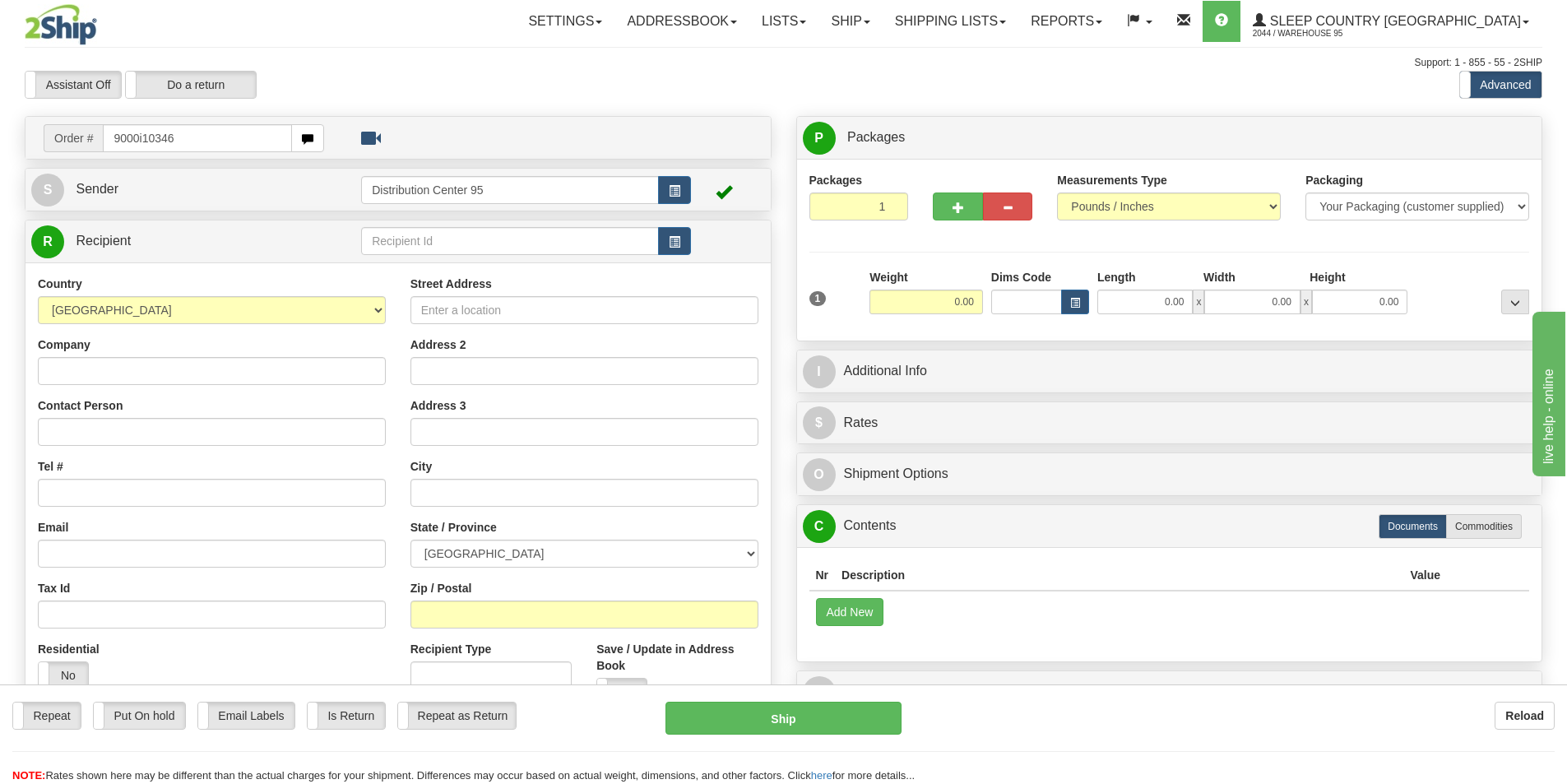
type input "9000i103465"
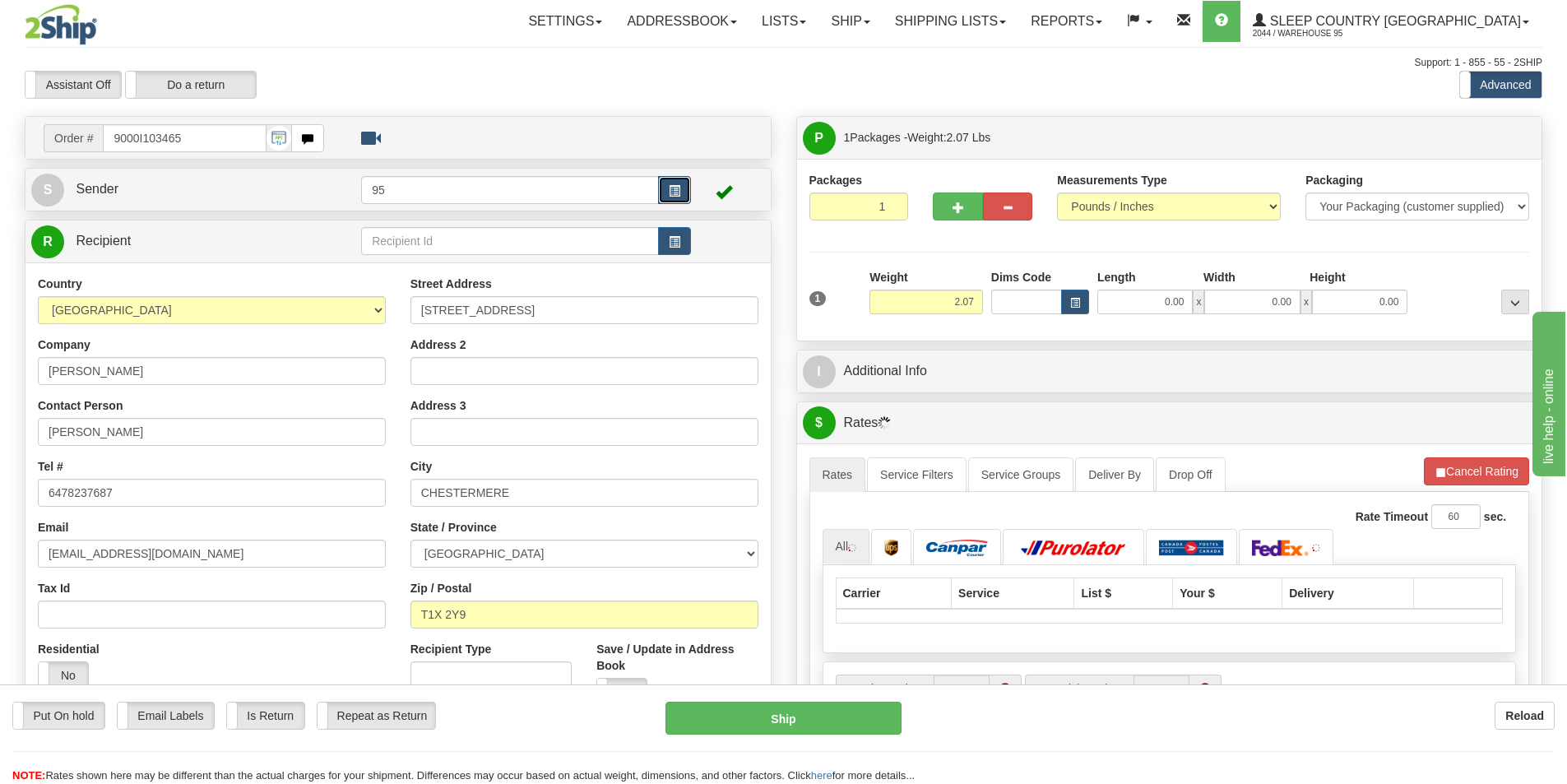
click at [684, 190] on button "button" at bounding box center [675, 189] width 33 height 28
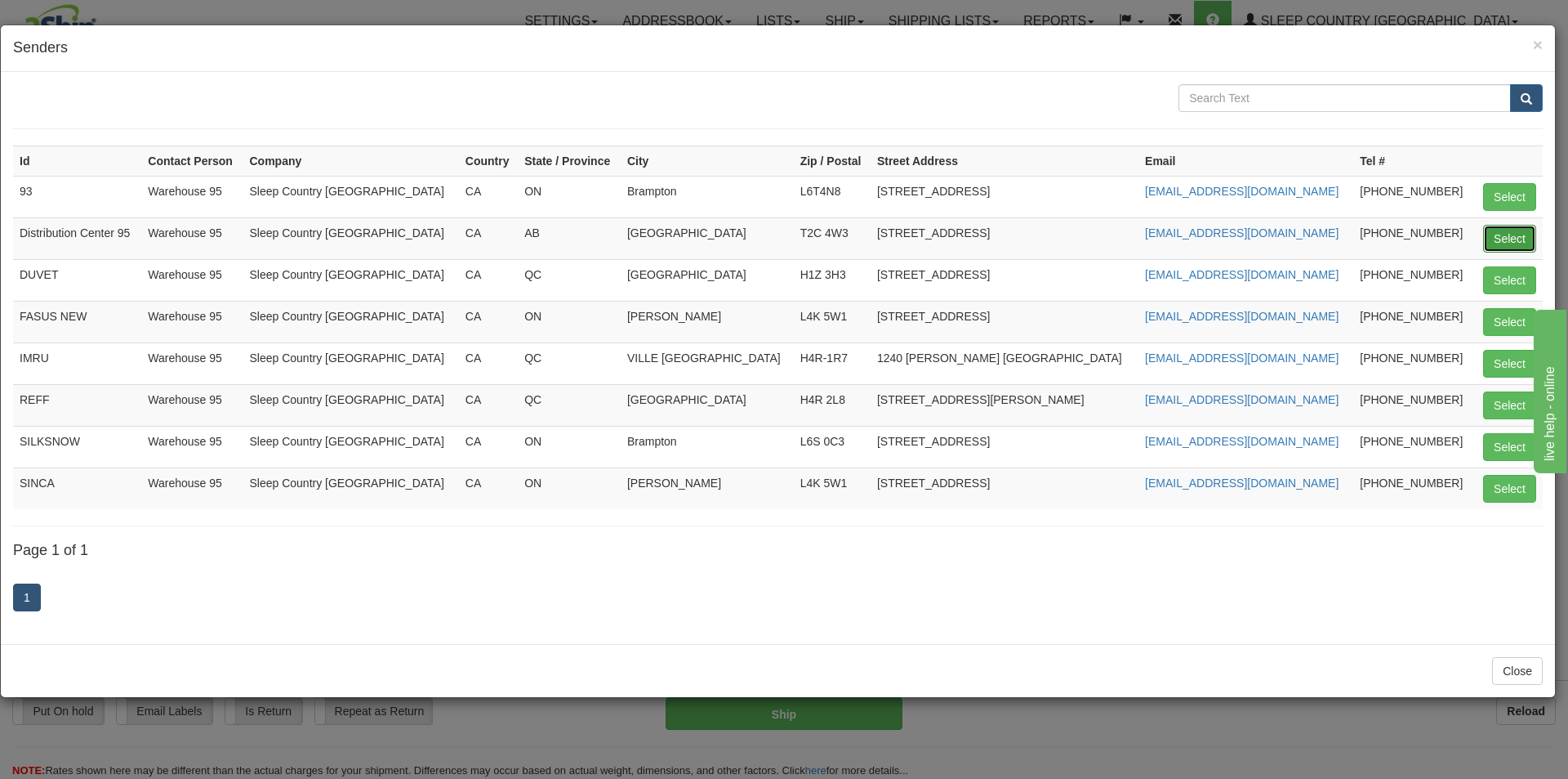
click at [1493, 232] on button "Select" at bounding box center [1509, 238] width 53 height 28
type input "Distribution Center 95"
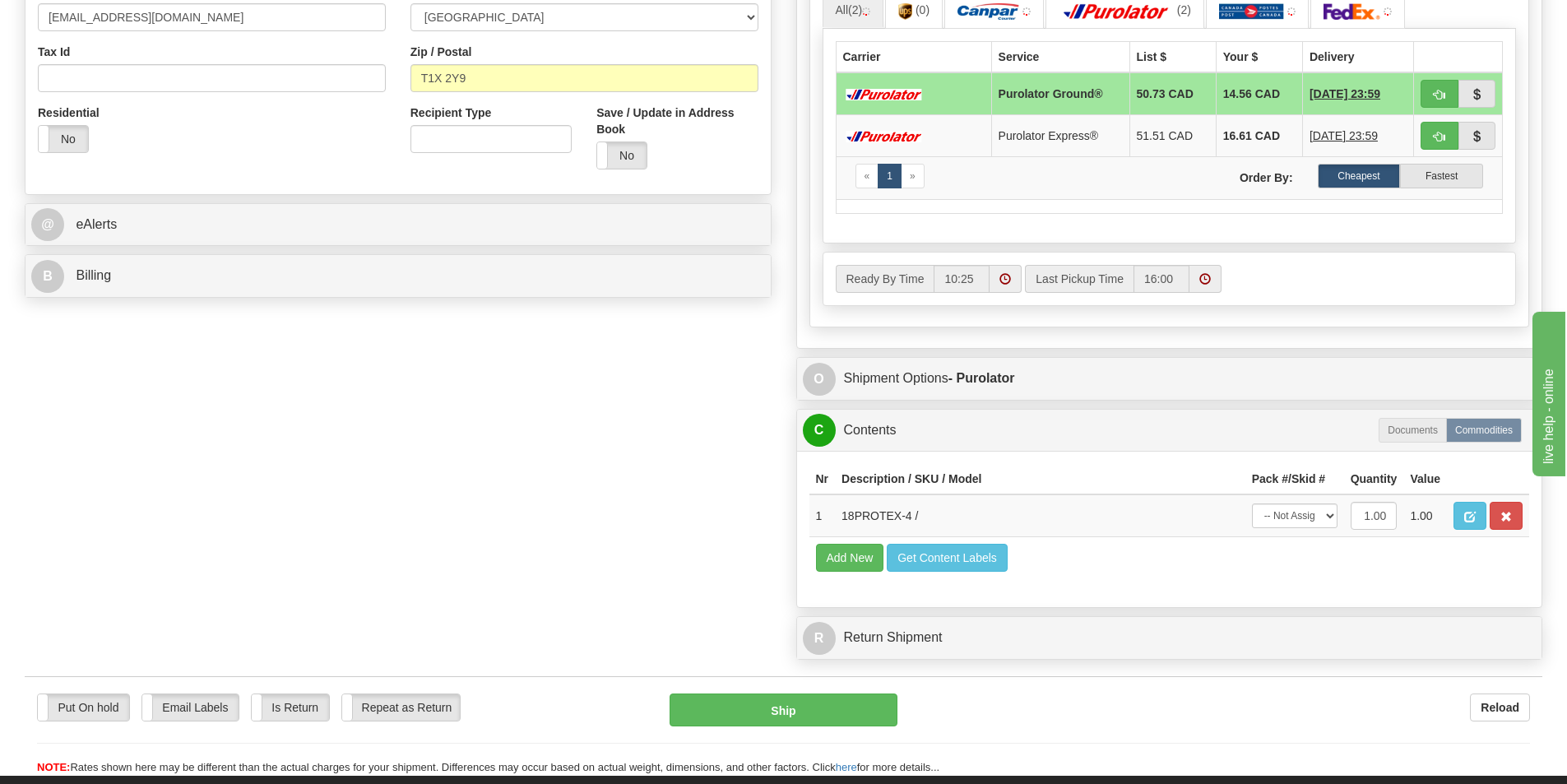
scroll to position [564, 0]
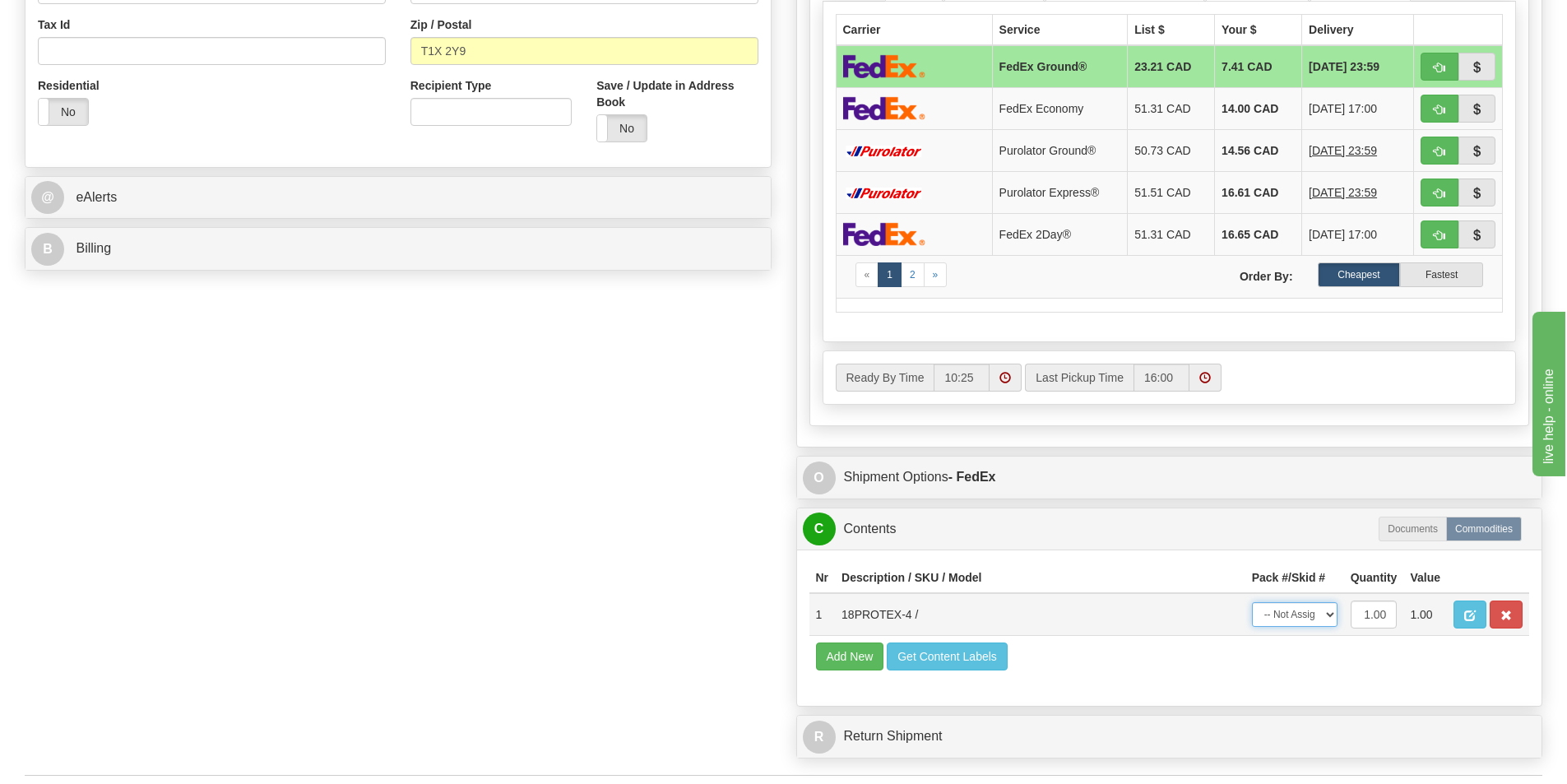
drag, startPoint x: 1305, startPoint y: 611, endPoint x: 1305, endPoint y: 626, distance: 15.0
click at [1305, 611] on select "-- Not Assigned -- Package 1" at bounding box center [1295, 613] width 86 height 24
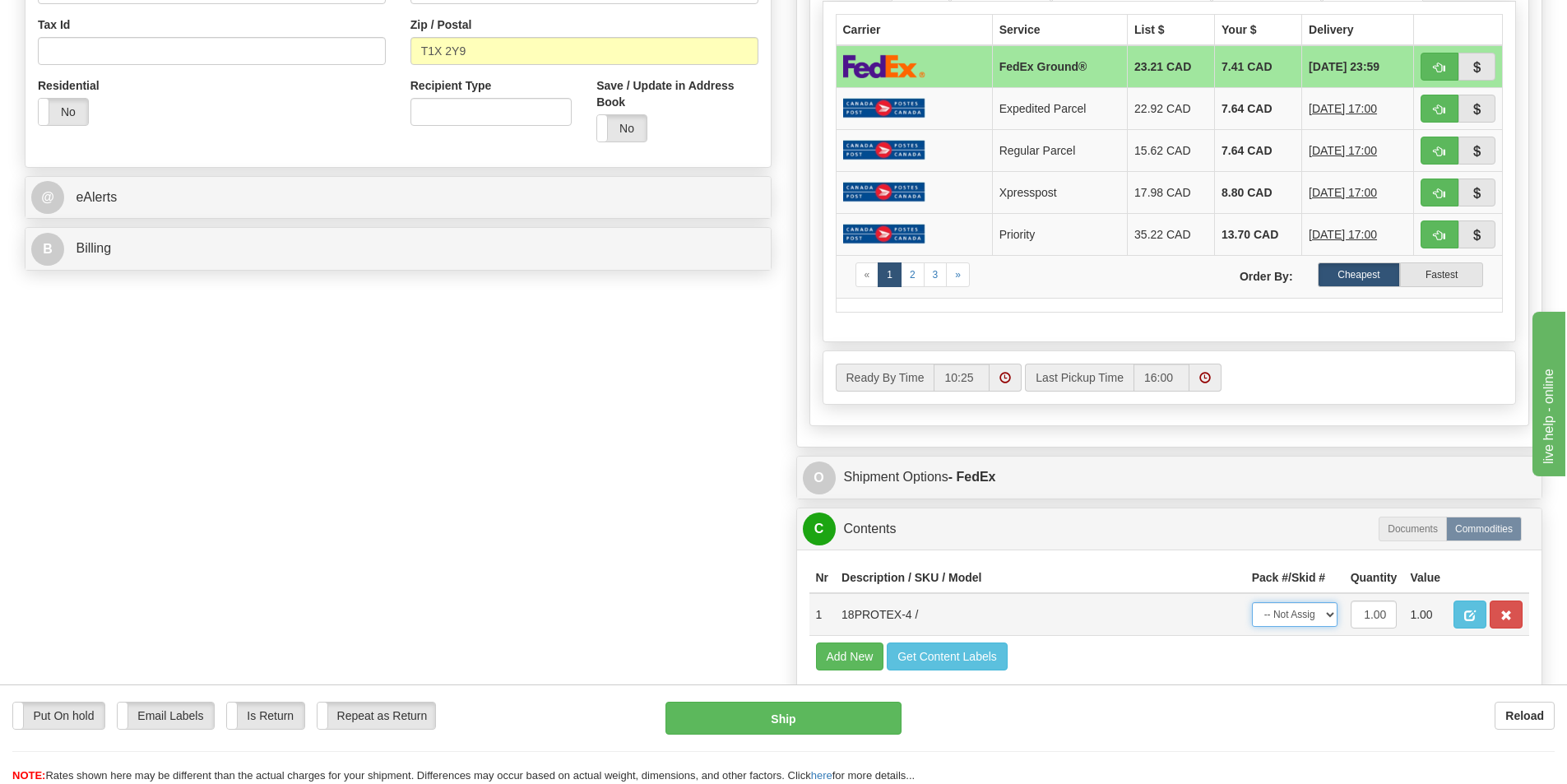
select select "0"
click at [1252, 602] on select "-- Not Assigned -- Package 1" at bounding box center [1295, 613] width 86 height 24
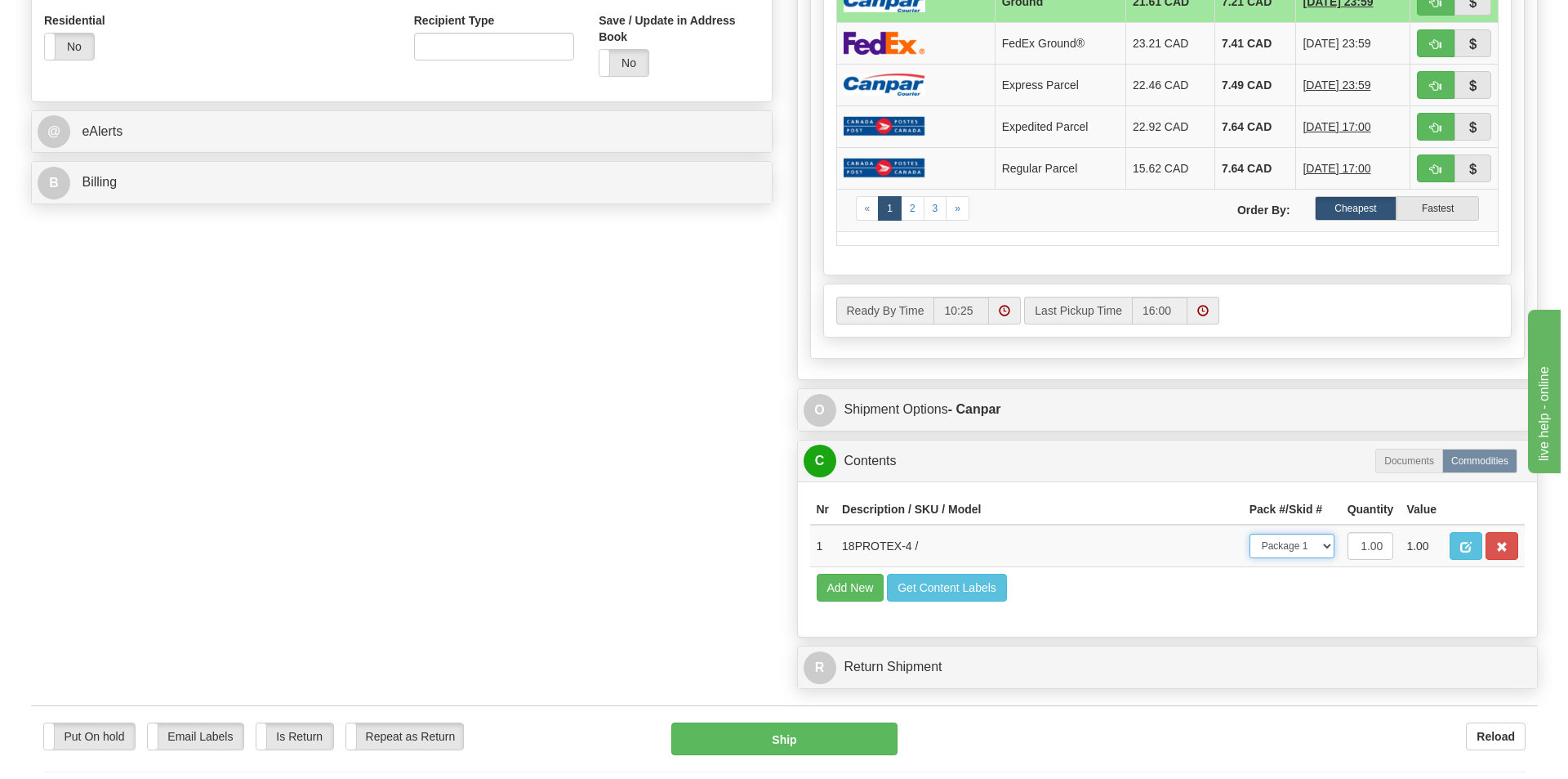
scroll to position [805, 0]
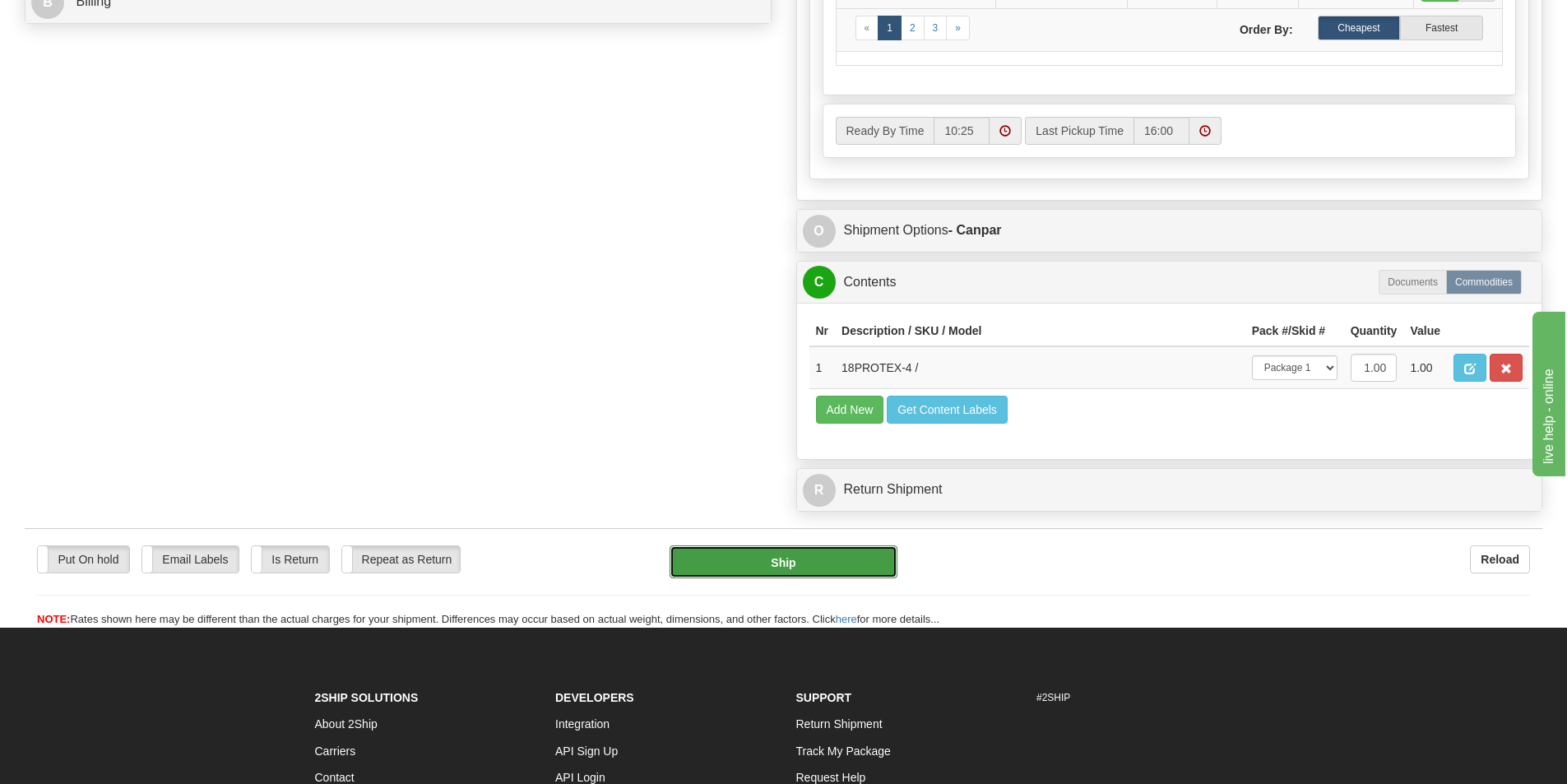
click at [806, 574] on button "Ship" at bounding box center [784, 562] width 228 height 33
type input "1"
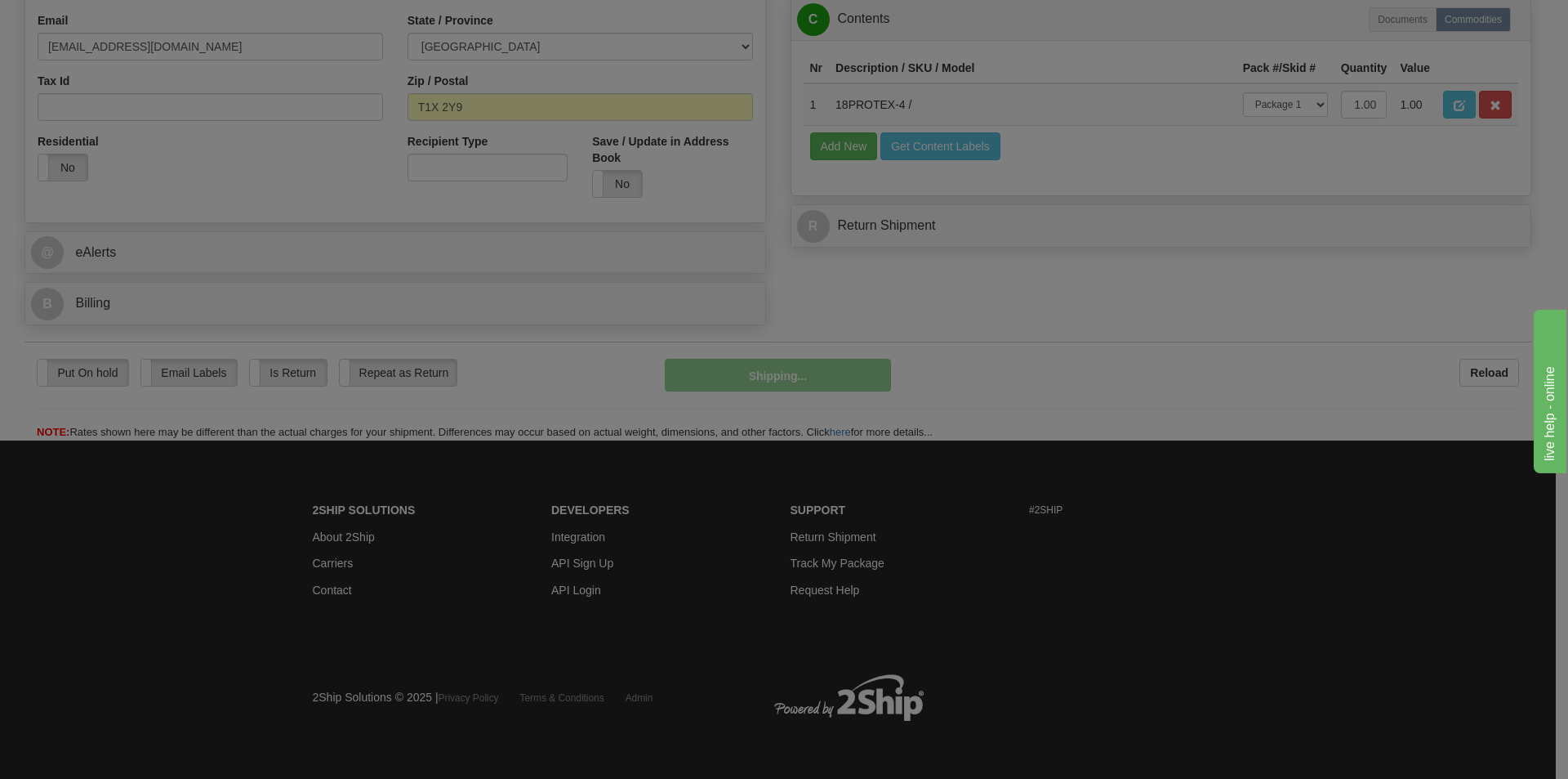
scroll to position [504, 0]
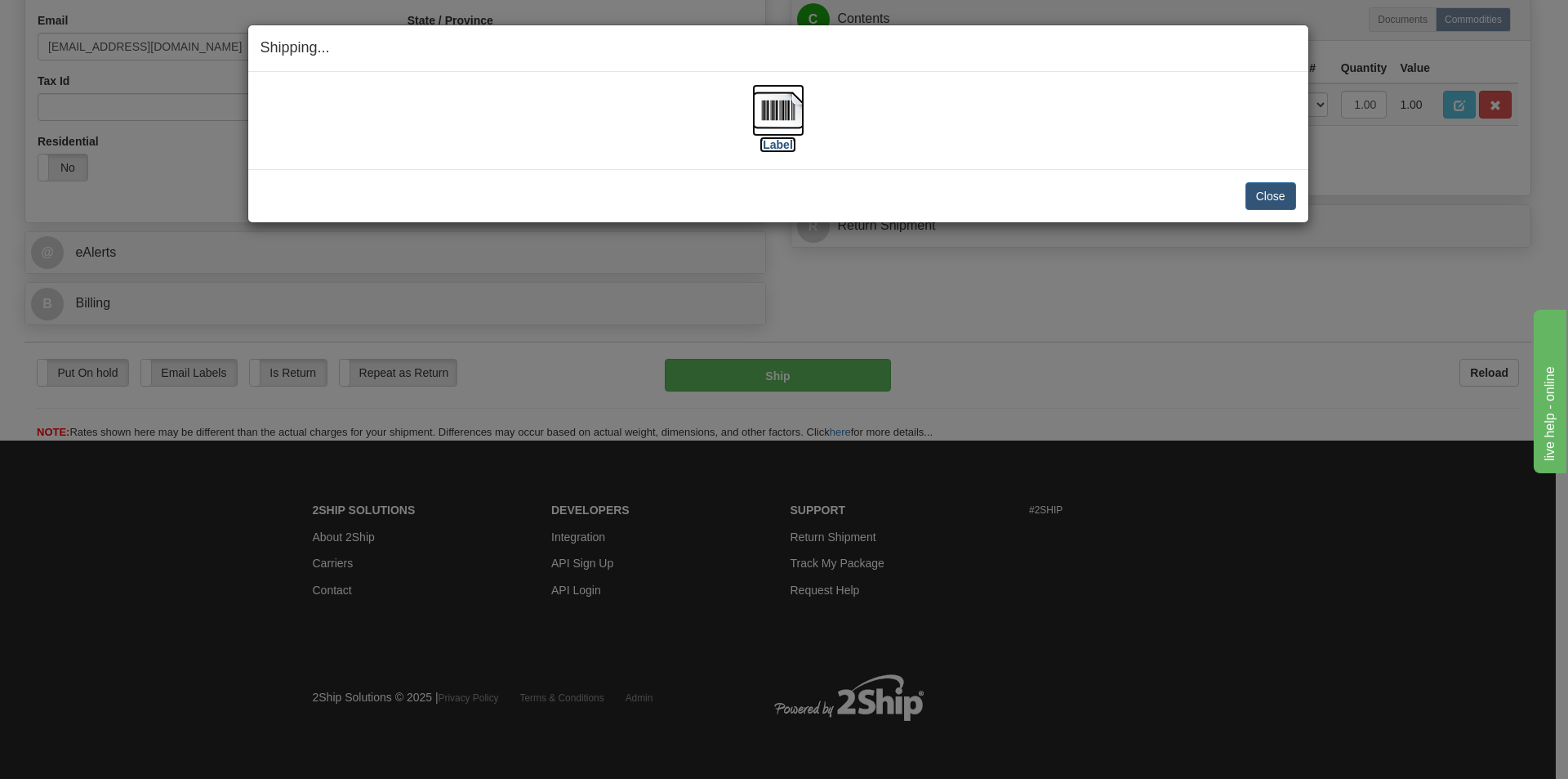
click at [803, 128] on img at bounding box center [779, 110] width 52 height 52
click at [1279, 193] on button "Close" at bounding box center [1271, 196] width 50 height 28
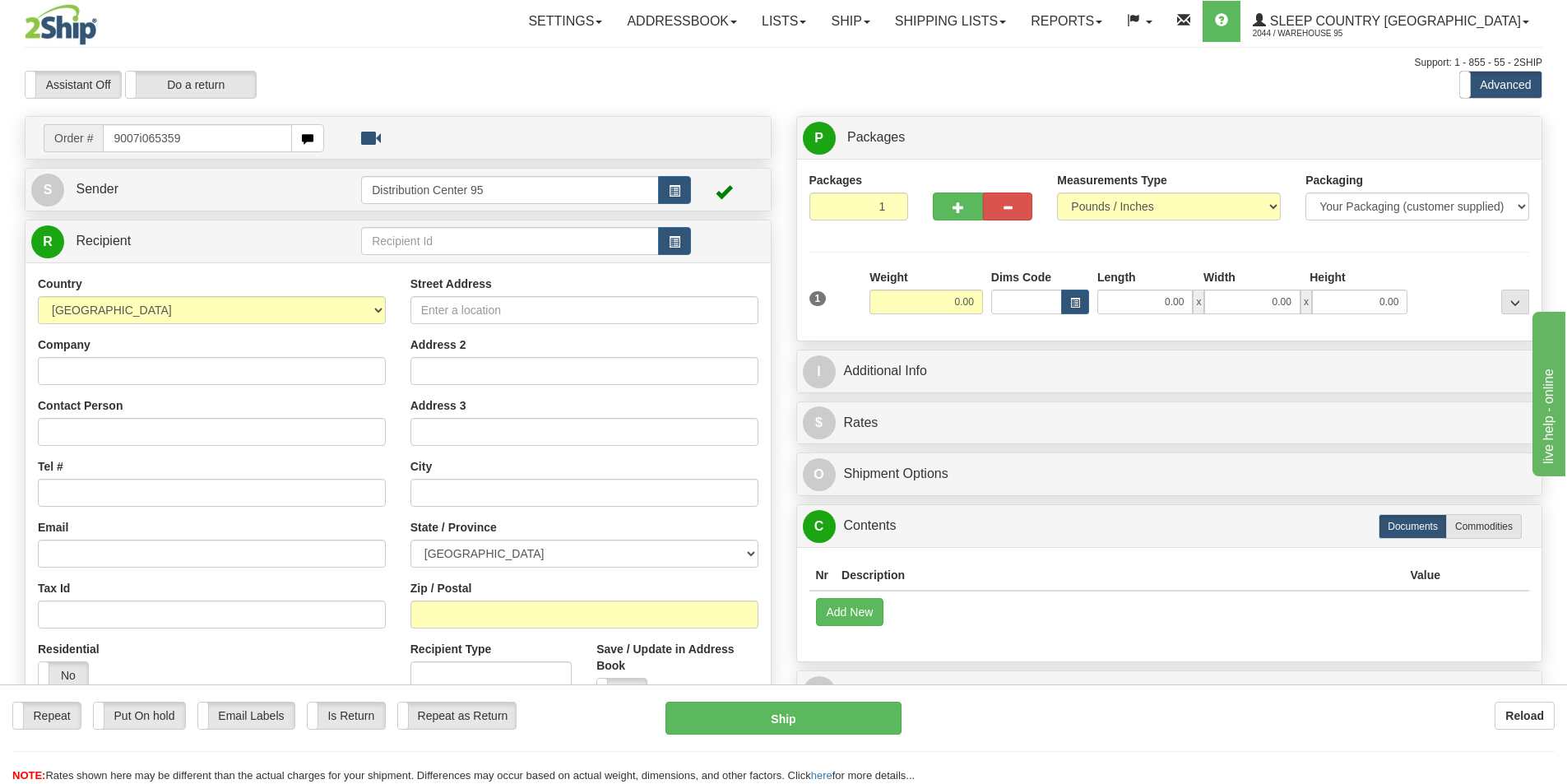
type input "9007i065359"
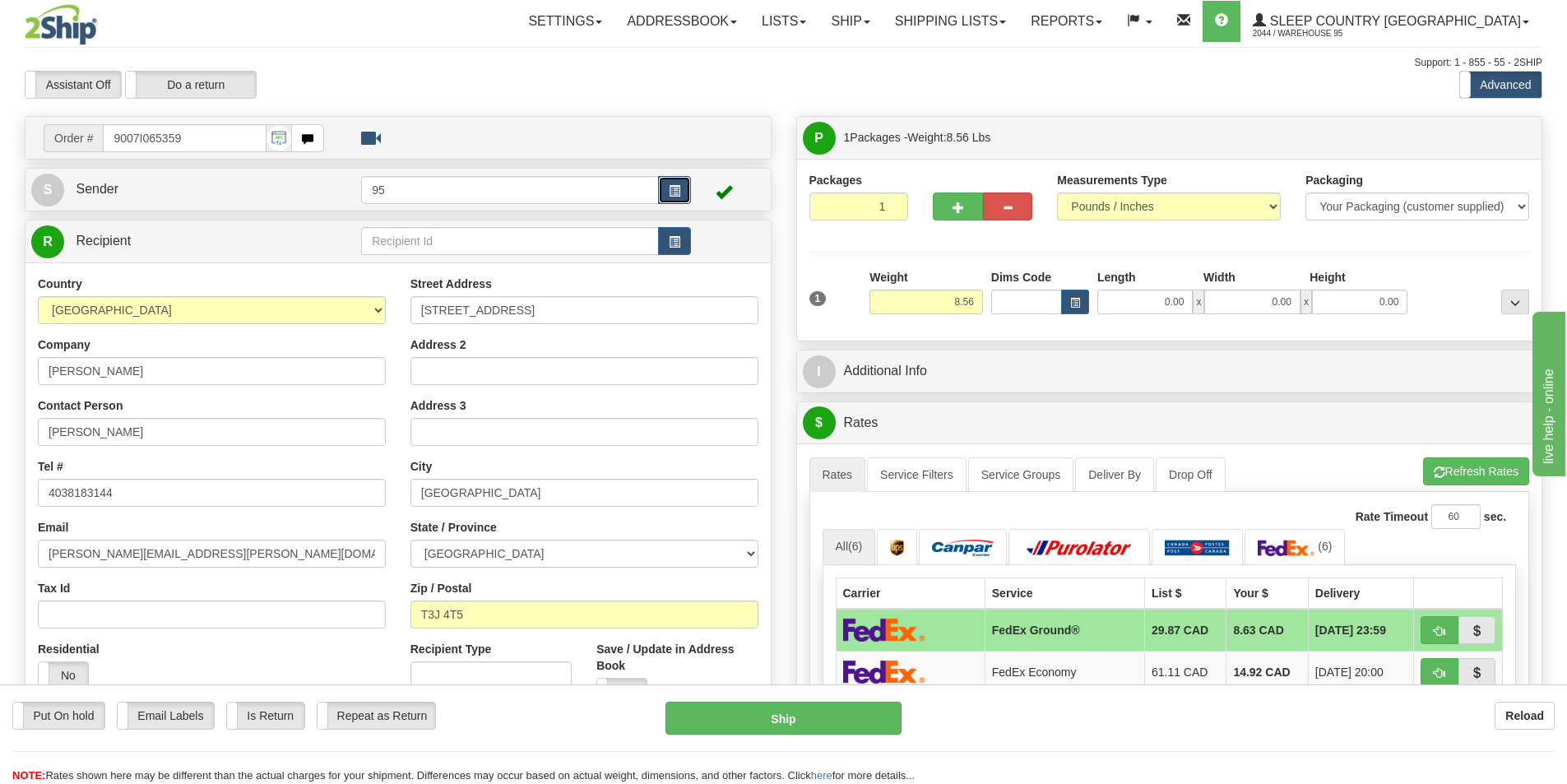
click at [670, 191] on span "button" at bounding box center [675, 191] width 12 height 11
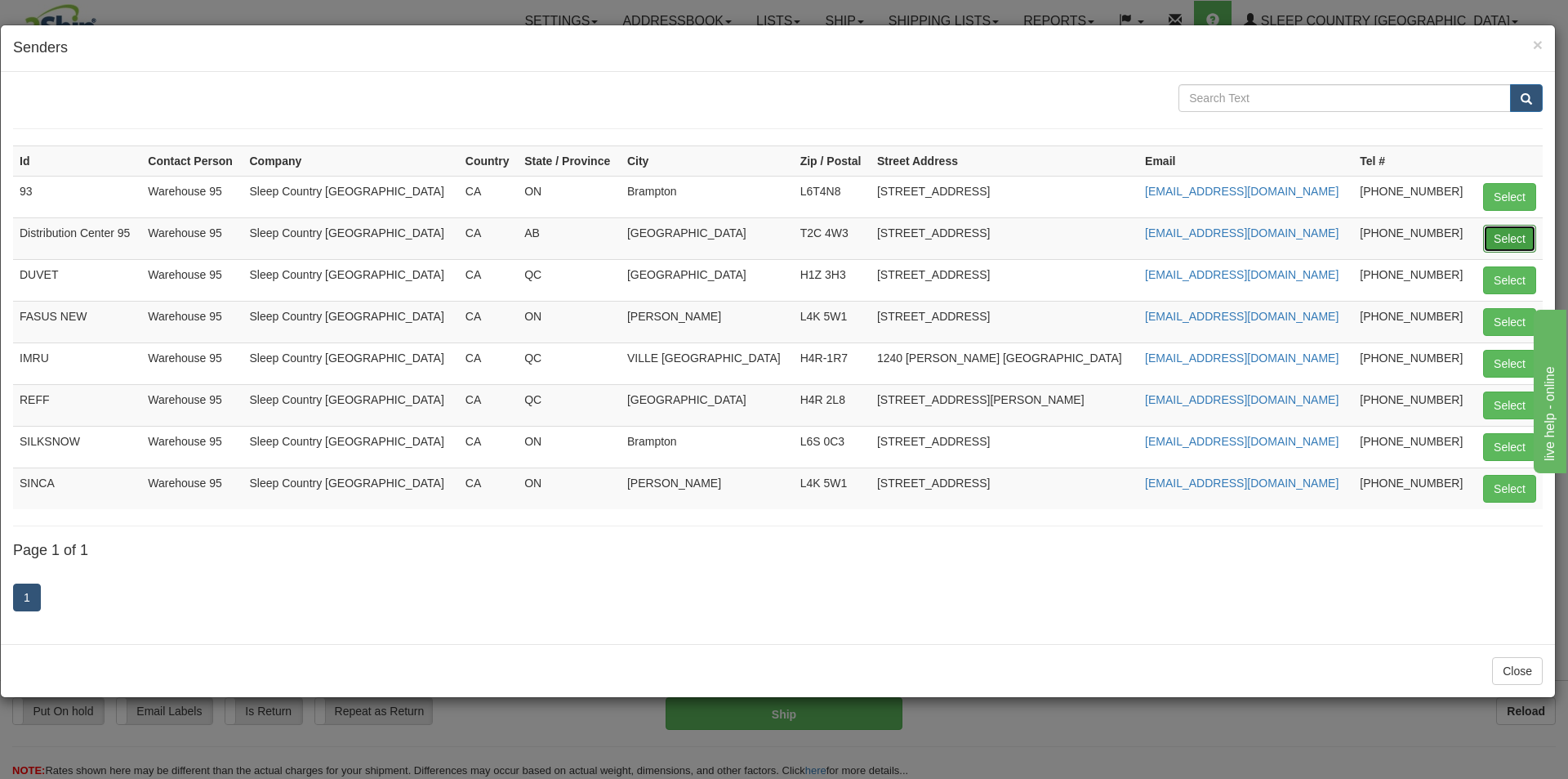
click at [1518, 248] on button "Select" at bounding box center [1509, 238] width 53 height 28
type input "Distribution Center 95"
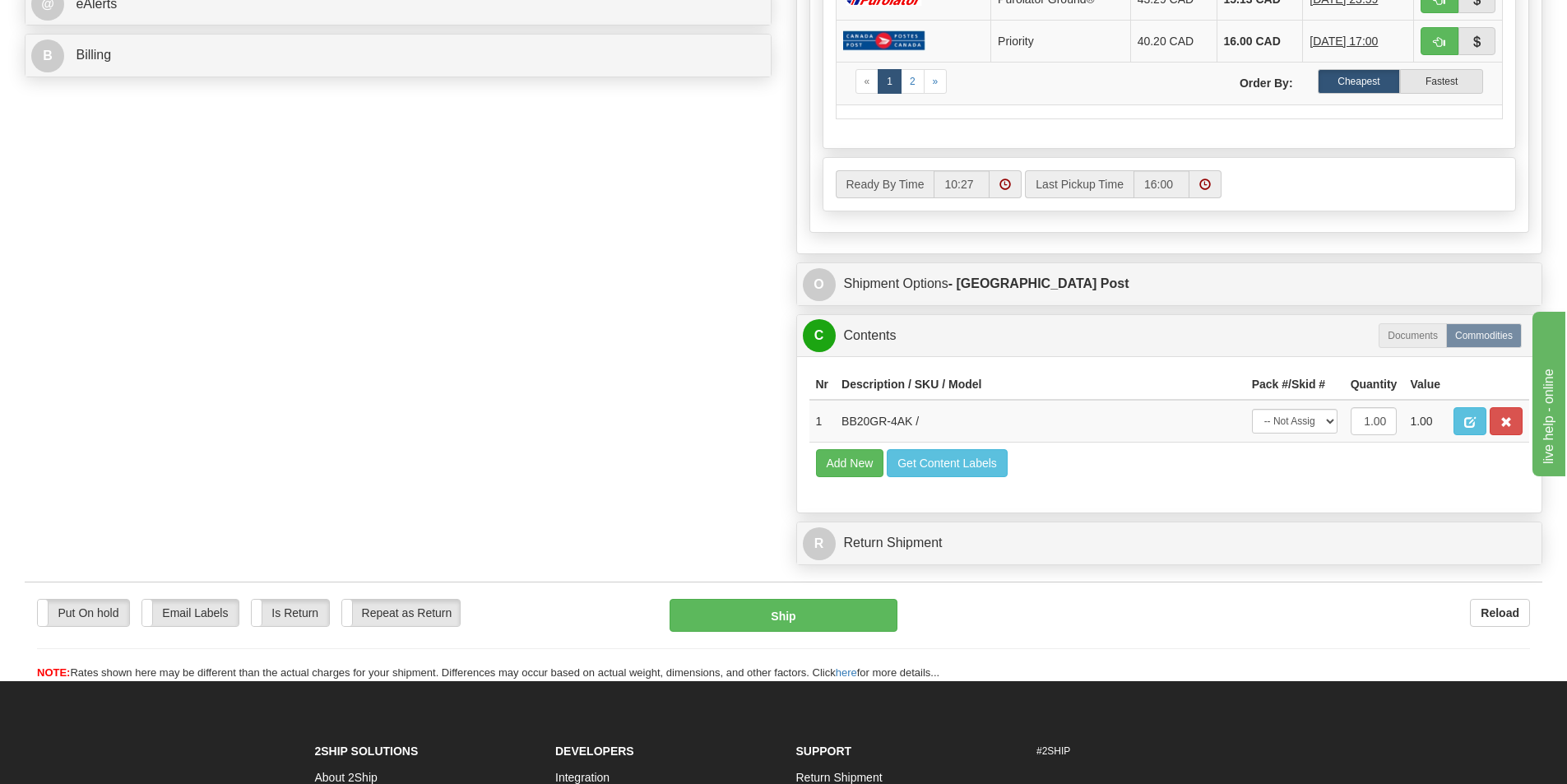
scroll to position [774, 0]
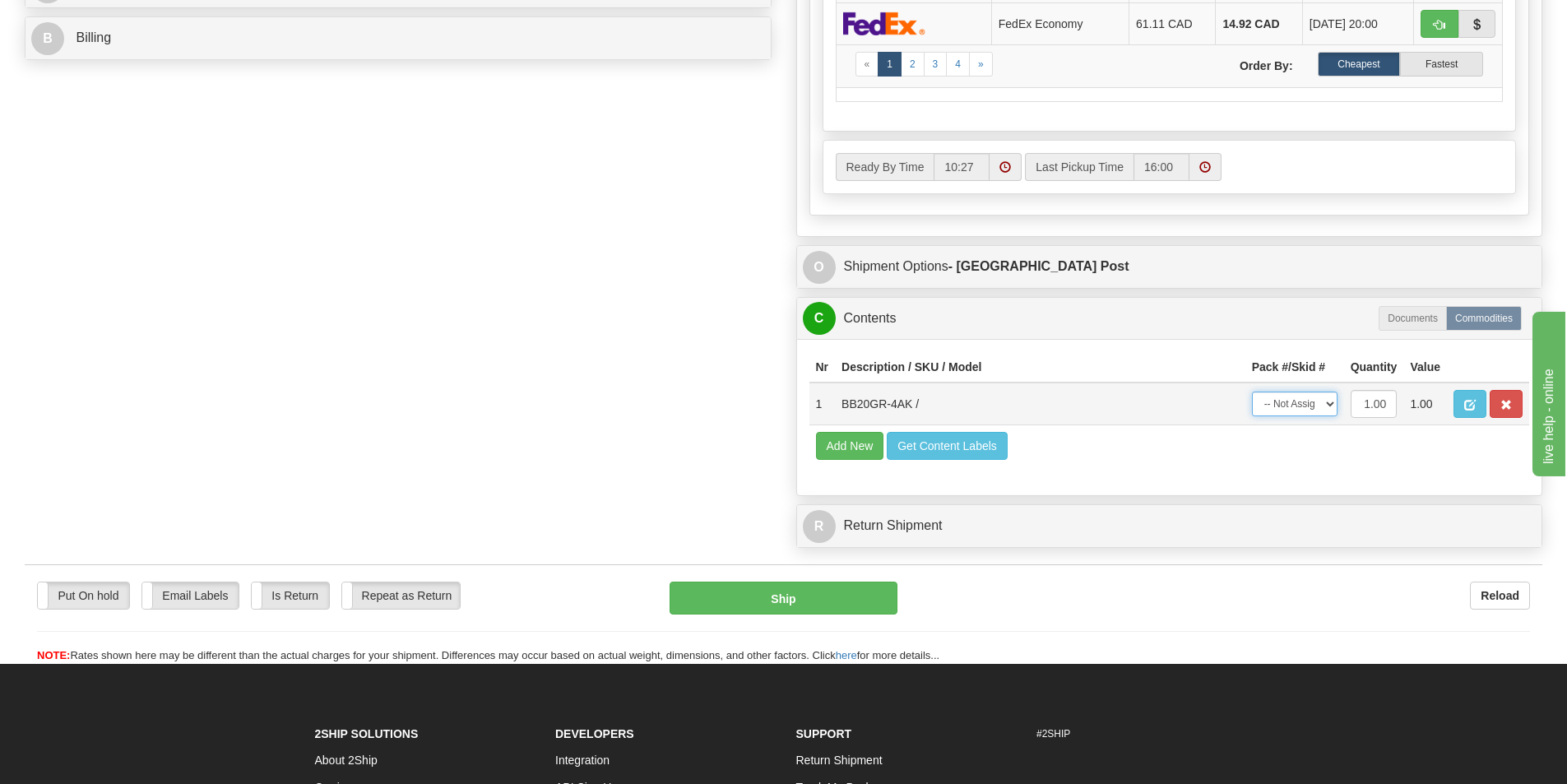
click at [1294, 407] on select "-- Not Assigned -- Package 1" at bounding box center [1295, 403] width 86 height 24
select select "0"
click at [1252, 391] on select "-- Not Assigned -- Package 1" at bounding box center [1295, 403] width 86 height 24
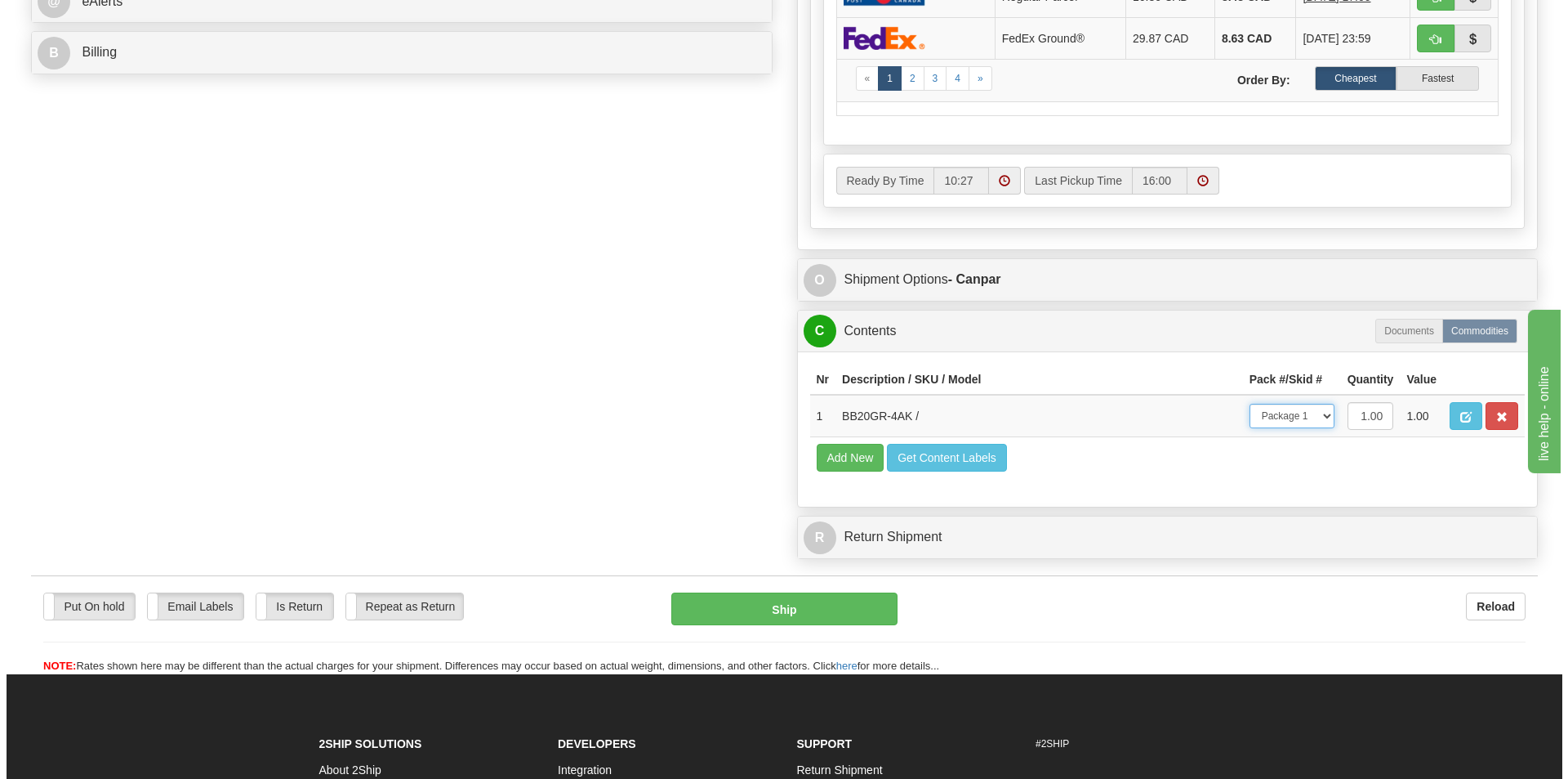
scroll to position [762, 0]
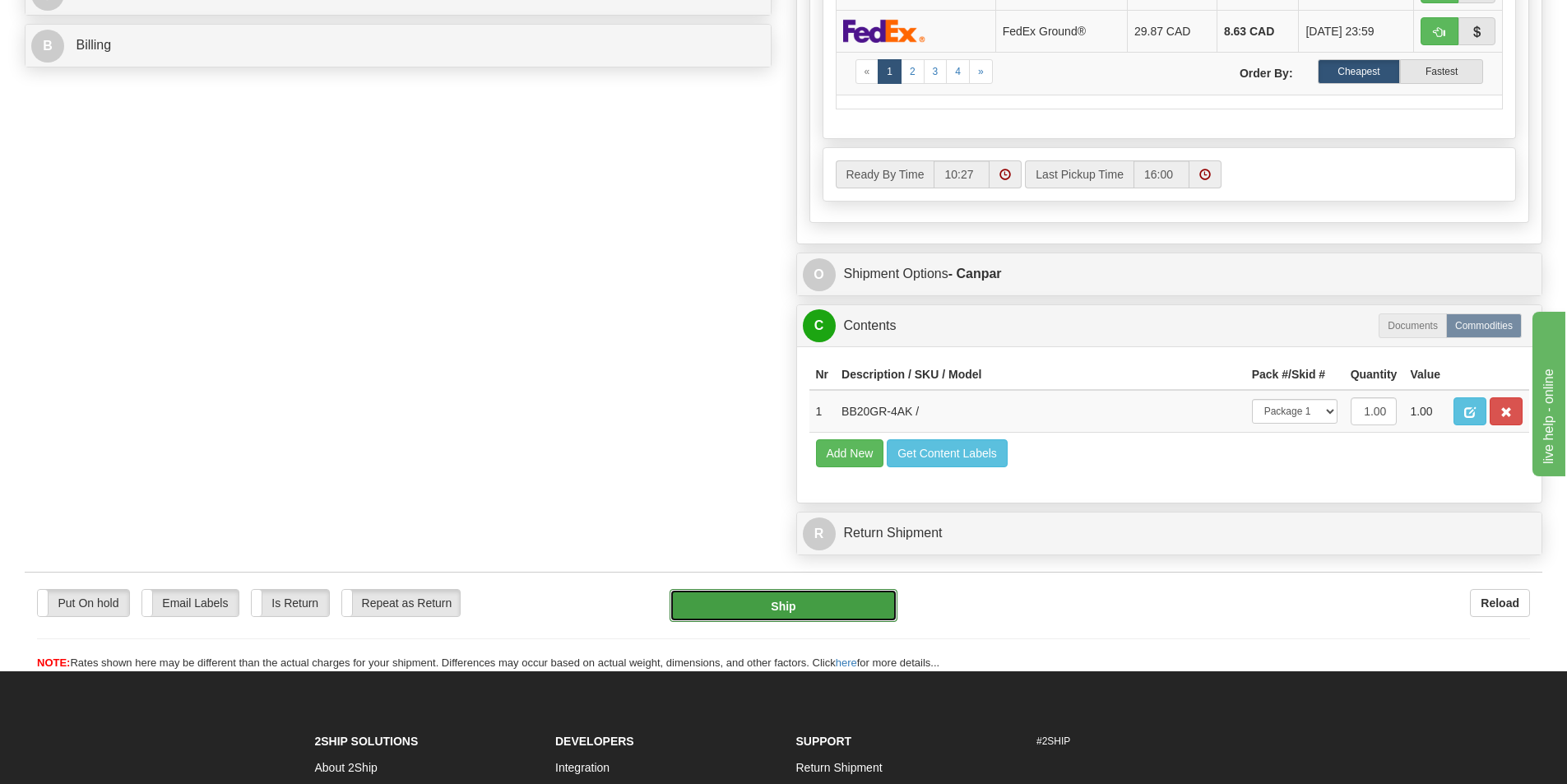
click at [844, 602] on button "Ship" at bounding box center [784, 606] width 228 height 33
type input "1"
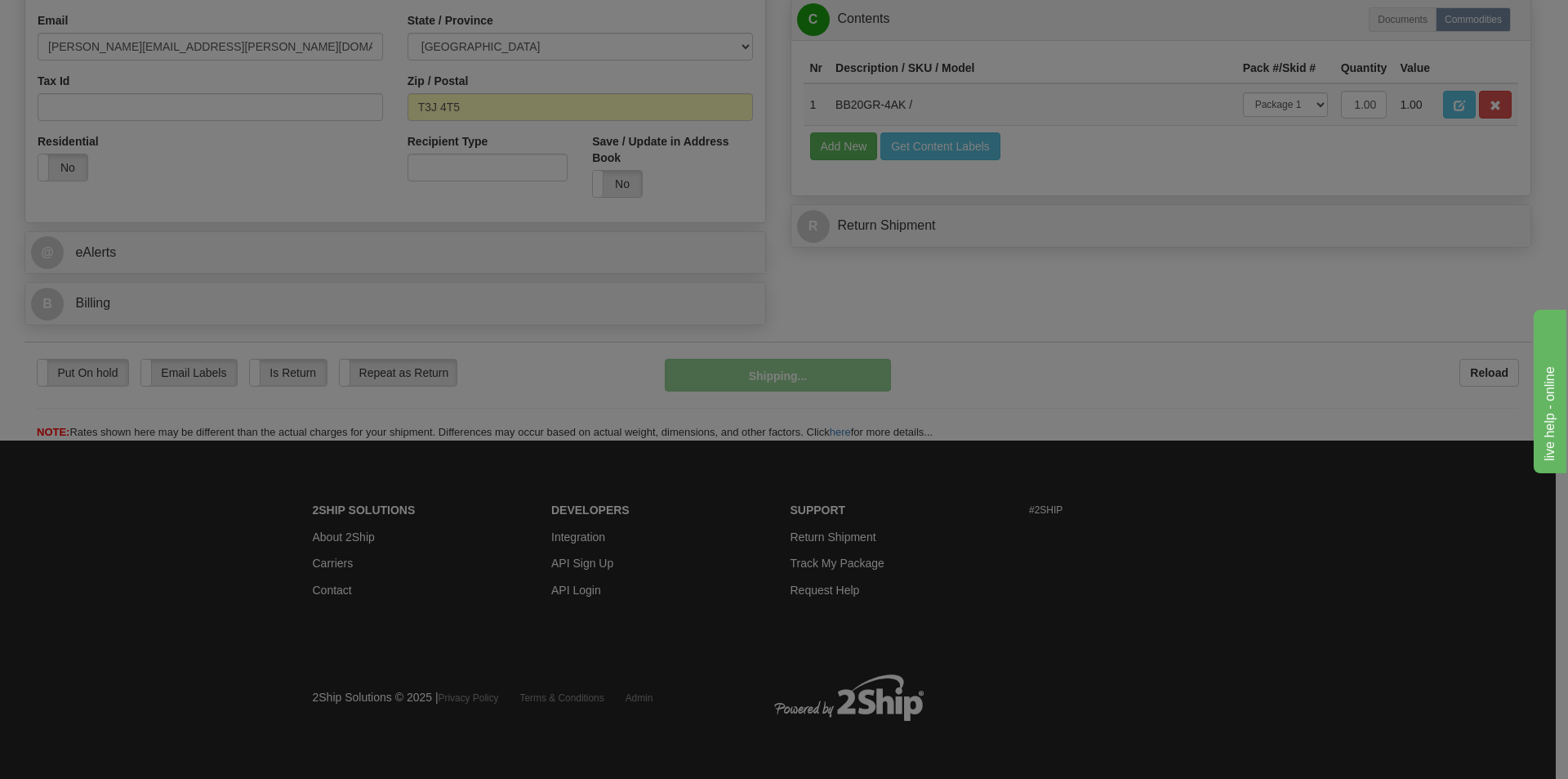
scroll to position [504, 0]
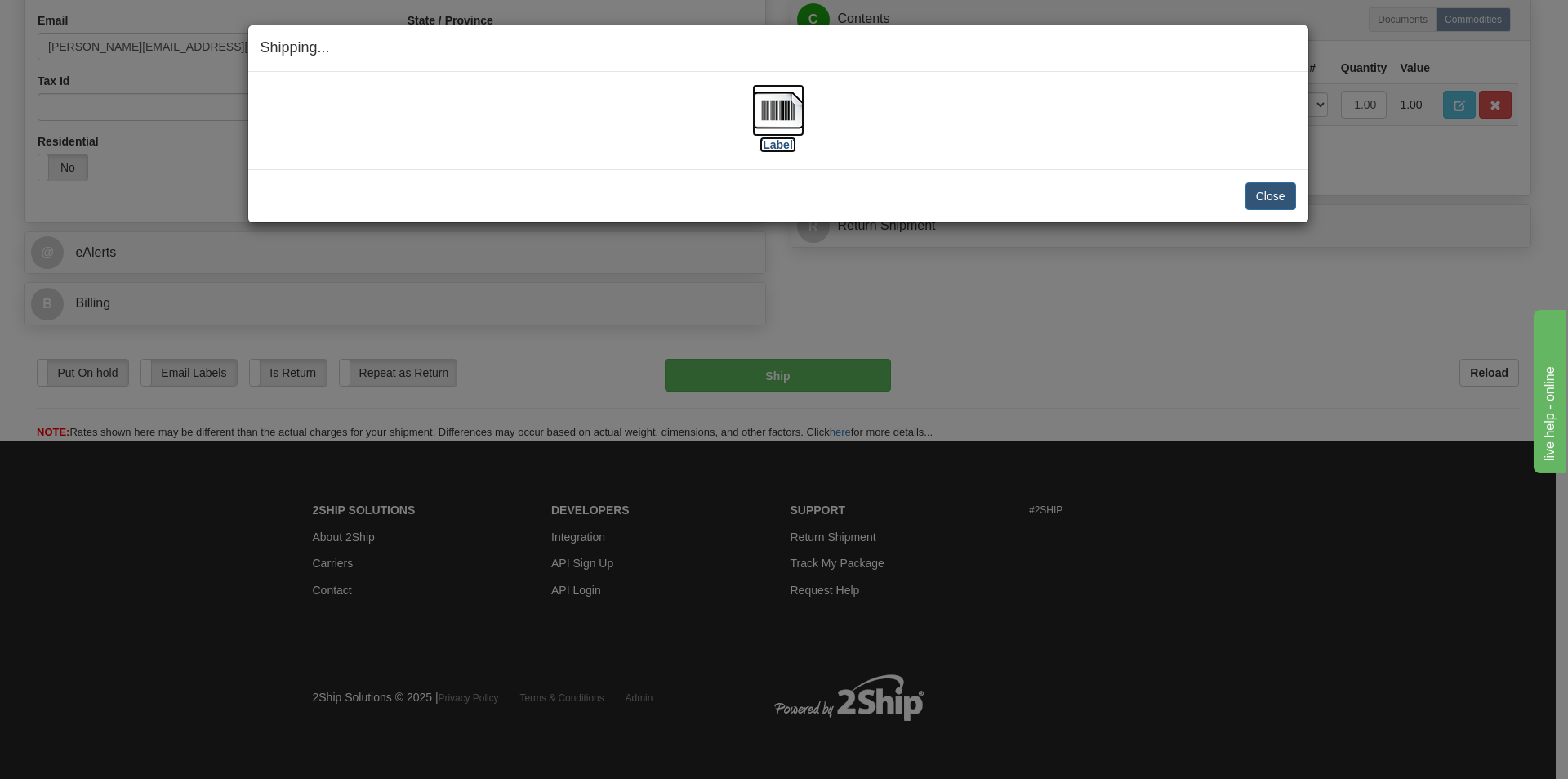
click at [778, 112] on img at bounding box center [779, 110] width 52 height 52
click at [1277, 190] on button "Close" at bounding box center [1271, 196] width 50 height 28
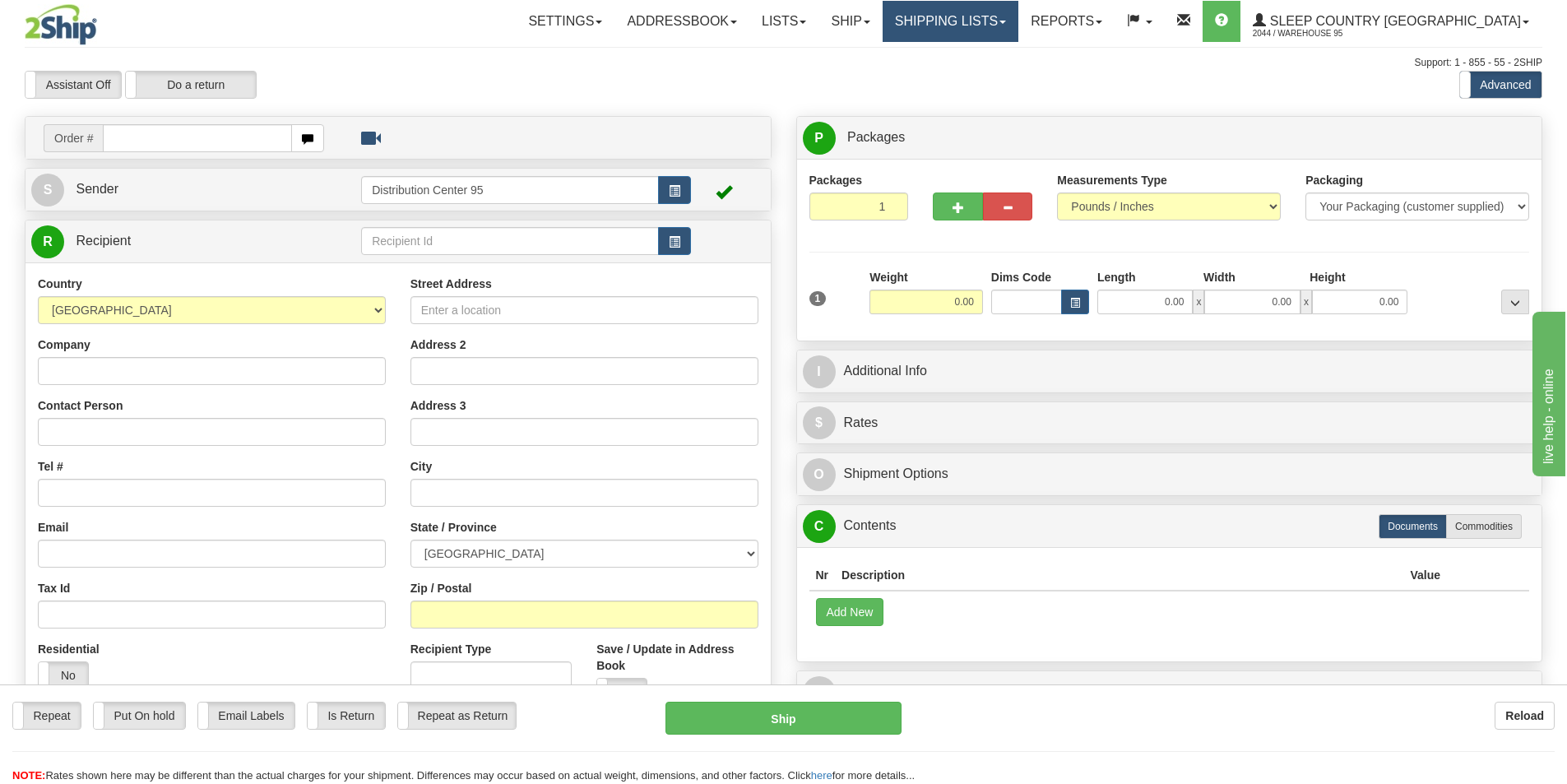
click at [1001, 3] on link "Shipping lists" at bounding box center [950, 21] width 136 height 41
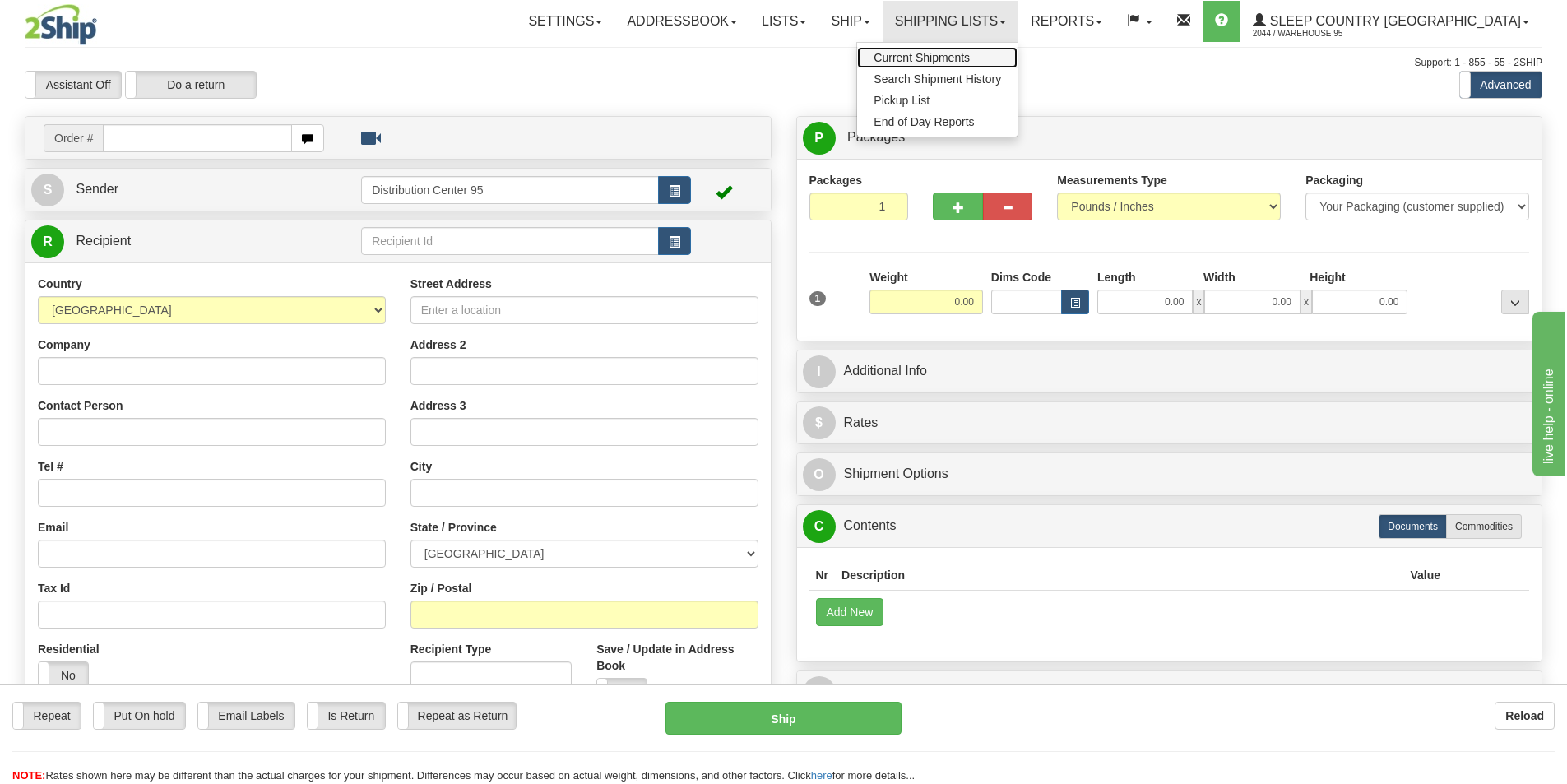
click at [970, 53] on span "Current Shipments" at bounding box center [922, 57] width 97 height 13
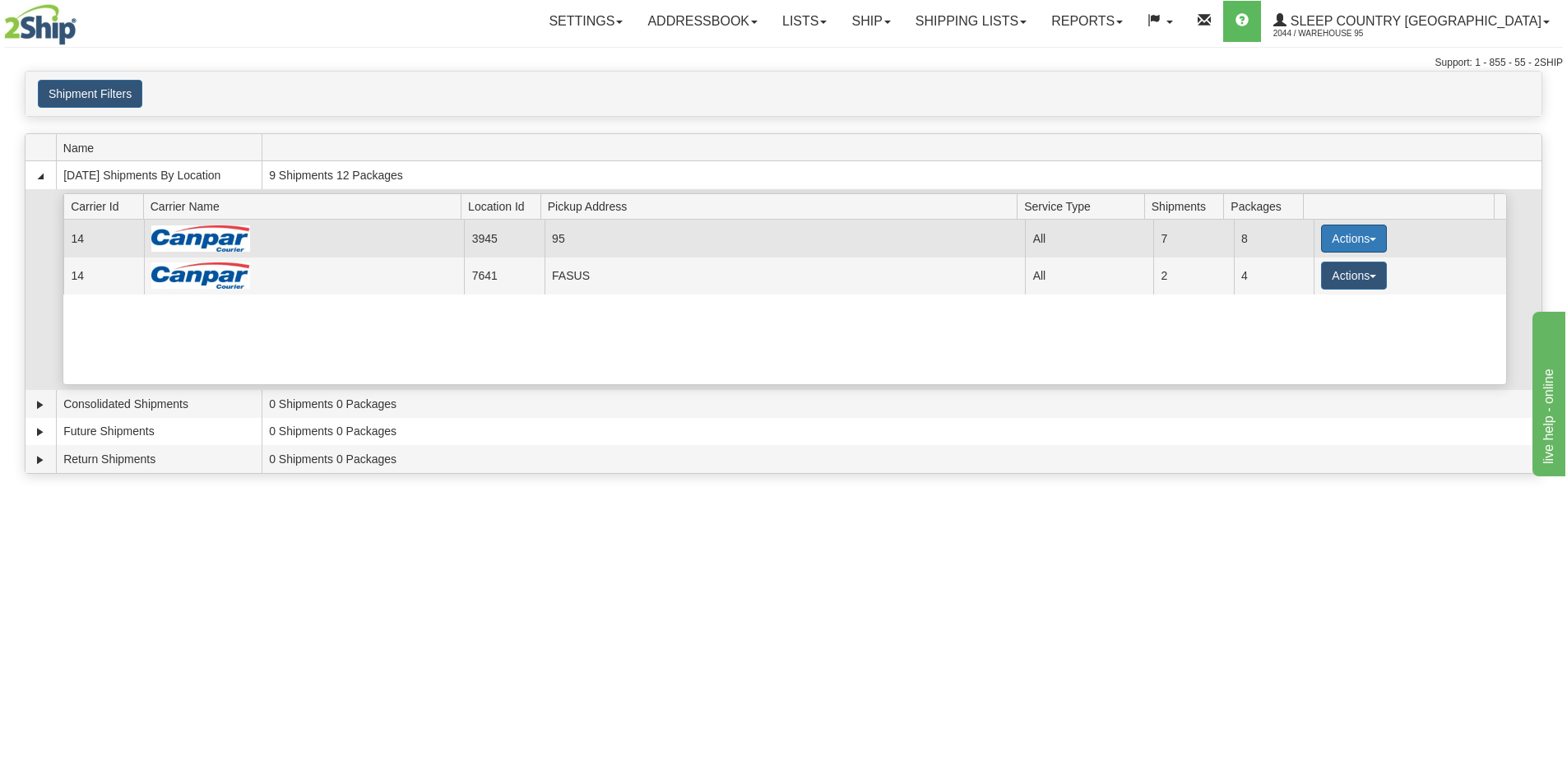
click at [1331, 242] on button "Actions" at bounding box center [1353, 238] width 65 height 28
click at [1309, 292] on span "Close" at bounding box center [1290, 291] width 38 height 12
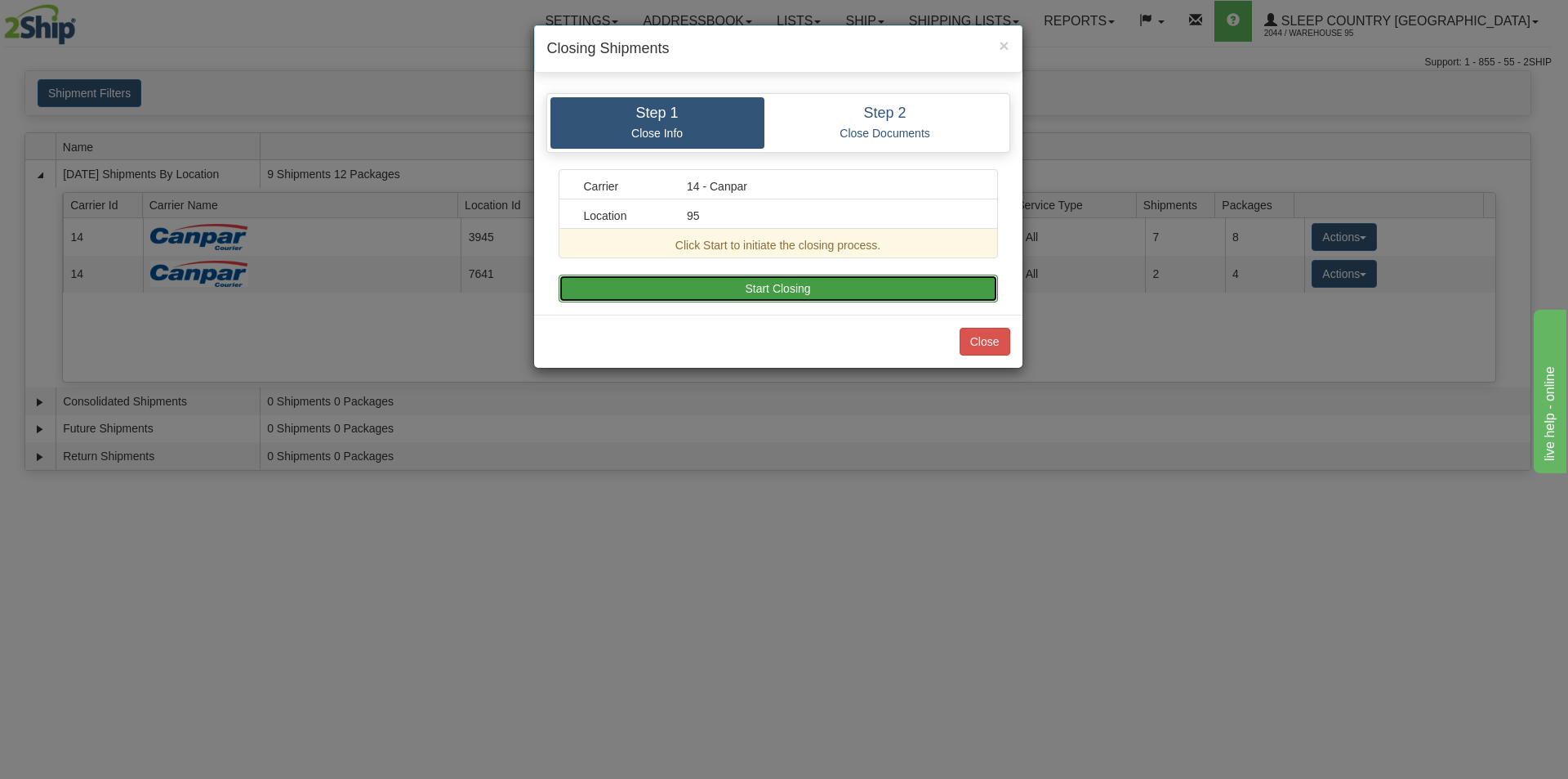
click at [805, 287] on button "Start Closing" at bounding box center [779, 288] width 440 height 28
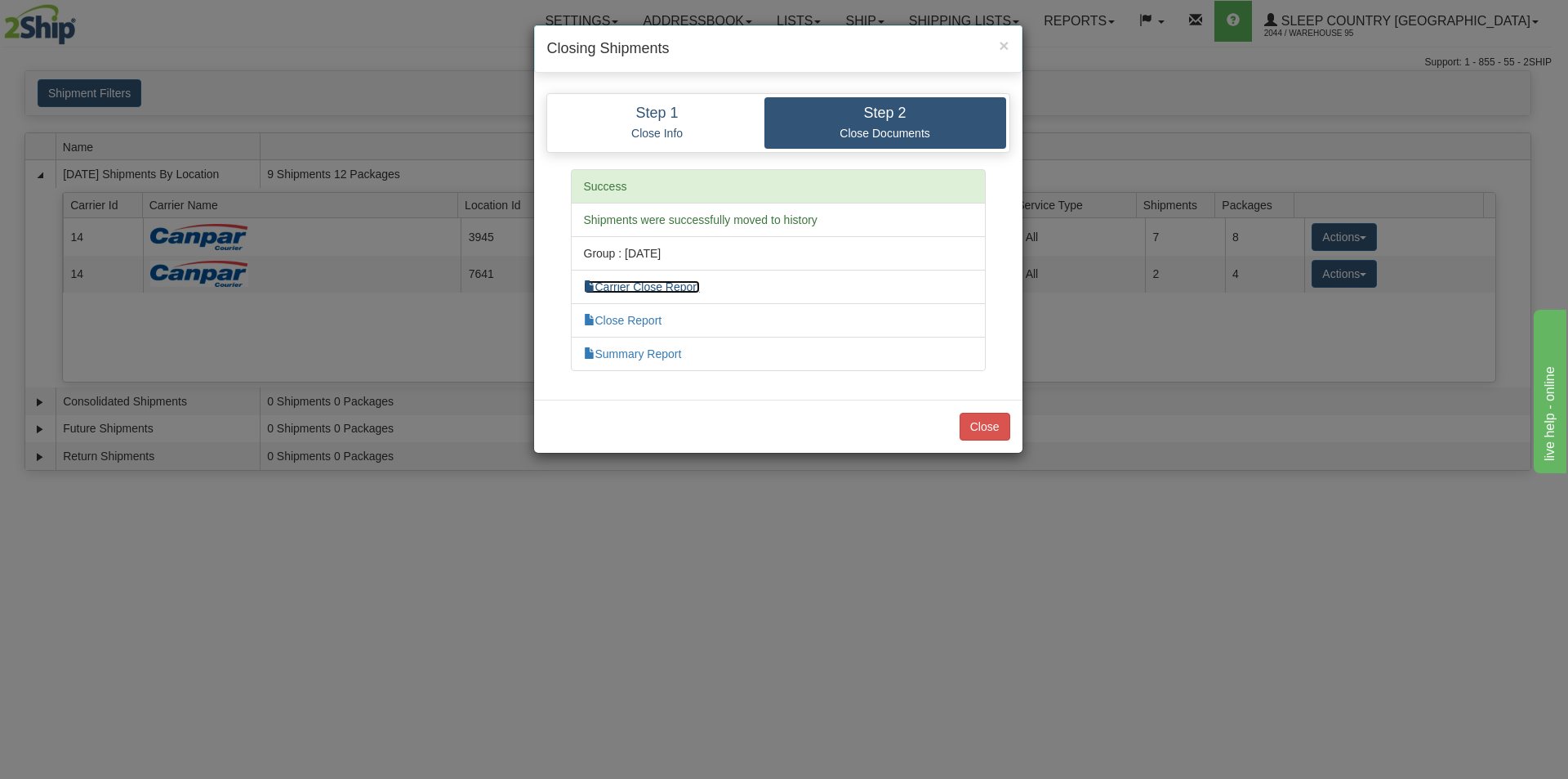
click at [642, 288] on link "Carrier Close Report" at bounding box center [642, 286] width 116 height 13
click at [647, 324] on link "Close Report" at bounding box center [623, 320] width 78 height 13
click at [623, 358] on link "Summary Report" at bounding box center [632, 353] width 98 height 13
click at [986, 432] on button "Close" at bounding box center [985, 426] width 50 height 28
